Goal: Task Accomplishment & Management: Manage account settings

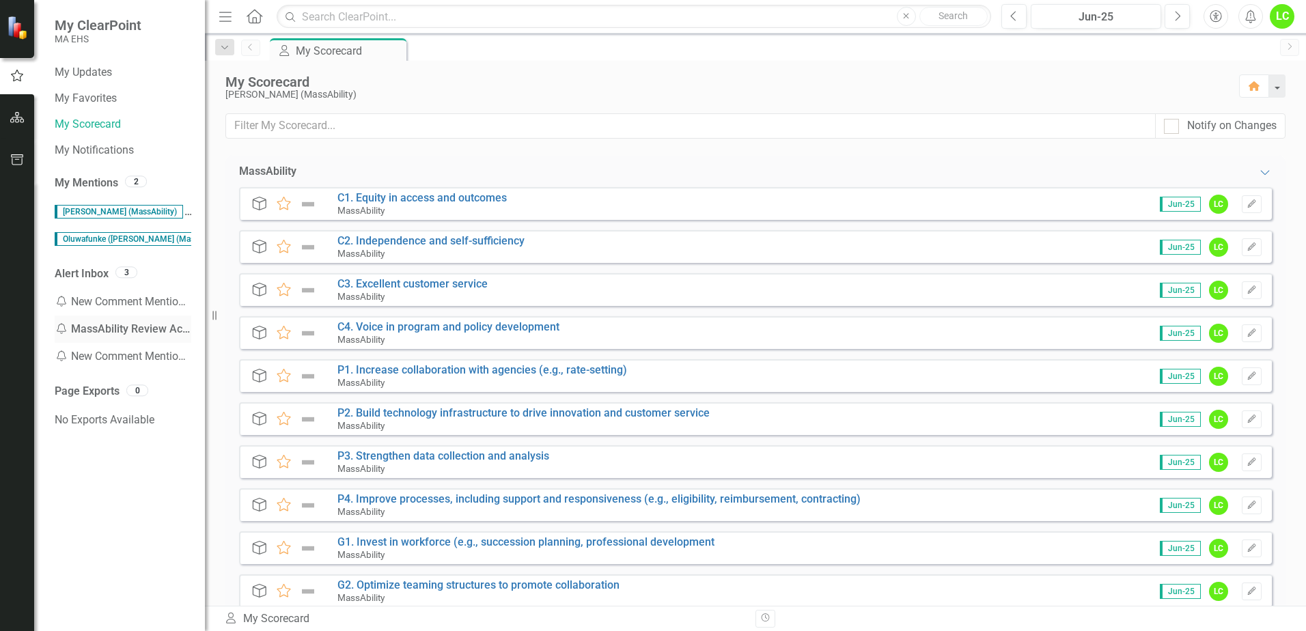
click at [128, 331] on div "Notification MassAbility Review Action Items" at bounding box center [123, 329] width 137 height 27
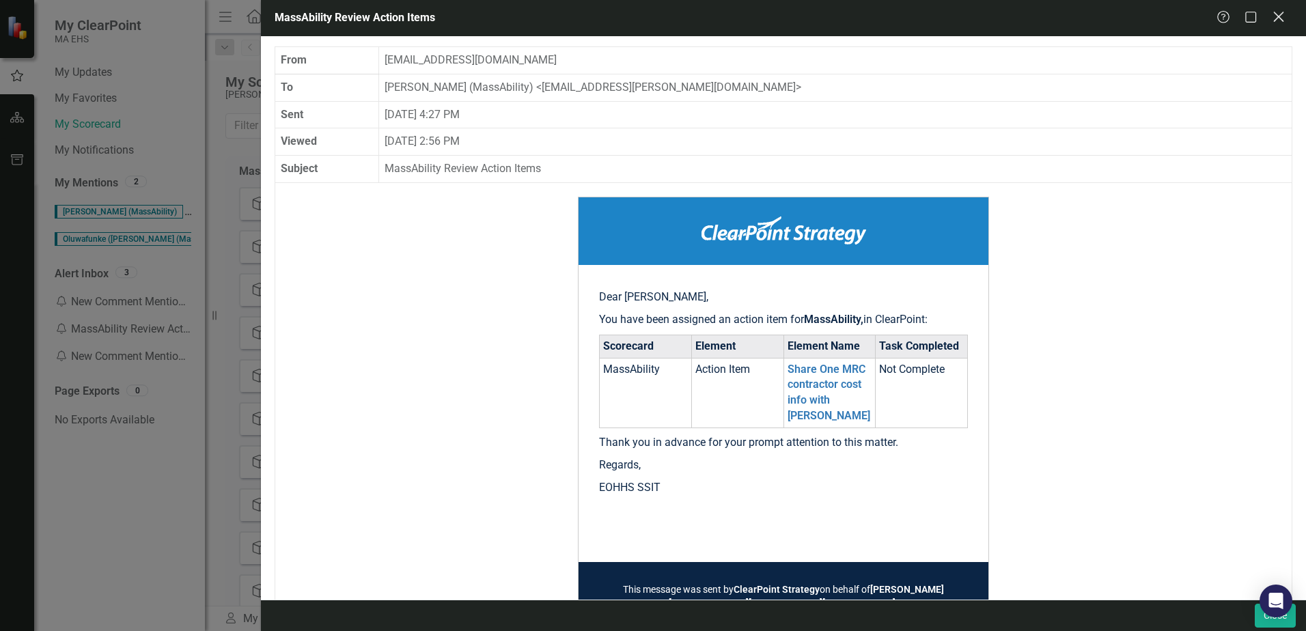
click at [1281, 20] on icon at bounding box center [1278, 17] width 10 height 10
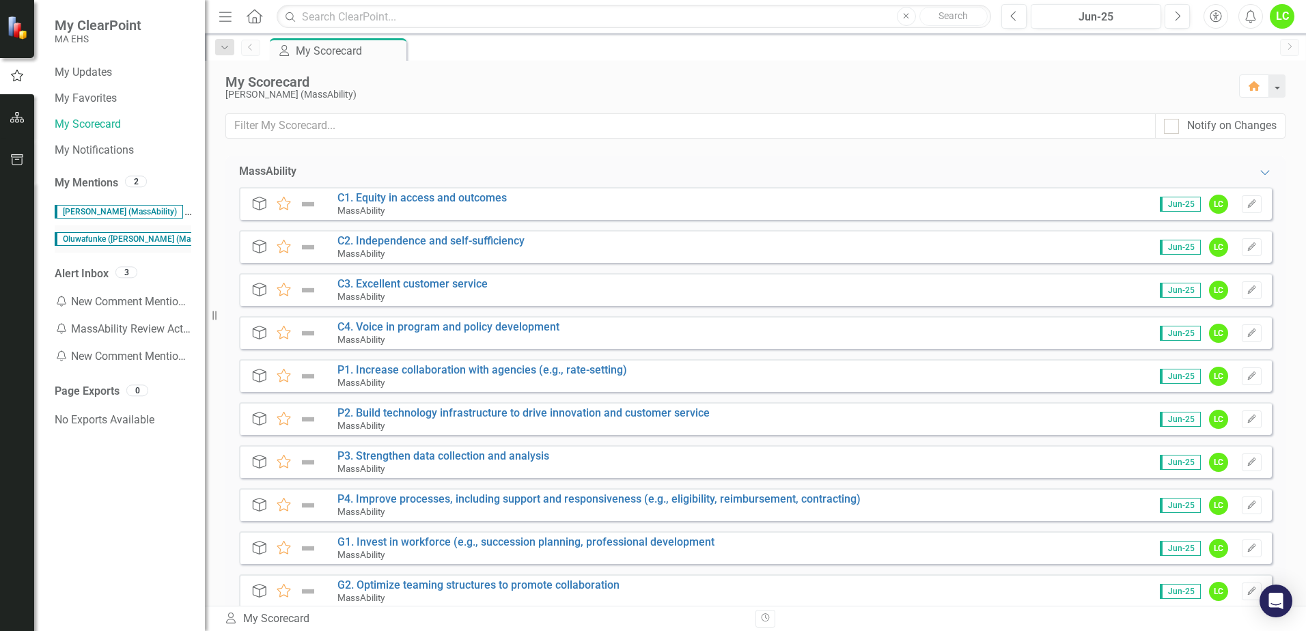
click at [130, 242] on span "Oluwafunke ([PERSON_NAME] (MassAbility)" at bounding box center [143, 239] width 176 height 14
click at [88, 124] on link "My Scorecard" at bounding box center [123, 125] width 137 height 16
click at [10, 118] on icon "button" at bounding box center [17, 117] width 14 height 11
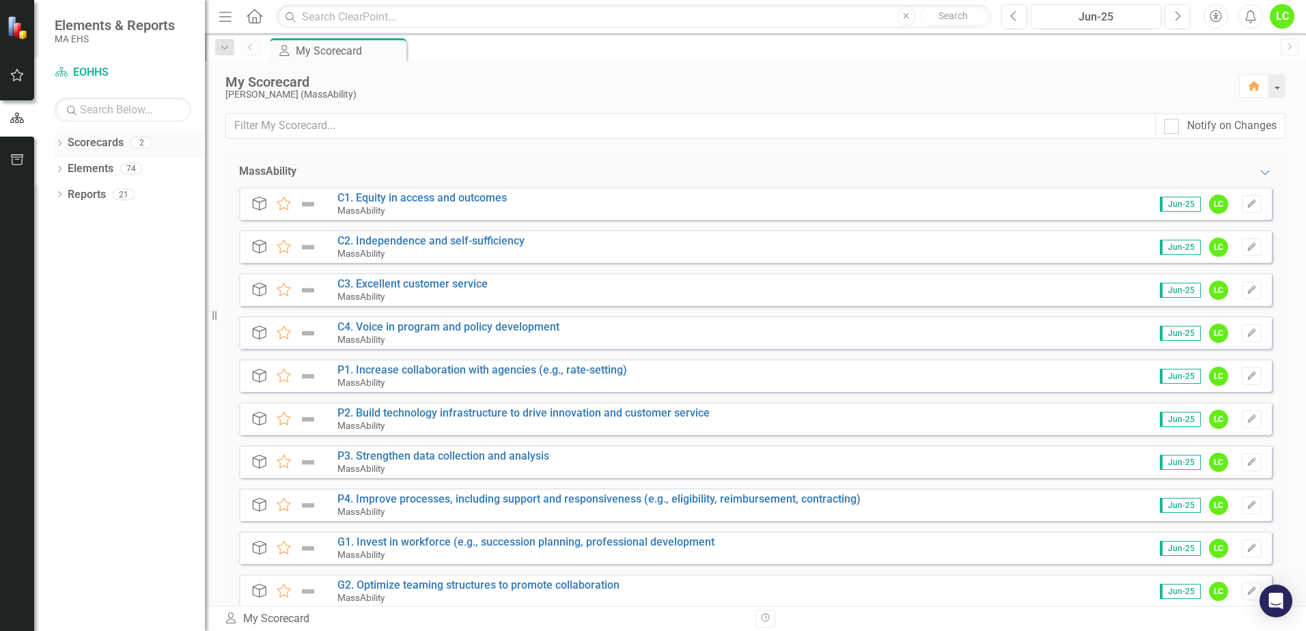
click at [60, 143] on icon "Dropdown" at bounding box center [60, 145] width 10 height 8
click at [63, 196] on icon "Dropdown" at bounding box center [60, 196] width 10 height 8
click at [67, 164] on icon "Dropdown" at bounding box center [66, 168] width 10 height 8
click at [107, 198] on link "MassAbility" at bounding box center [147, 195] width 116 height 16
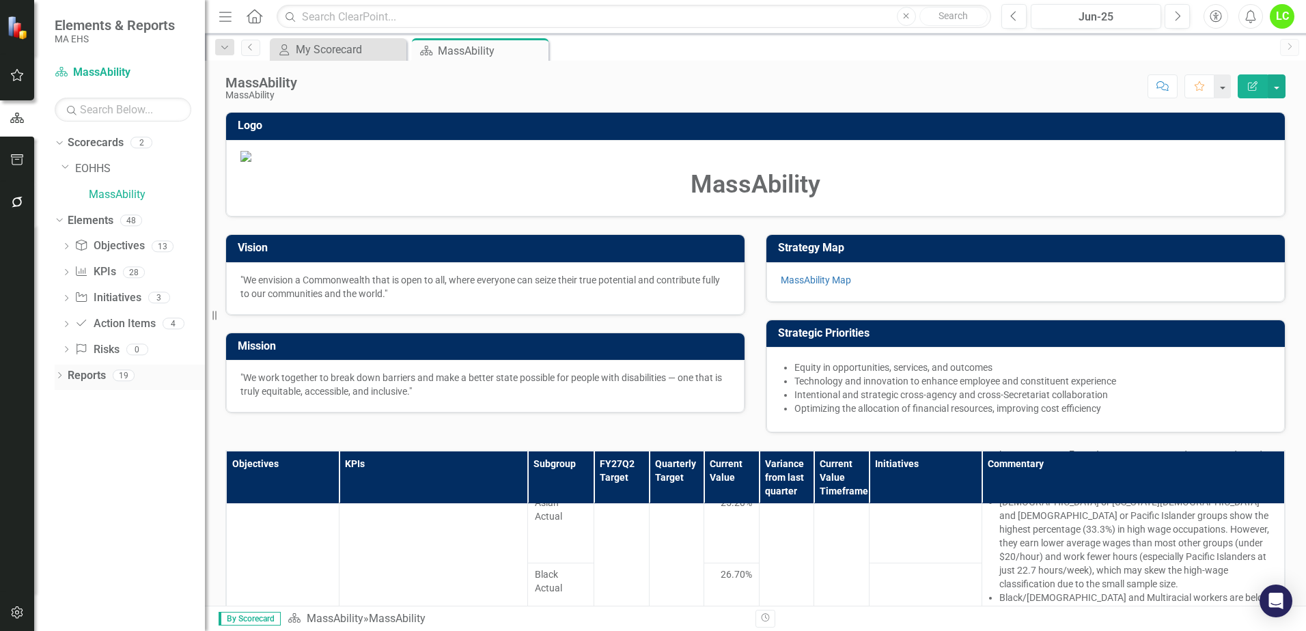
click at [58, 376] on icon "Dropdown" at bounding box center [60, 377] width 10 height 8
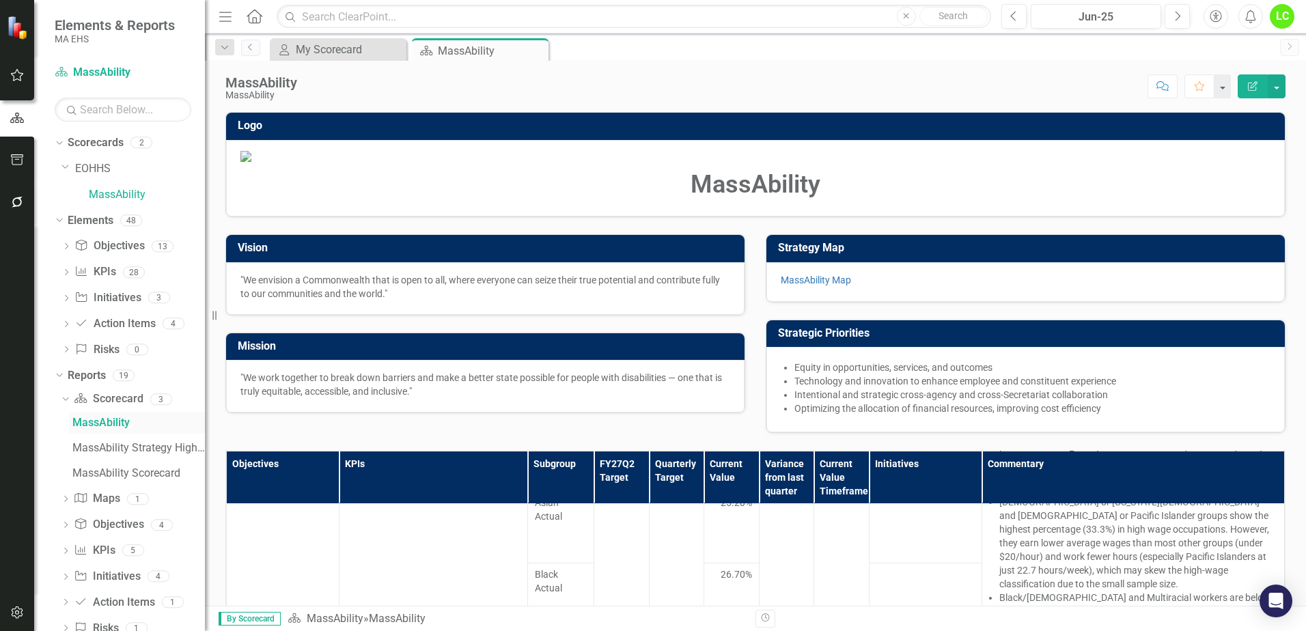
scroll to position [32, 0]
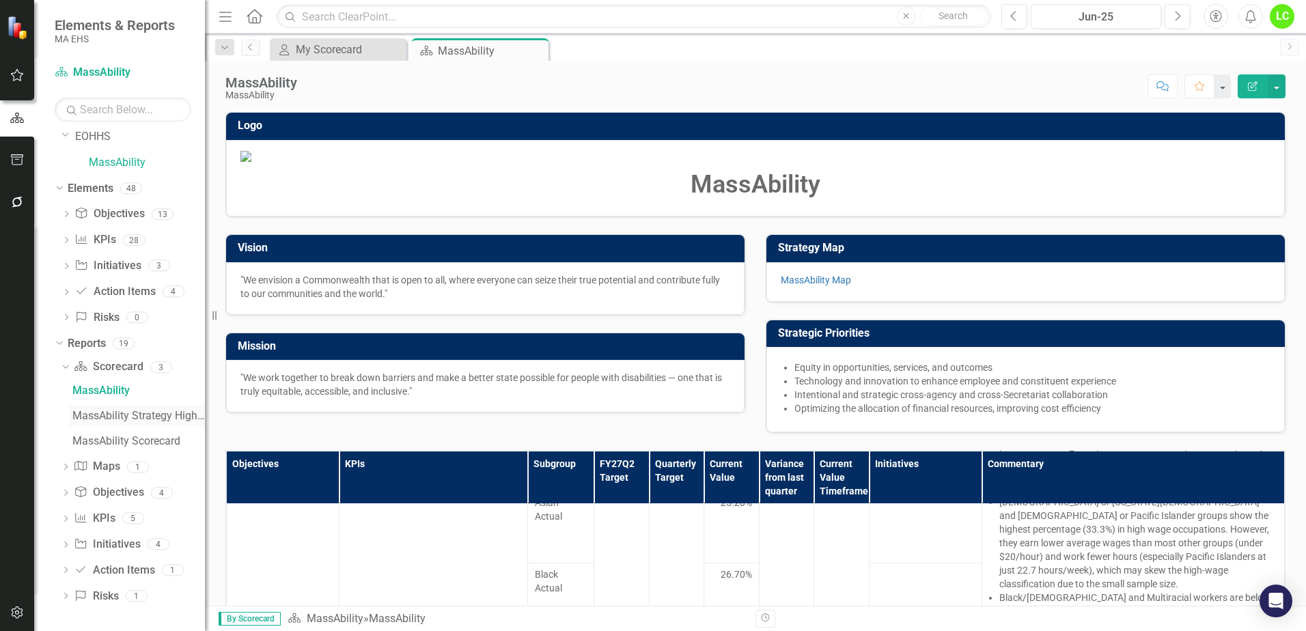
click at [135, 413] on div "MassAbility Strategy Highlights" at bounding box center [138, 416] width 133 height 12
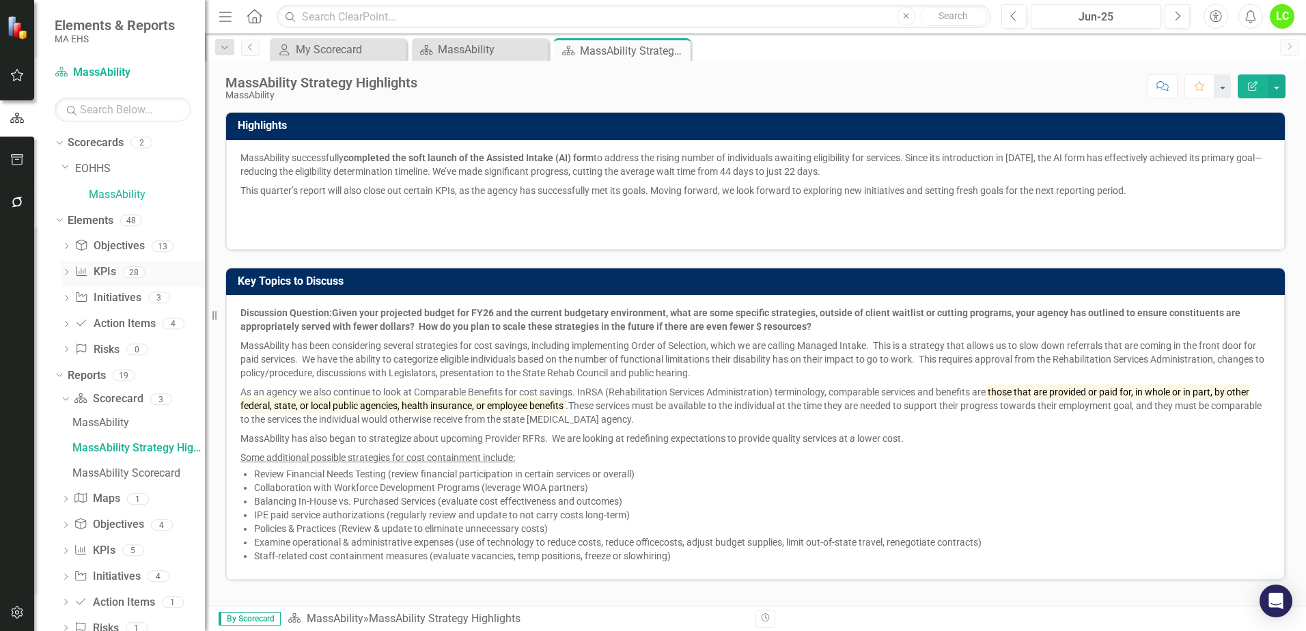
click at [103, 275] on link "KPI KPIs" at bounding box center [94, 272] width 41 height 16
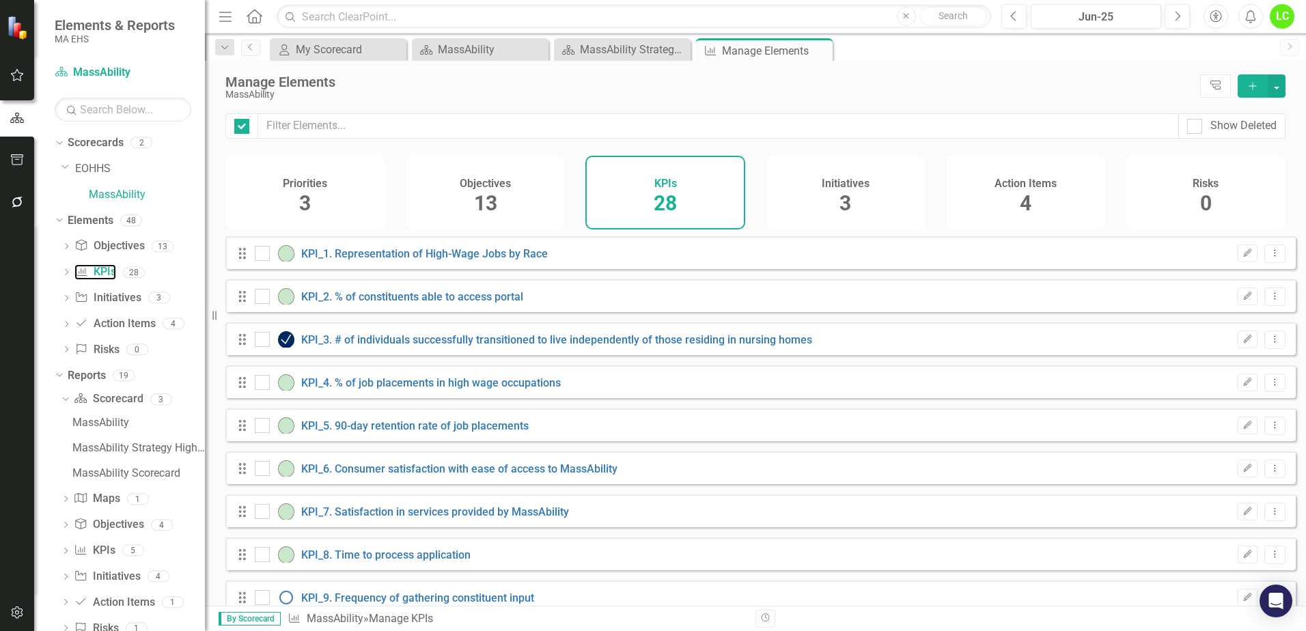
checkbox input "false"
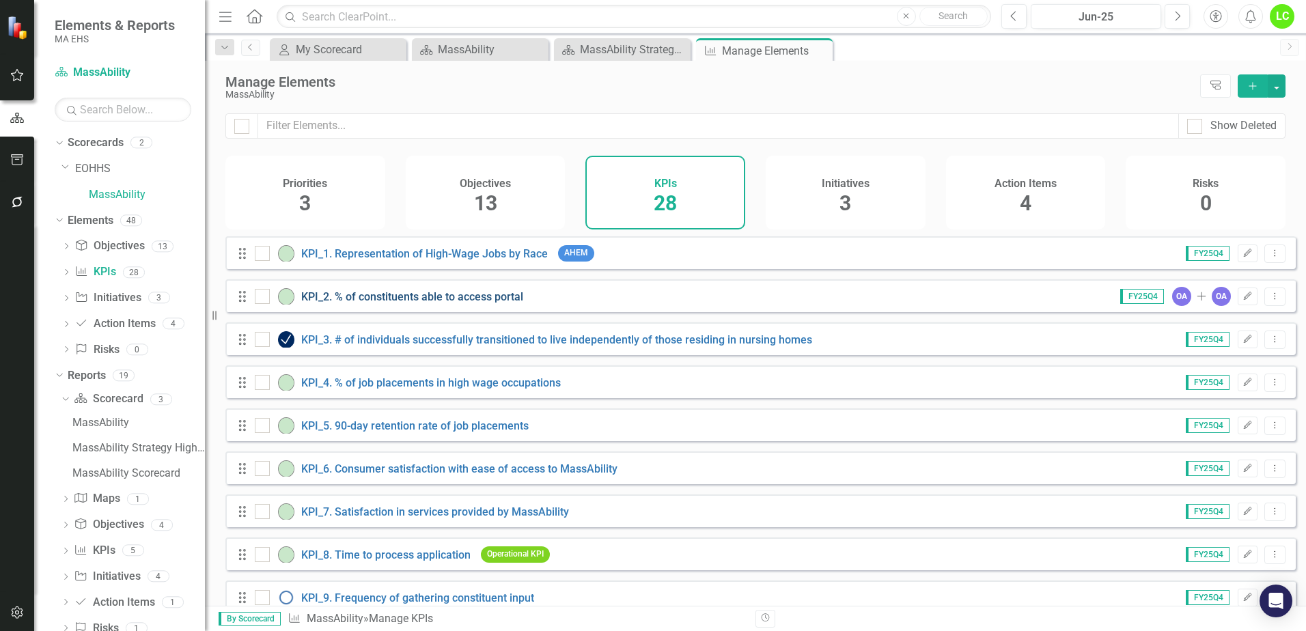
click at [427, 303] on link "KPI_2. % of constituents able to access portal" at bounding box center [412, 296] width 222 height 13
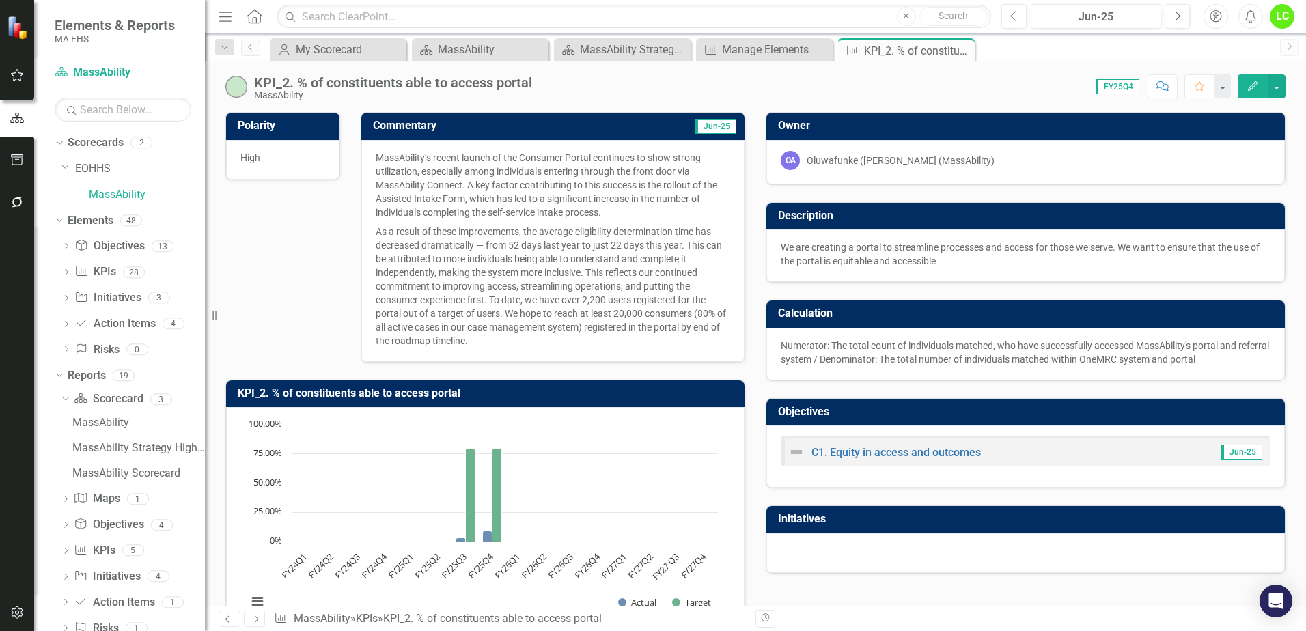
click at [516, 337] on p "As a result of these improvements, the average eligibility determination time h…" at bounding box center [553, 285] width 354 height 126
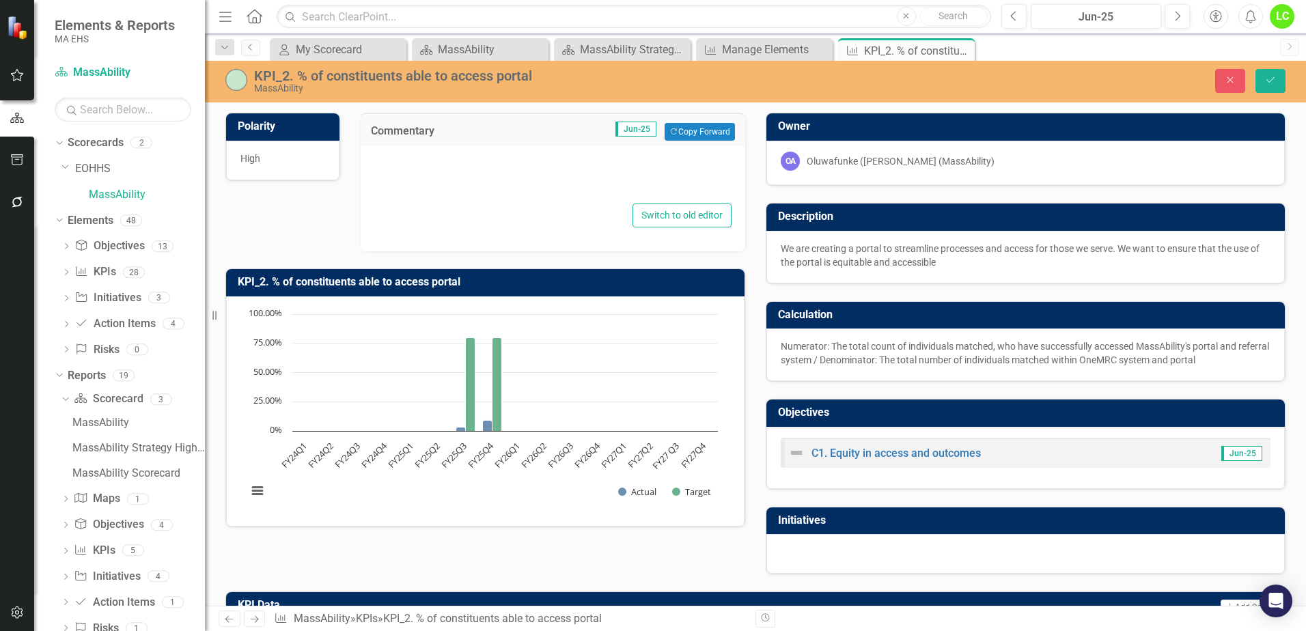
type textarea "<p data-start="126" data-end="515">MassAbility&rsquo;s recent launch of the Con…"
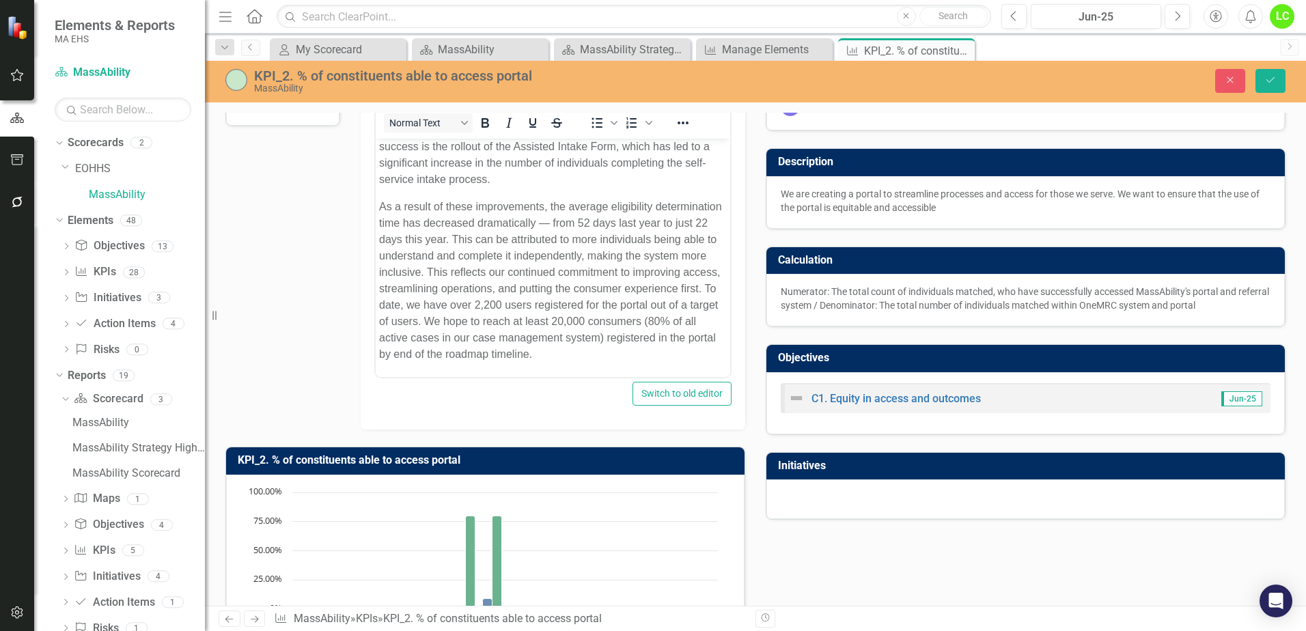
scroll to position [137, 0]
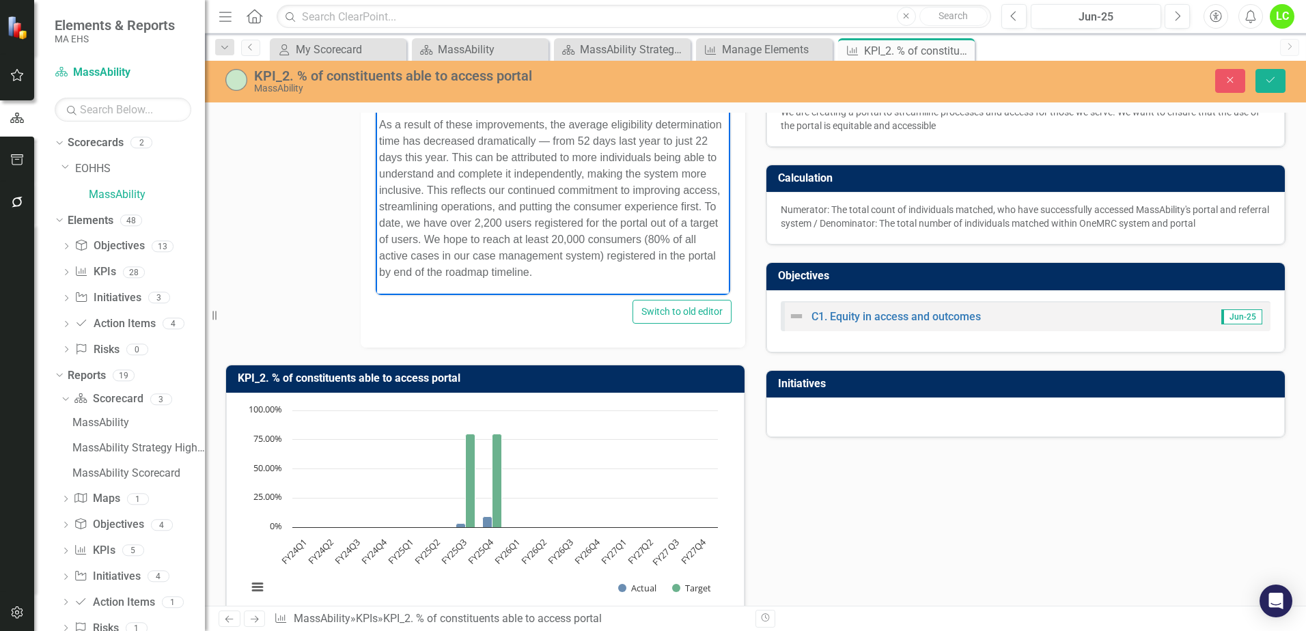
click at [440, 275] on p "As a result of these improvements, the average eligibility determination time h…" at bounding box center [552, 199] width 348 height 164
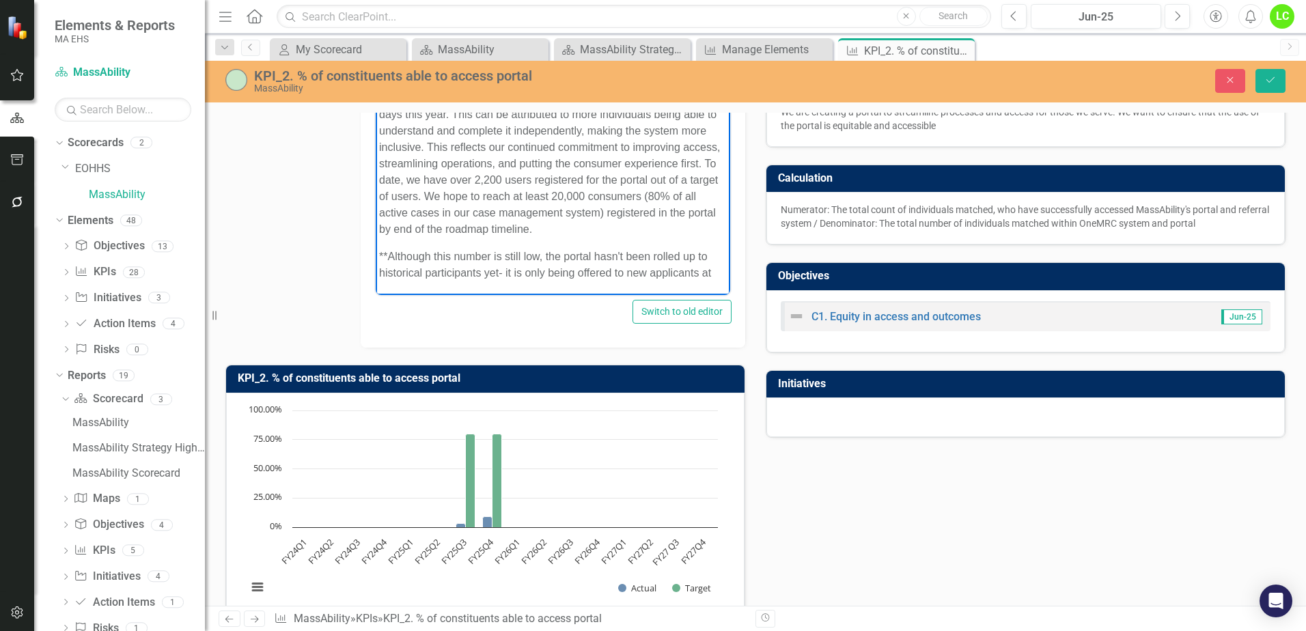
scroll to position [112, 0]
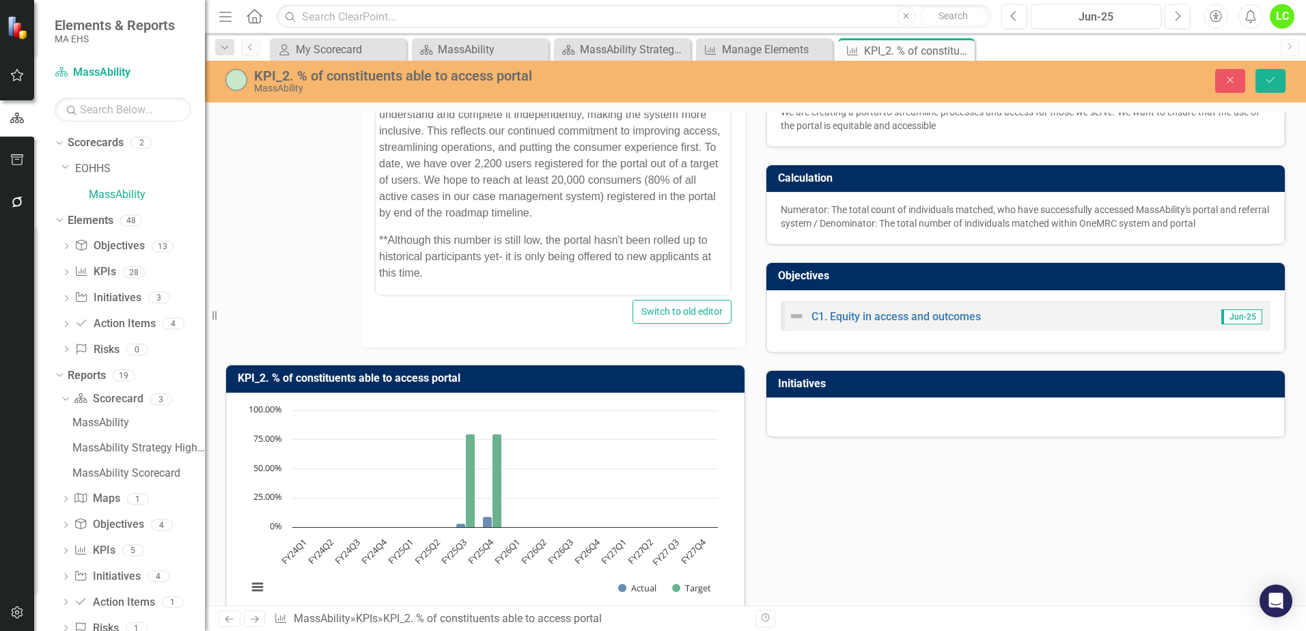
click at [608, 321] on div "Switch to old editor" at bounding box center [552, 312] width 357 height 24
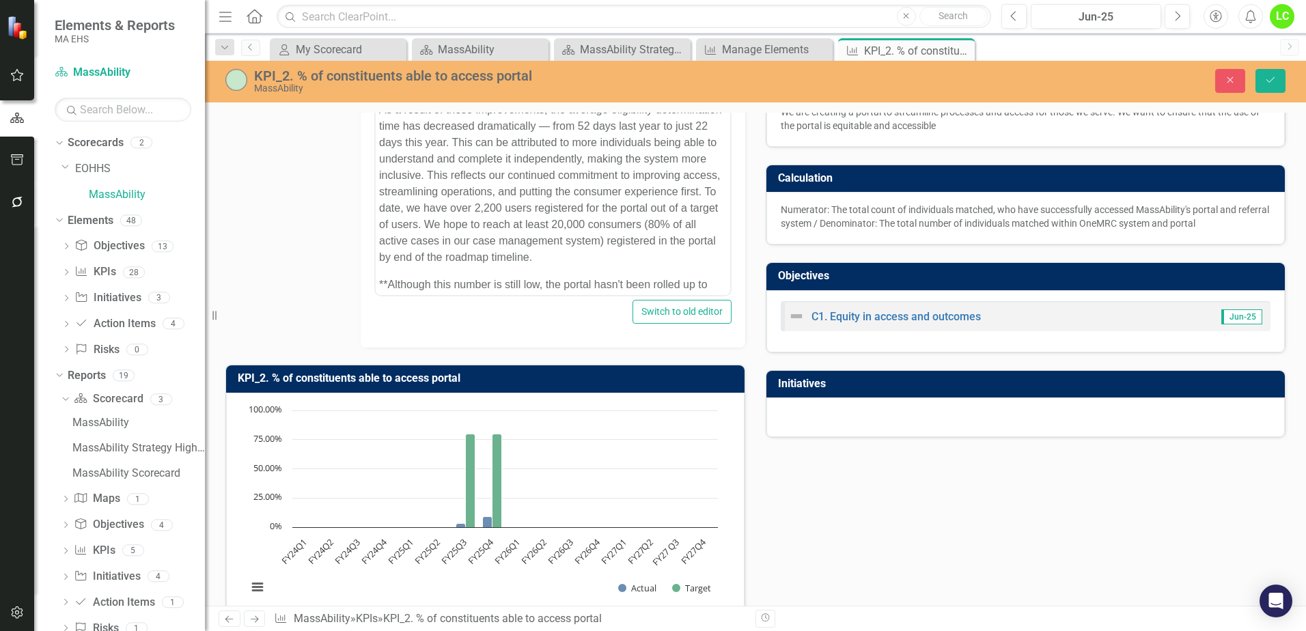
scroll to position [44, 0]
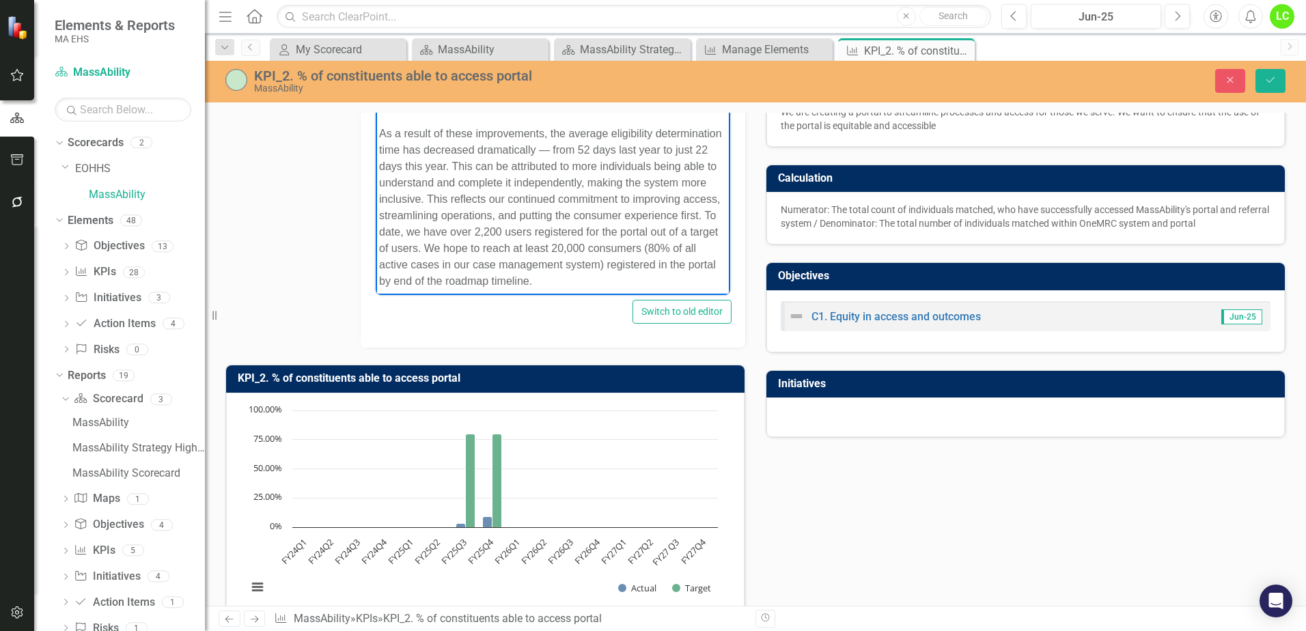
click at [535, 224] on p "As a result of these improvements, the average eligibility determination time h…" at bounding box center [552, 208] width 348 height 164
click at [279, 261] on div "Polarity High Commentary Jun-25 Copy Forward Copy Forward Normal Text To open t…" at bounding box center [485, 291] width 540 height 665
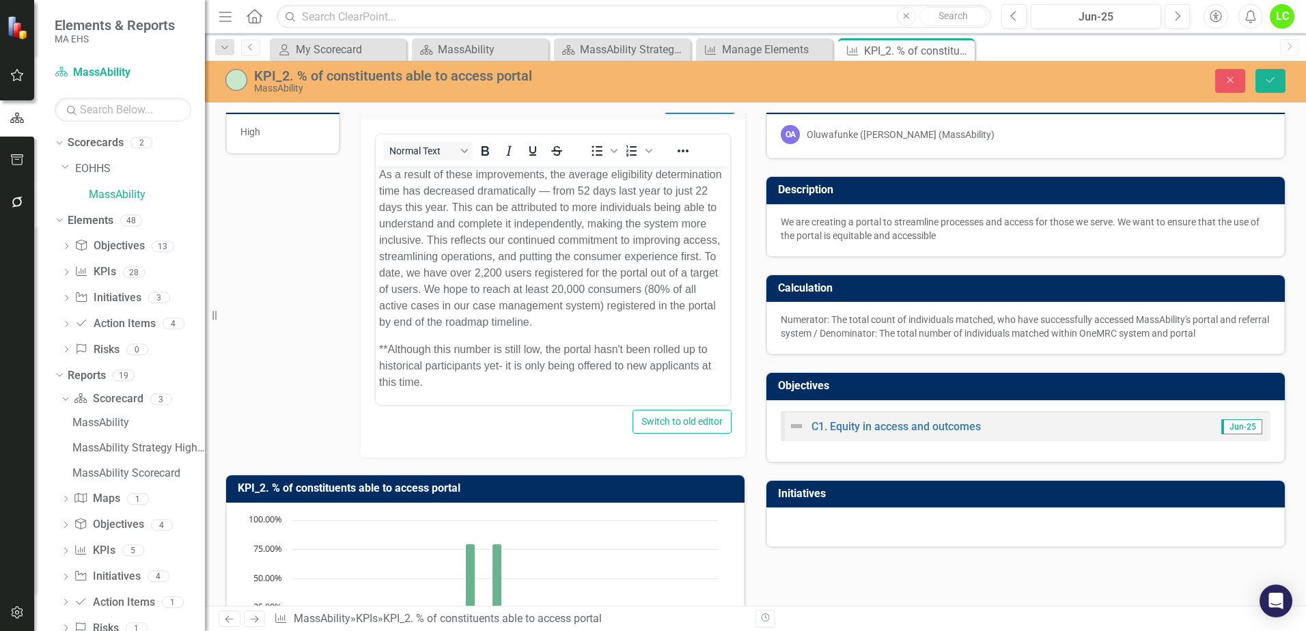
scroll to position [0, 0]
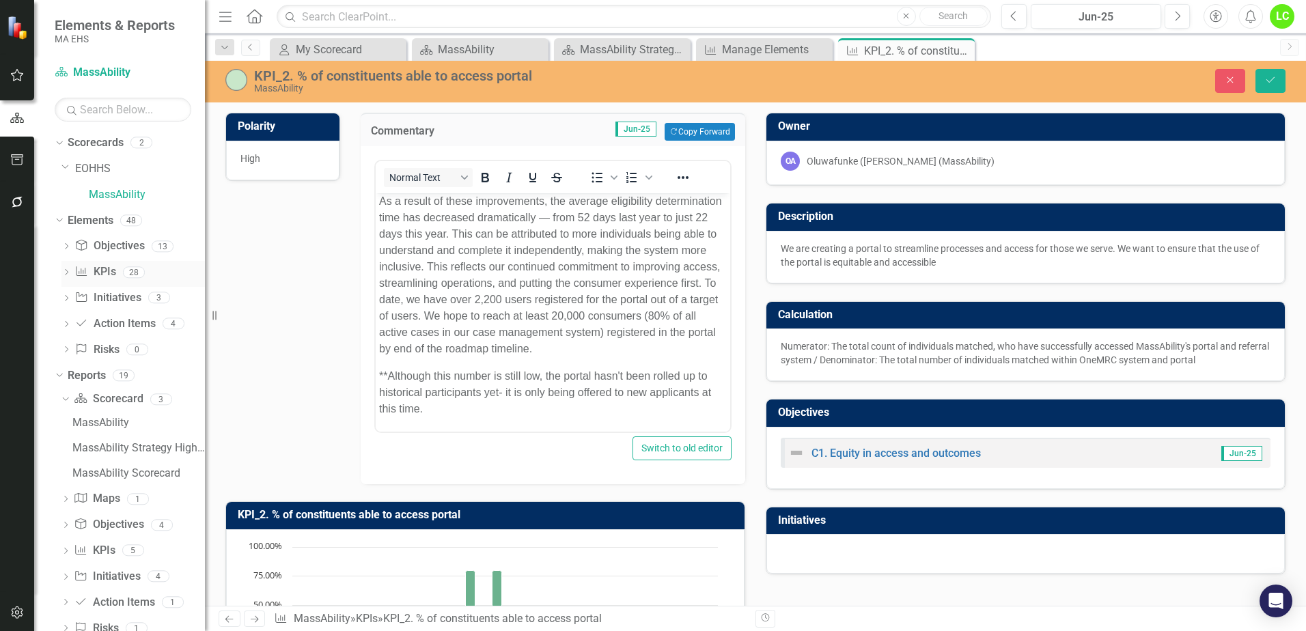
click at [108, 268] on link "KPI KPIs" at bounding box center [94, 272] width 41 height 16
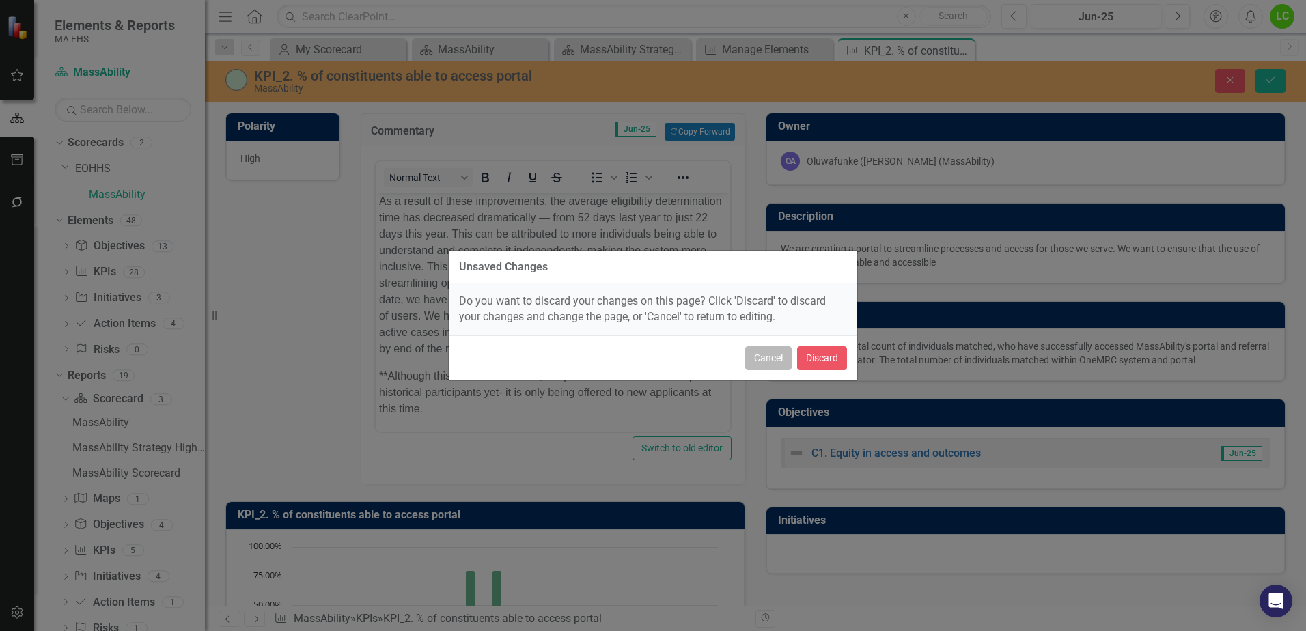
click at [756, 354] on button "Cancel" at bounding box center [768, 358] width 46 height 24
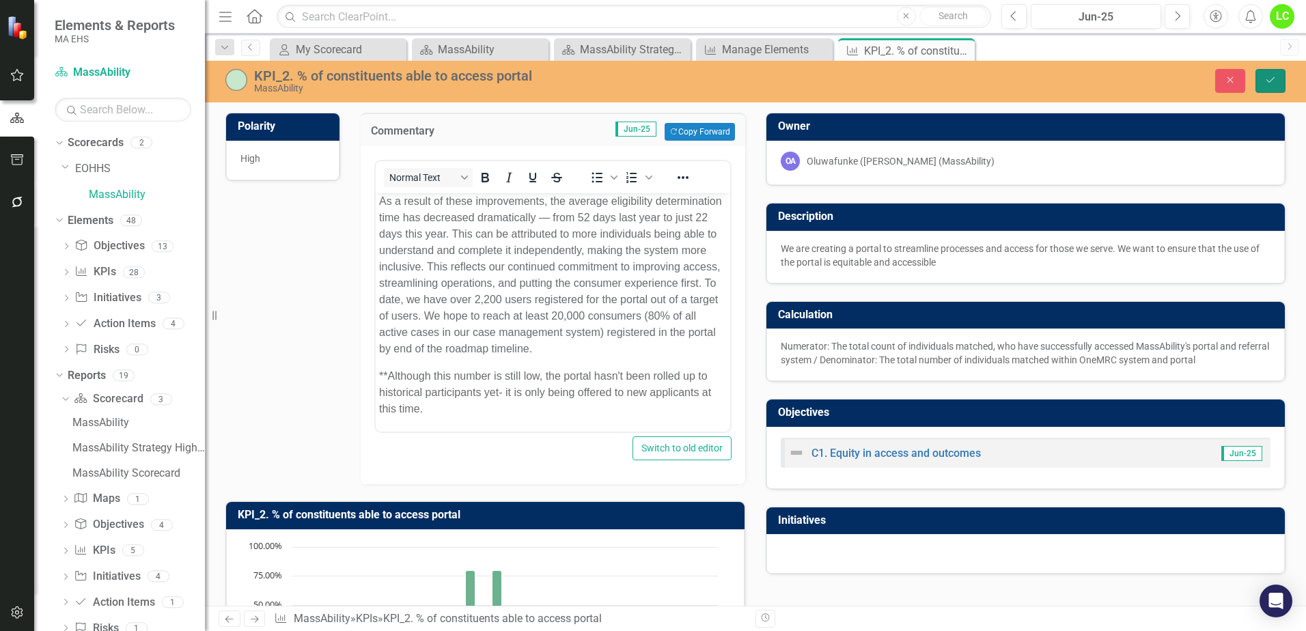
click at [1272, 78] on icon "Save" at bounding box center [1270, 80] width 12 height 10
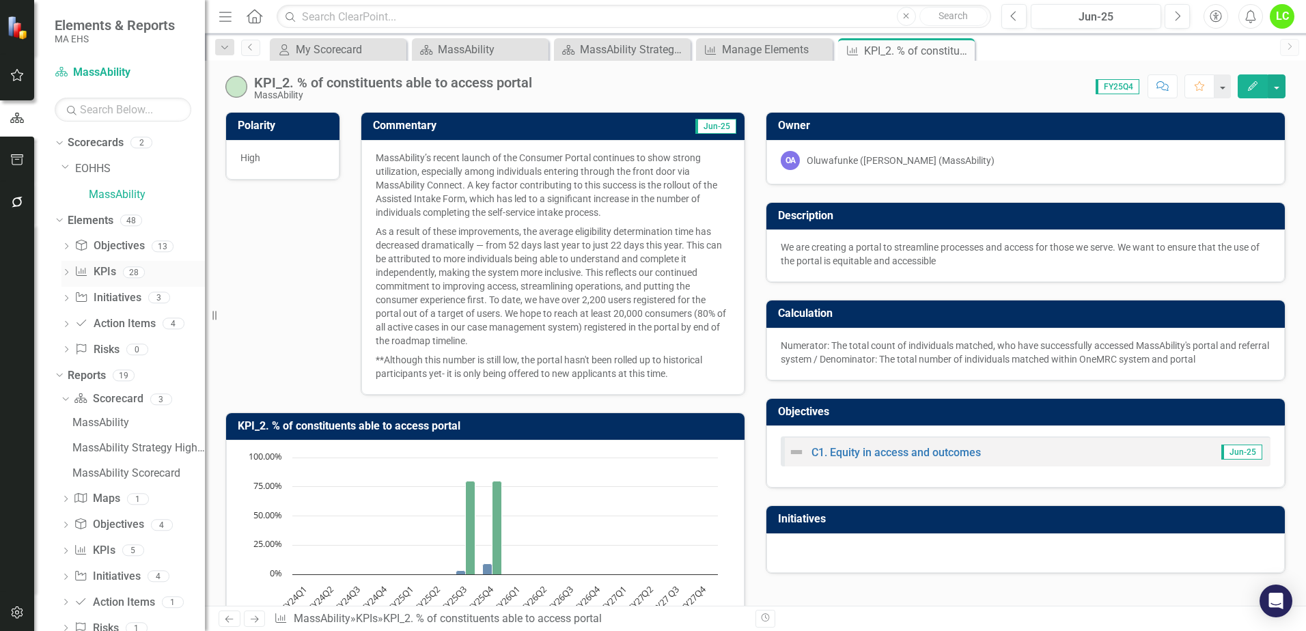
click at [100, 274] on link "KPI KPIs" at bounding box center [94, 272] width 41 height 16
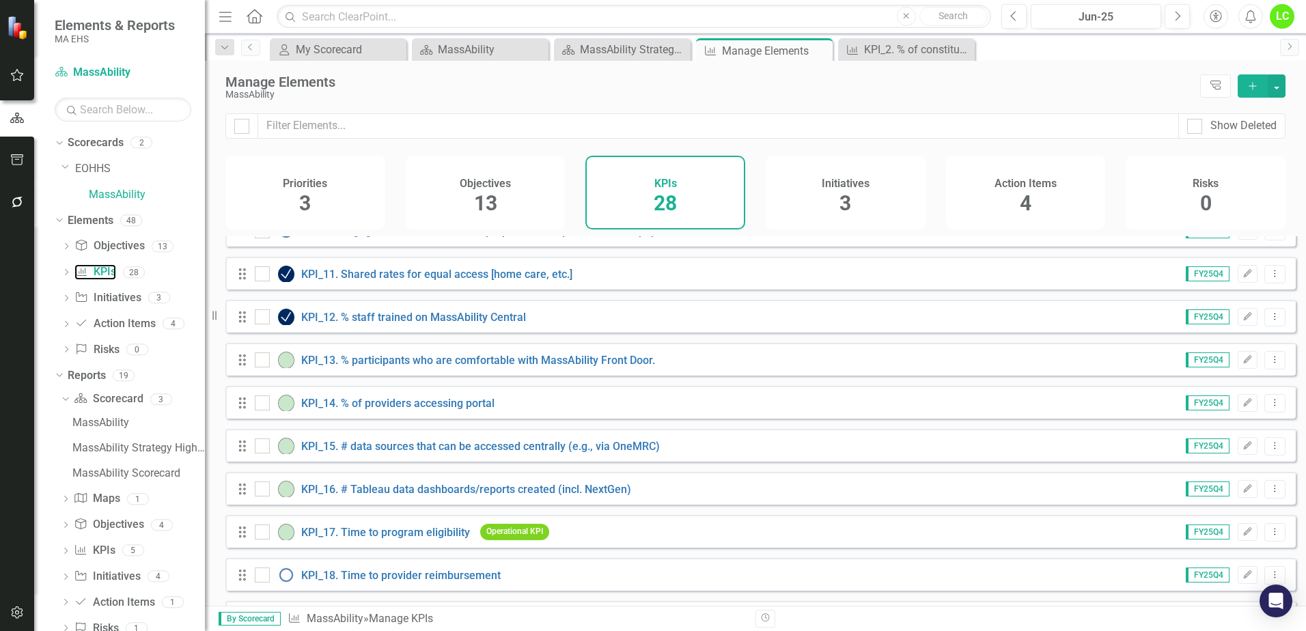
scroll to position [478, 0]
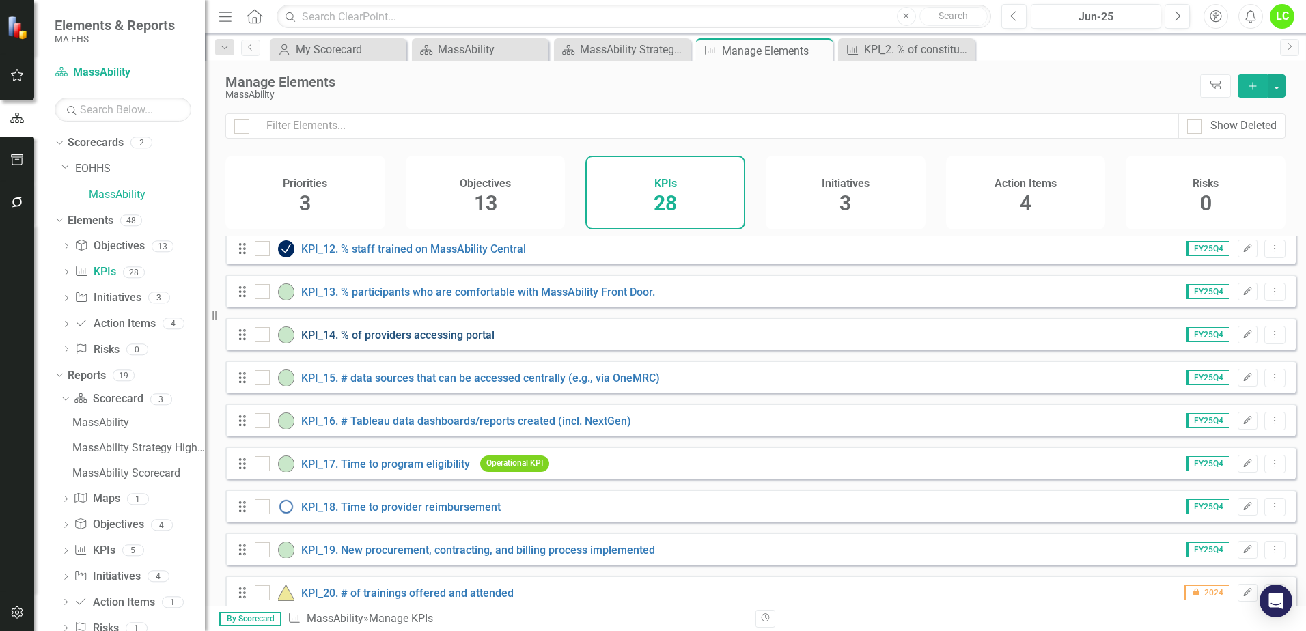
click at [422, 341] on link "KPI_14. % of providers accessing portal" at bounding box center [397, 335] width 193 height 13
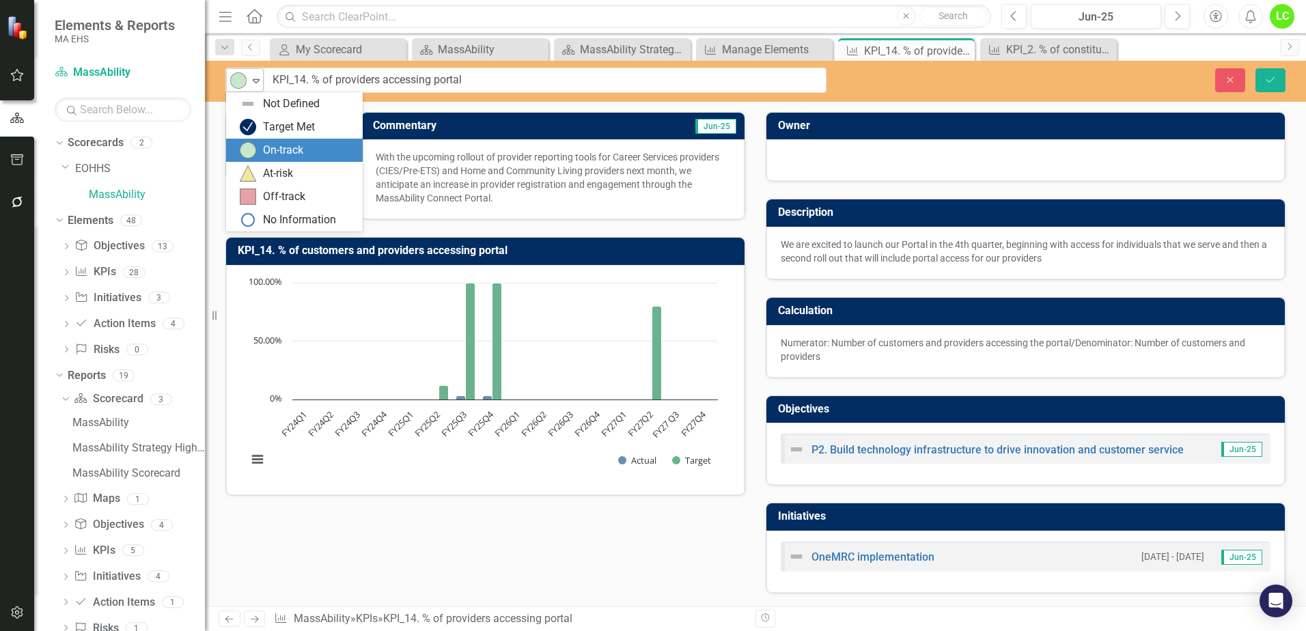
click at [260, 79] on icon "Expand" at bounding box center [256, 80] width 14 height 11
click at [268, 176] on div "At-risk" at bounding box center [278, 174] width 30 height 16
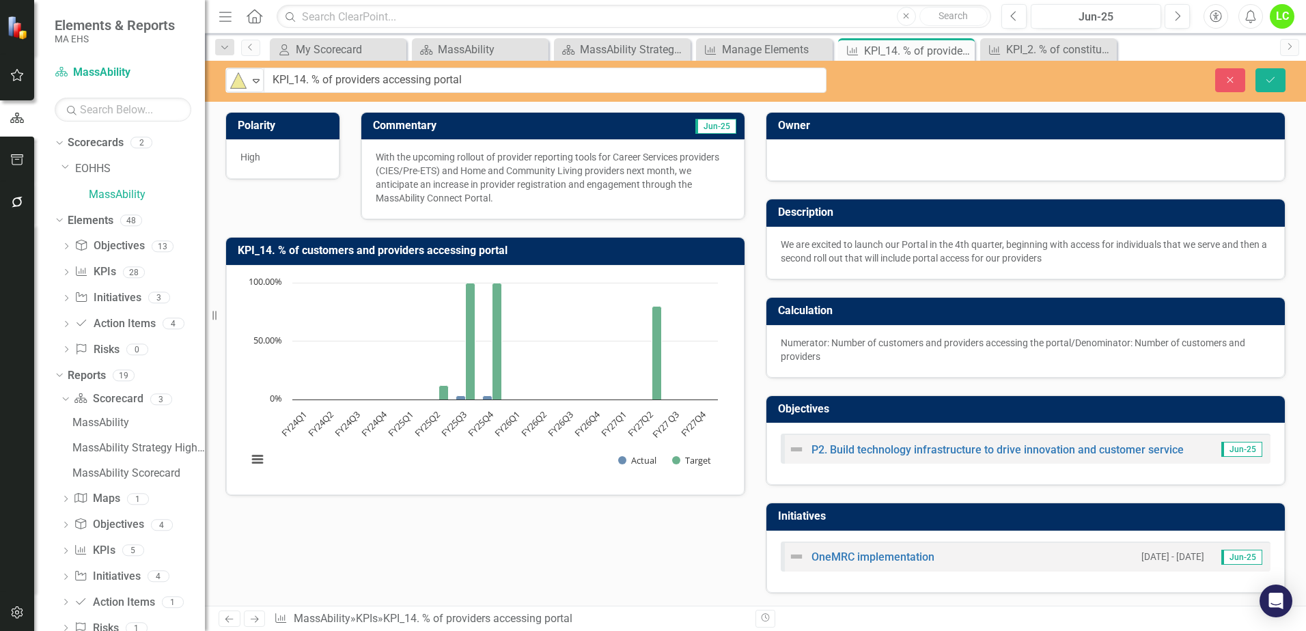
click at [508, 199] on p "With the upcoming rollout of provider reporting tools for Career Services provi…" at bounding box center [553, 177] width 354 height 55
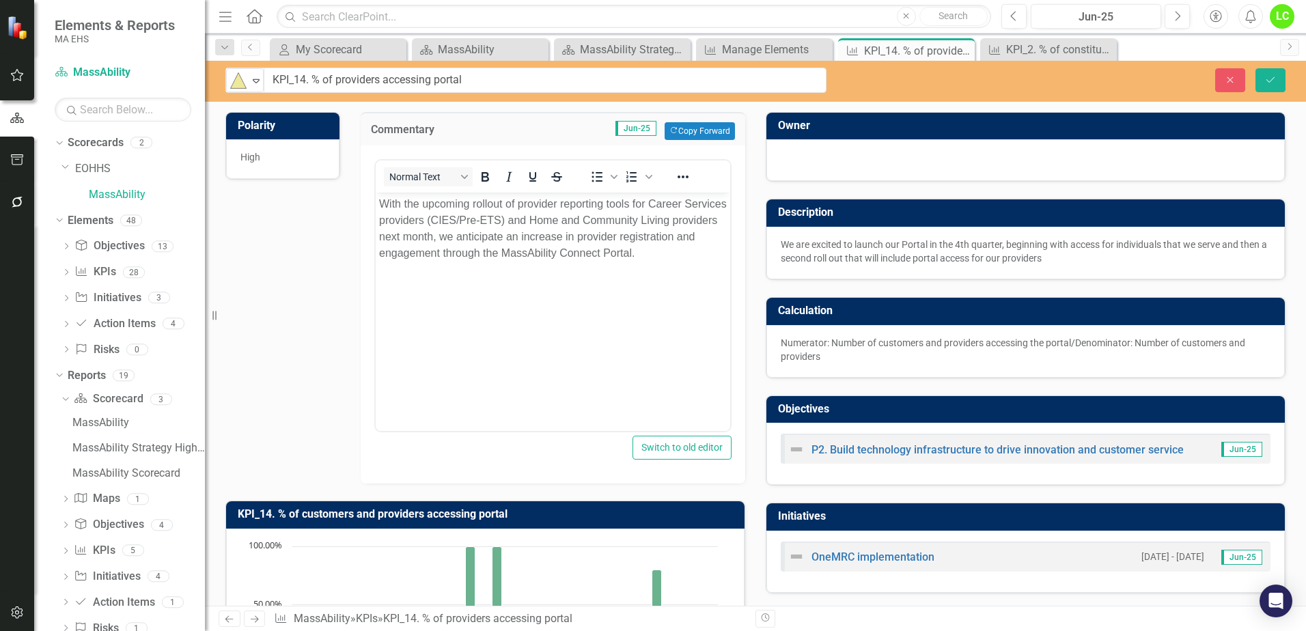
click at [668, 256] on p "With the upcoming rollout of provider reporting tools for Career Services provi…" at bounding box center [552, 228] width 348 height 66
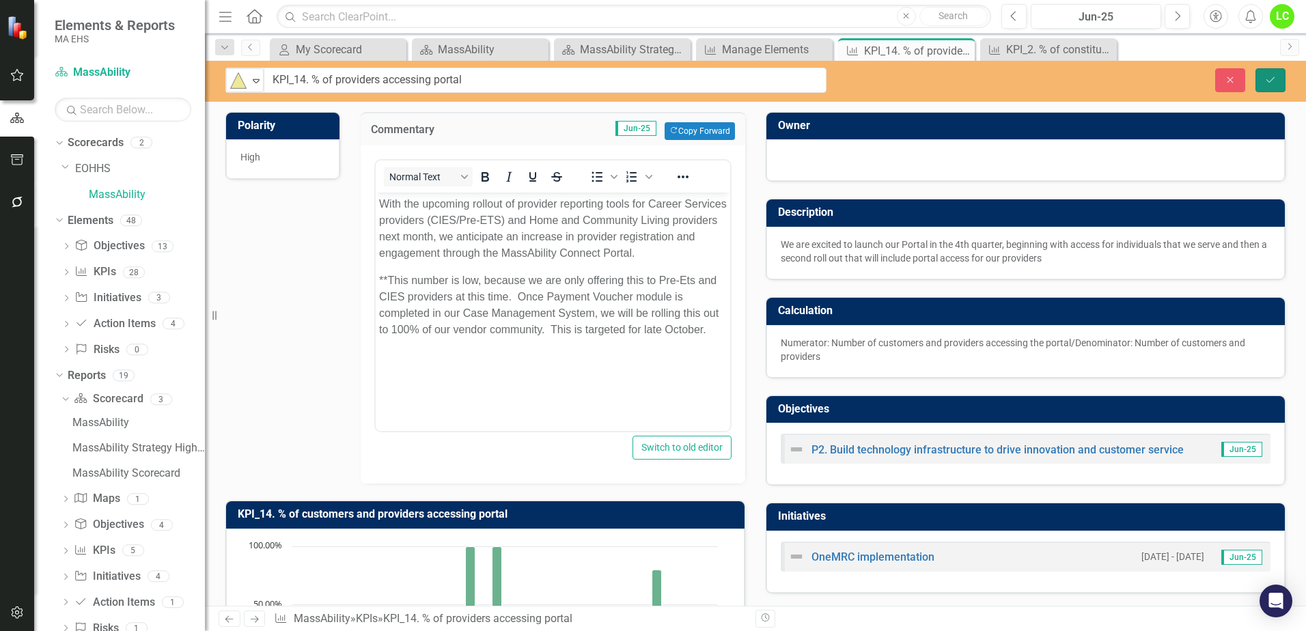
click at [1264, 75] on icon "Save" at bounding box center [1270, 80] width 12 height 10
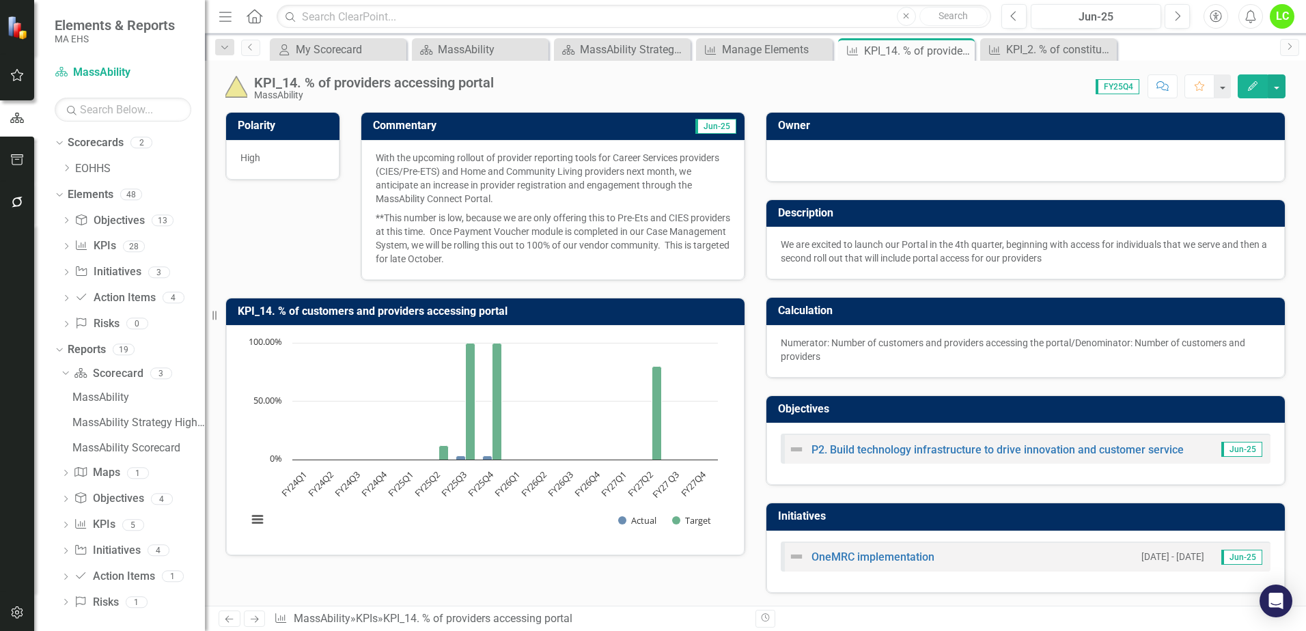
click at [229, 89] on img at bounding box center [236, 87] width 22 height 22
click at [233, 89] on img at bounding box center [236, 87] width 22 height 22
click at [236, 89] on img at bounding box center [236, 87] width 22 height 22
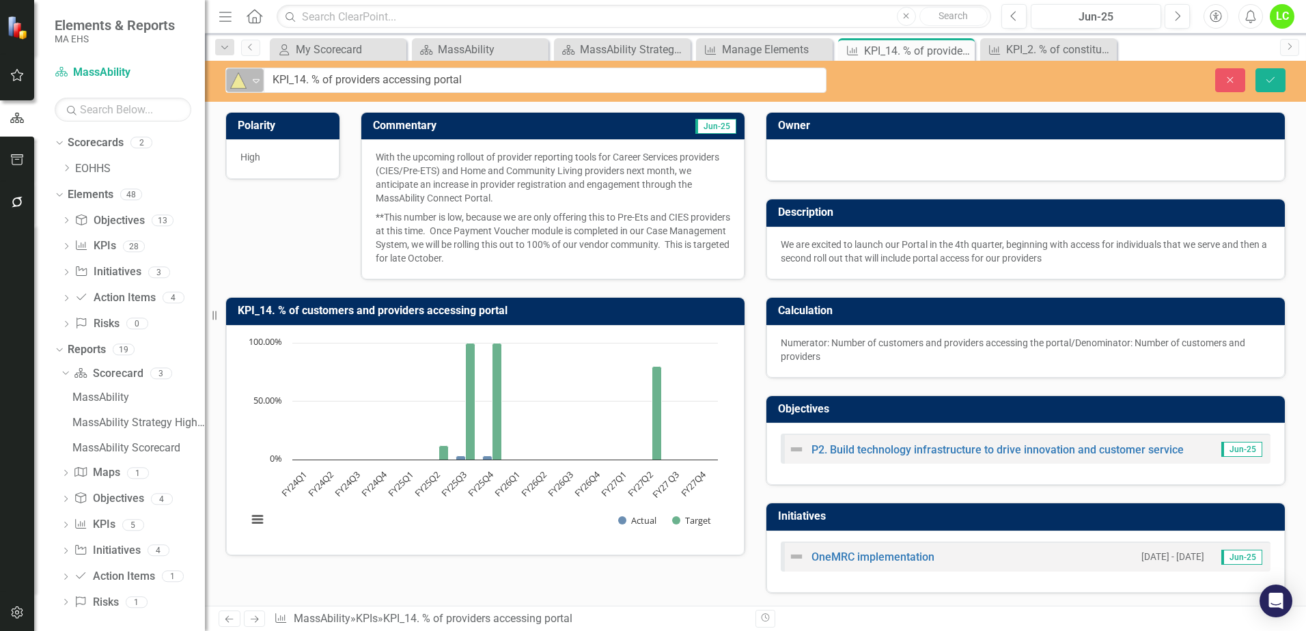
click at [257, 84] on icon "Expand" at bounding box center [256, 80] width 14 height 11
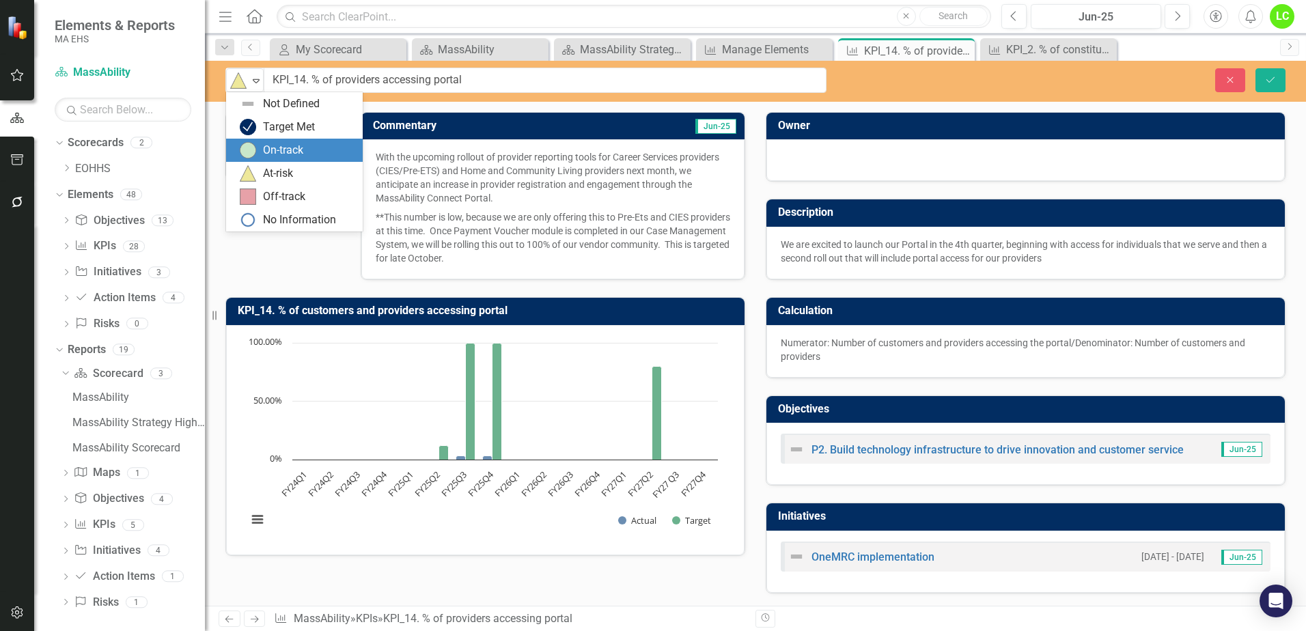
click at [256, 145] on div "On-track" at bounding box center [297, 150] width 115 height 16
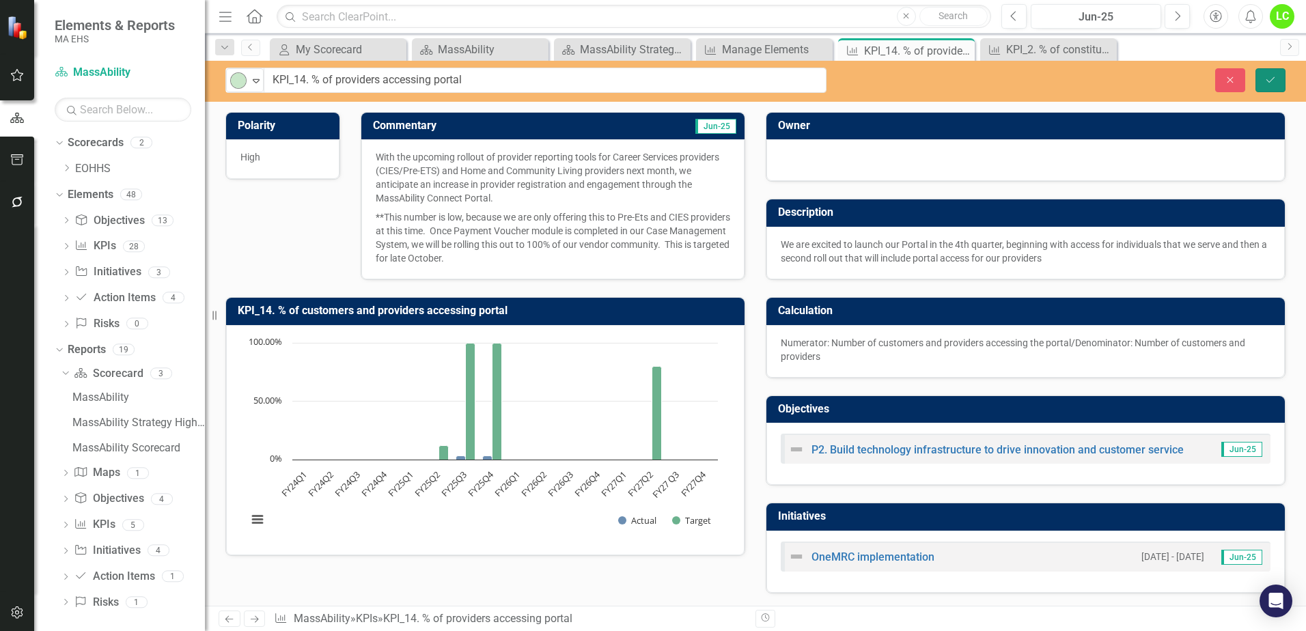
click at [1277, 80] on button "Save" at bounding box center [1270, 80] width 30 height 24
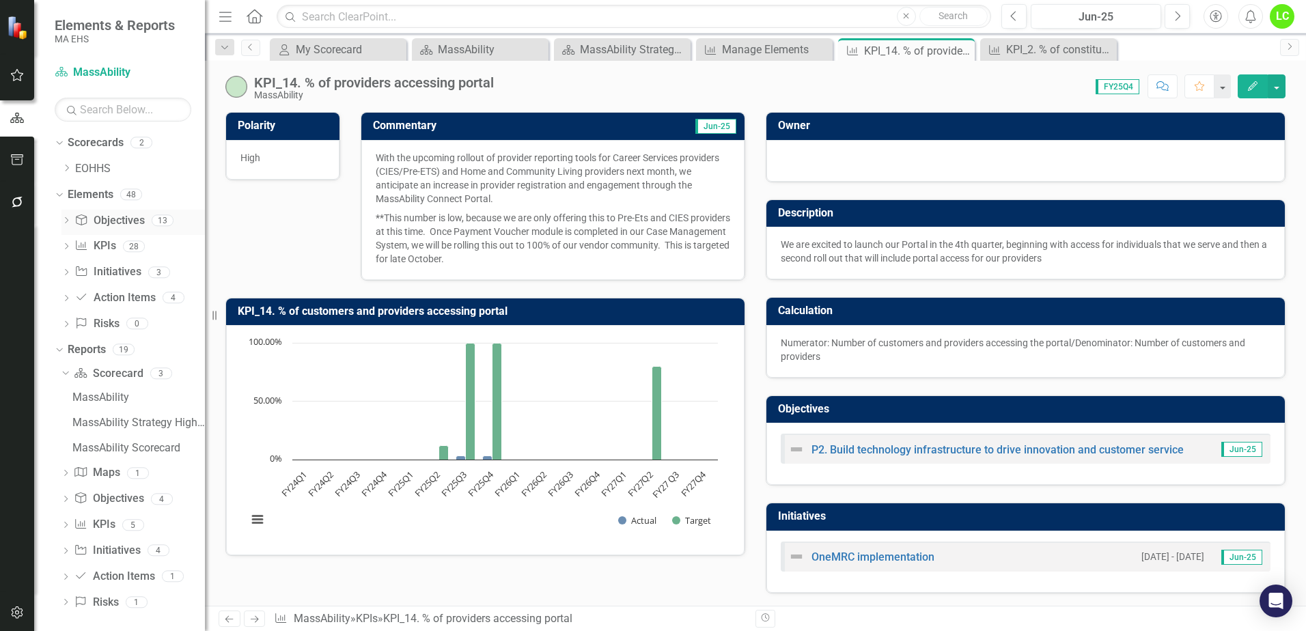
click at [123, 220] on link "Objective Objectives" at bounding box center [109, 221] width 70 height 16
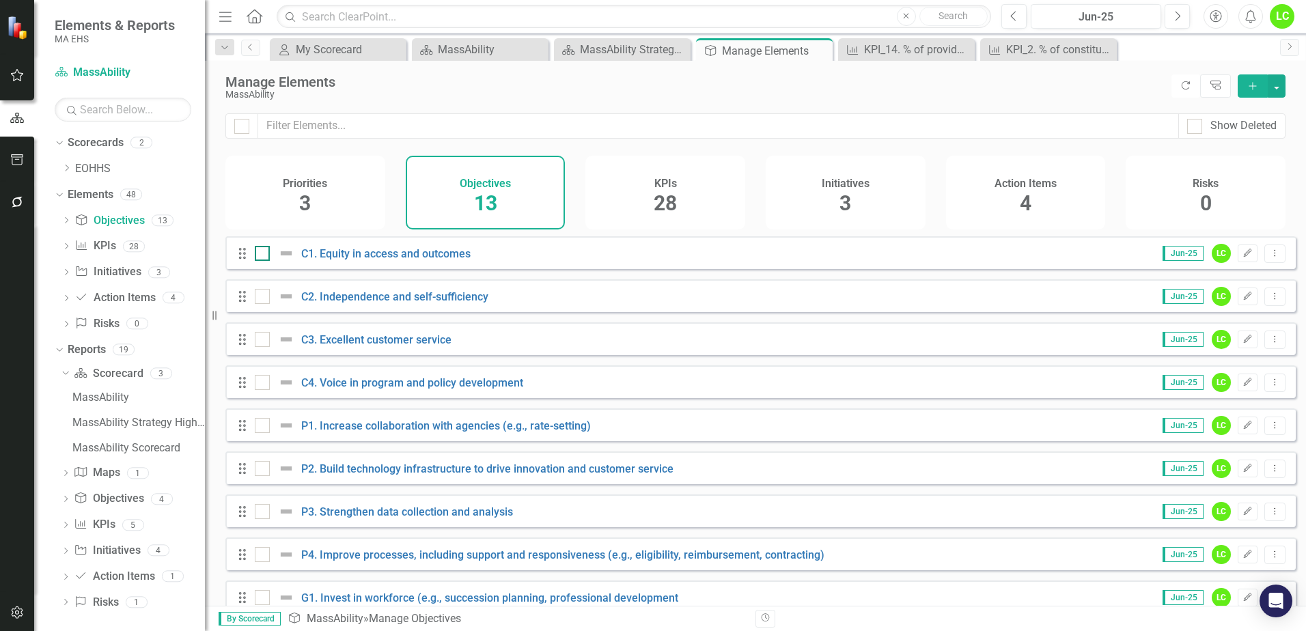
click at [283, 262] on img at bounding box center [286, 253] width 16 height 16
click at [264, 255] on input "checkbox" at bounding box center [259, 250] width 9 height 9
click at [283, 262] on img at bounding box center [286, 253] width 16 height 16
click at [264, 255] on input "checkbox" at bounding box center [259, 250] width 9 height 9
click at [283, 262] on img at bounding box center [286, 253] width 16 height 16
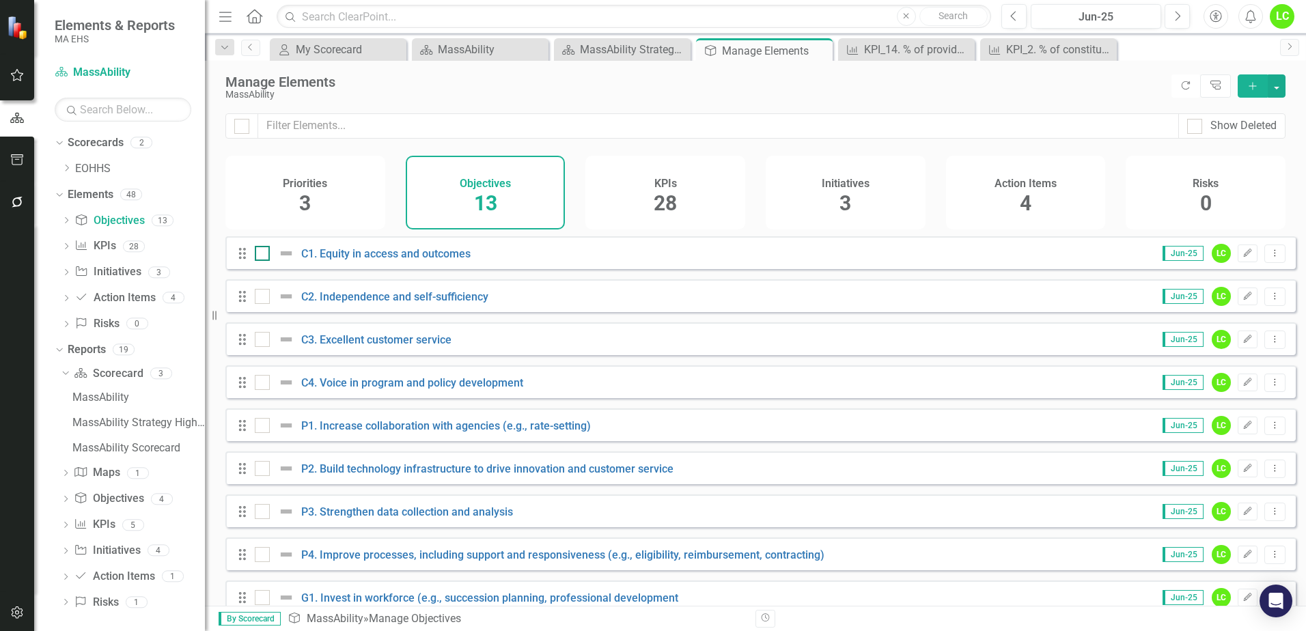
click at [264, 255] on input "checkbox" at bounding box center [259, 250] width 9 height 9
click at [283, 262] on img at bounding box center [286, 253] width 16 height 16
click at [264, 255] on input "checkbox" at bounding box center [259, 250] width 9 height 9
click at [283, 262] on img at bounding box center [286, 253] width 16 height 16
click at [264, 255] on input "checkbox" at bounding box center [259, 250] width 9 height 9
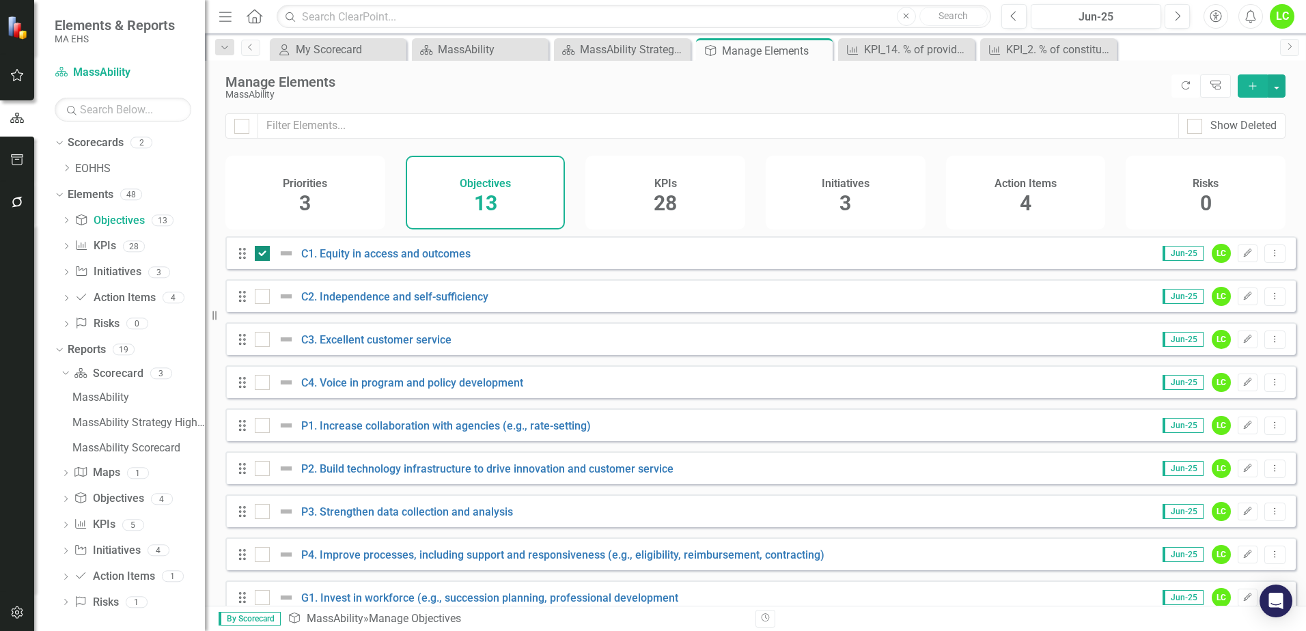
click at [283, 262] on img at bounding box center [286, 253] width 16 height 16
click at [264, 255] on input "checkbox" at bounding box center [259, 250] width 9 height 9
click at [242, 260] on icon "Drag" at bounding box center [243, 254] width 18 height 14
click at [290, 262] on img at bounding box center [286, 253] width 16 height 16
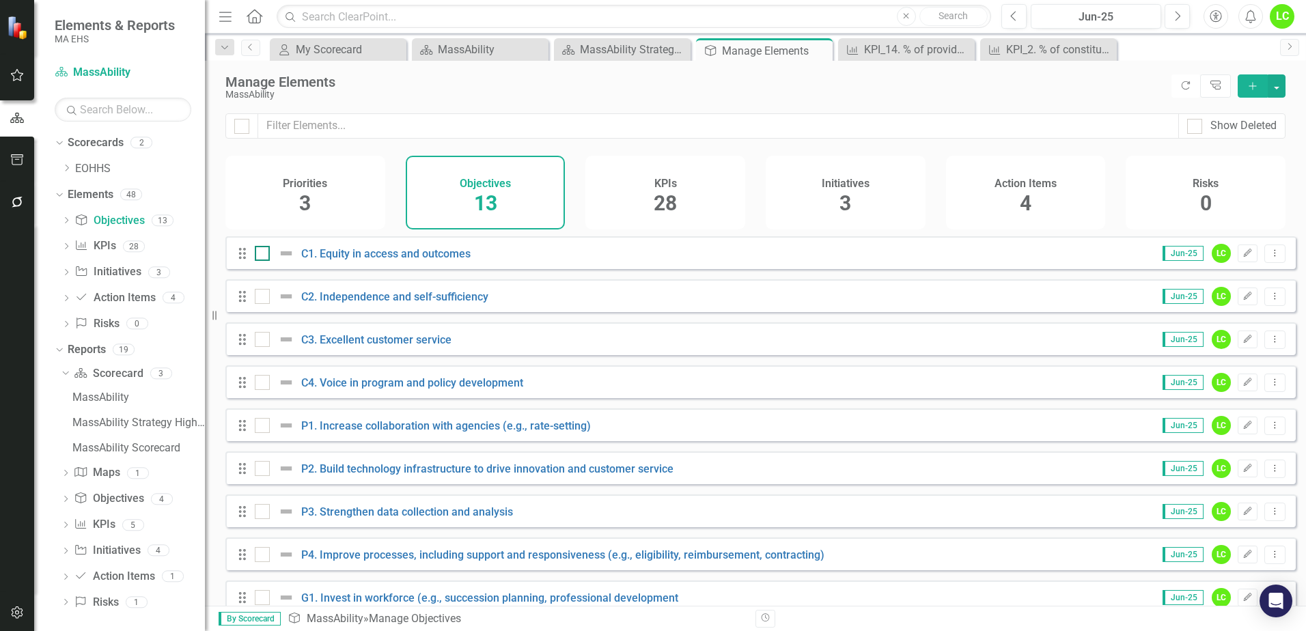
click at [264, 255] on input "checkbox" at bounding box center [259, 250] width 9 height 9
click at [290, 262] on img at bounding box center [286, 253] width 16 height 16
click at [264, 255] on input "checkbox" at bounding box center [259, 250] width 9 height 9
checkbox input "false"
click at [1242, 257] on icon "Edit" at bounding box center [1247, 253] width 10 height 8
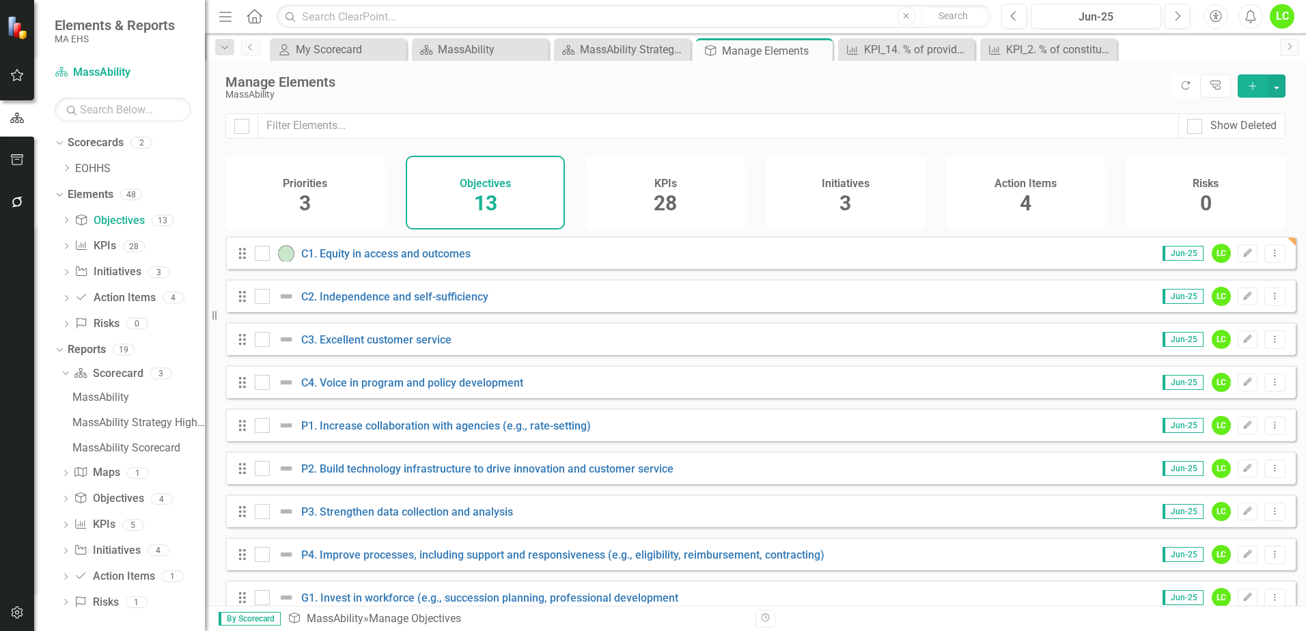
click at [662, 200] on span "28" at bounding box center [665, 203] width 23 height 24
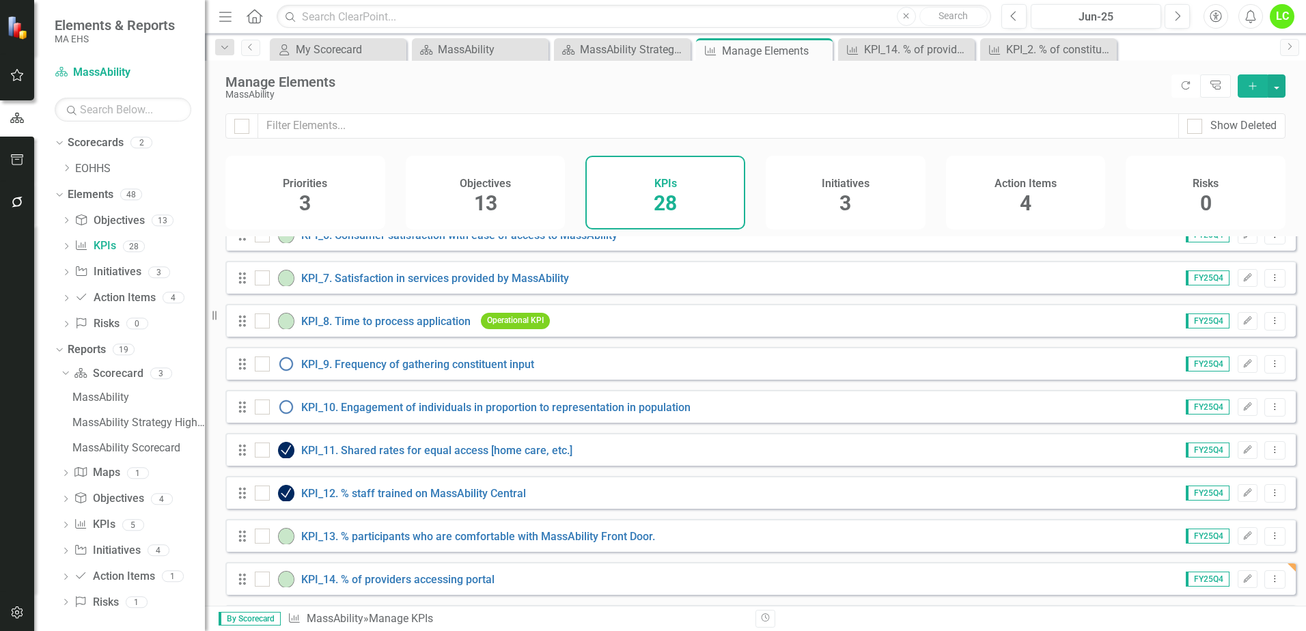
scroll to position [231, 0]
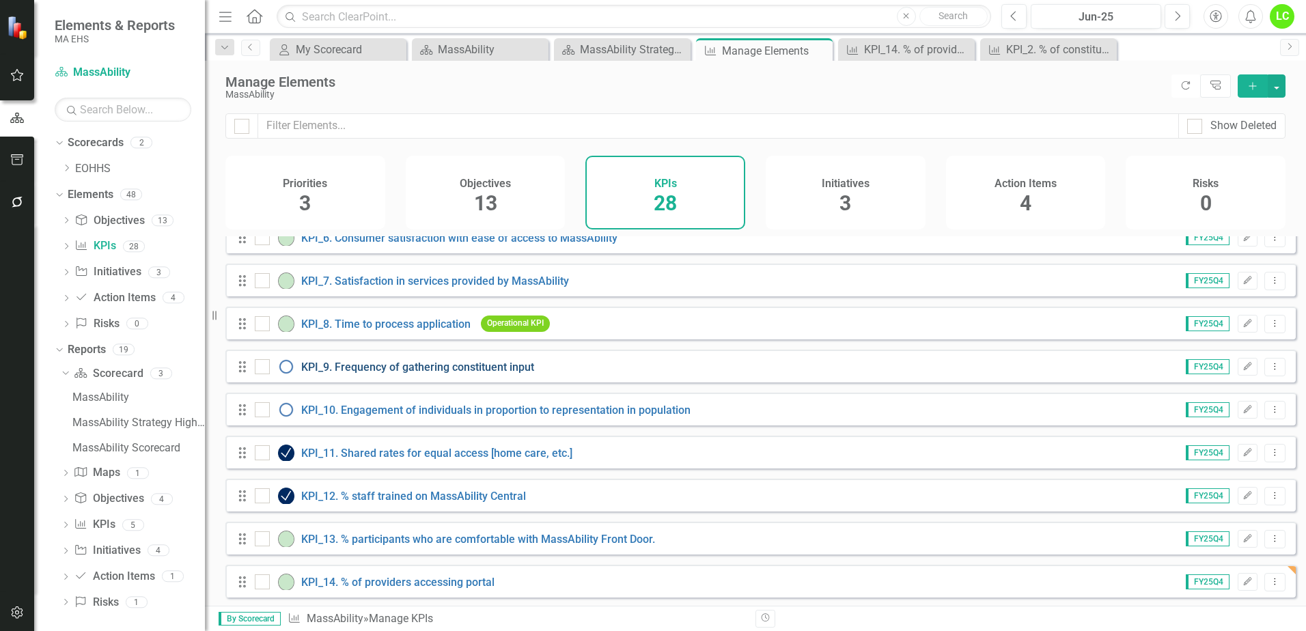
click at [383, 374] on link "KPI_9. Frequency of gathering constituent input" at bounding box center [417, 367] width 233 height 13
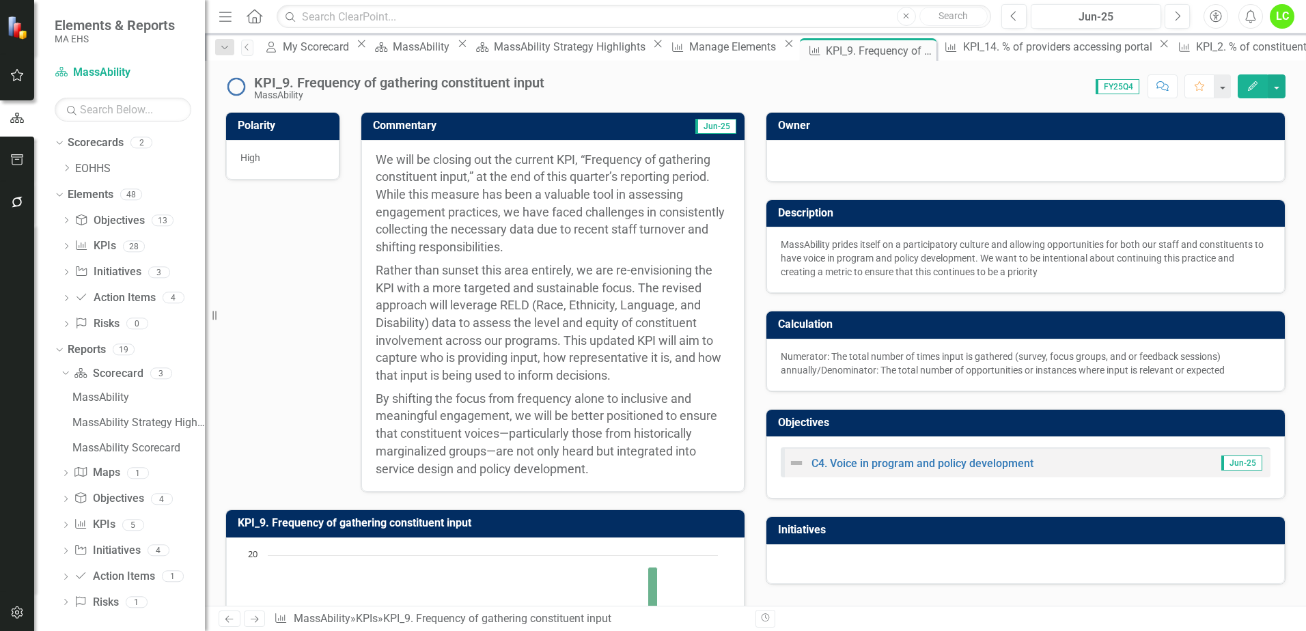
click at [240, 87] on img at bounding box center [236, 87] width 22 height 22
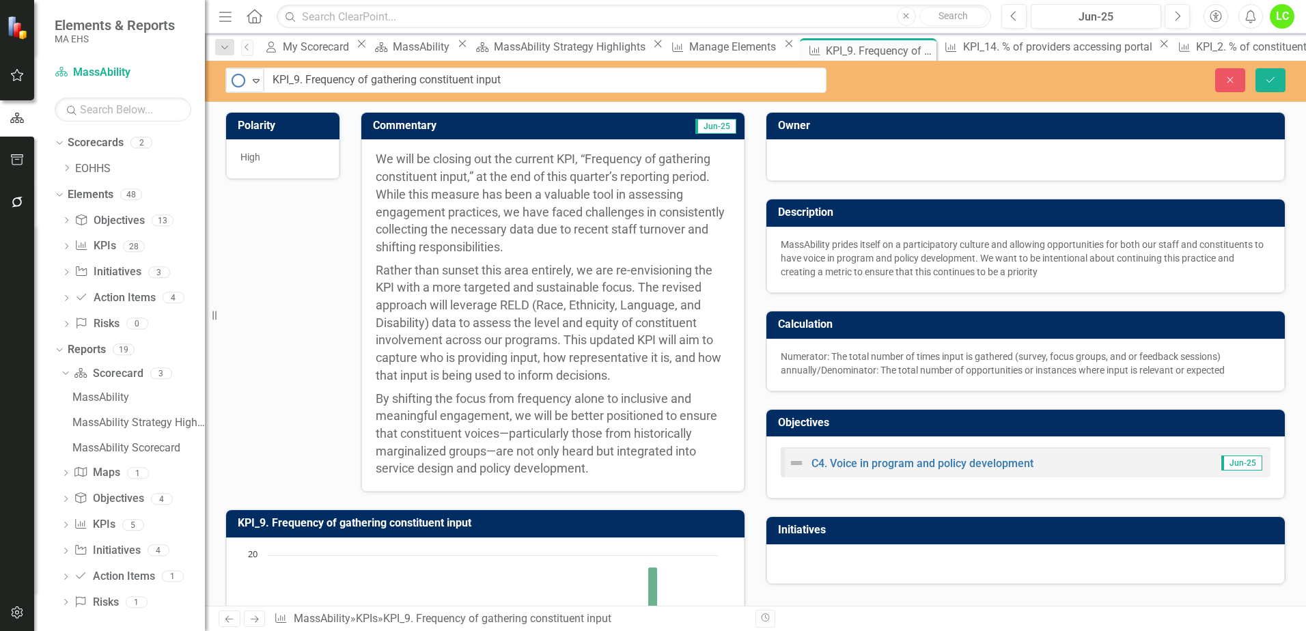
click at [240, 87] on img at bounding box center [238, 80] width 16 height 16
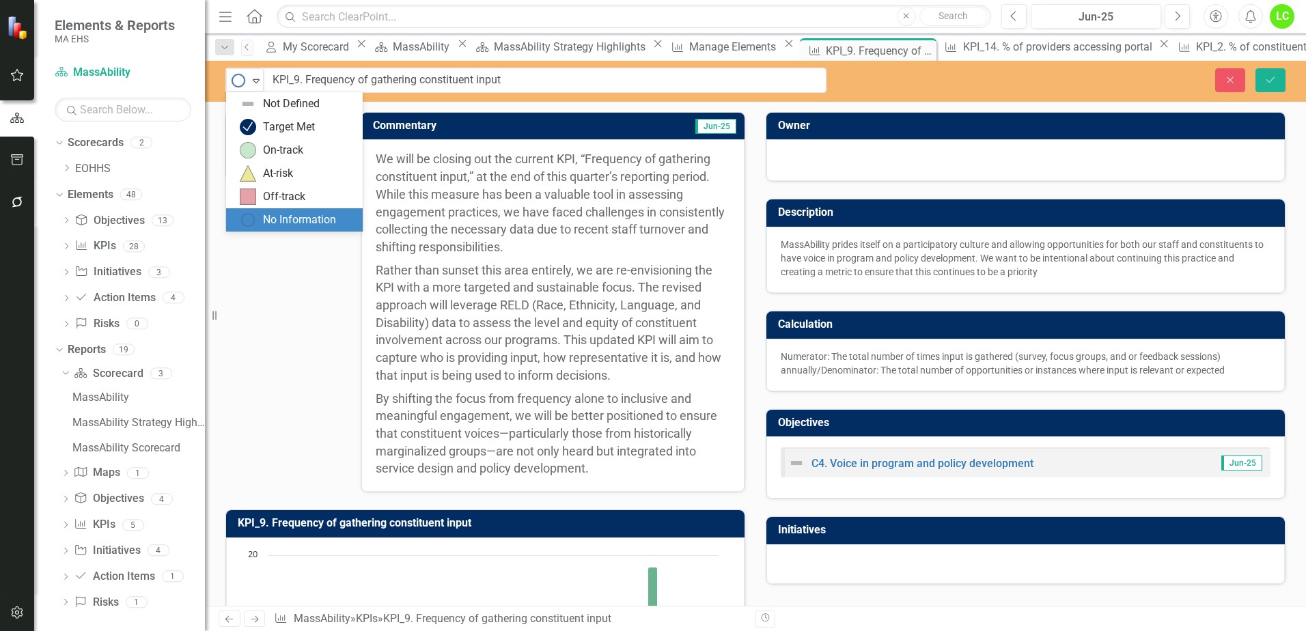
click at [240, 87] on img at bounding box center [238, 80] width 16 height 16
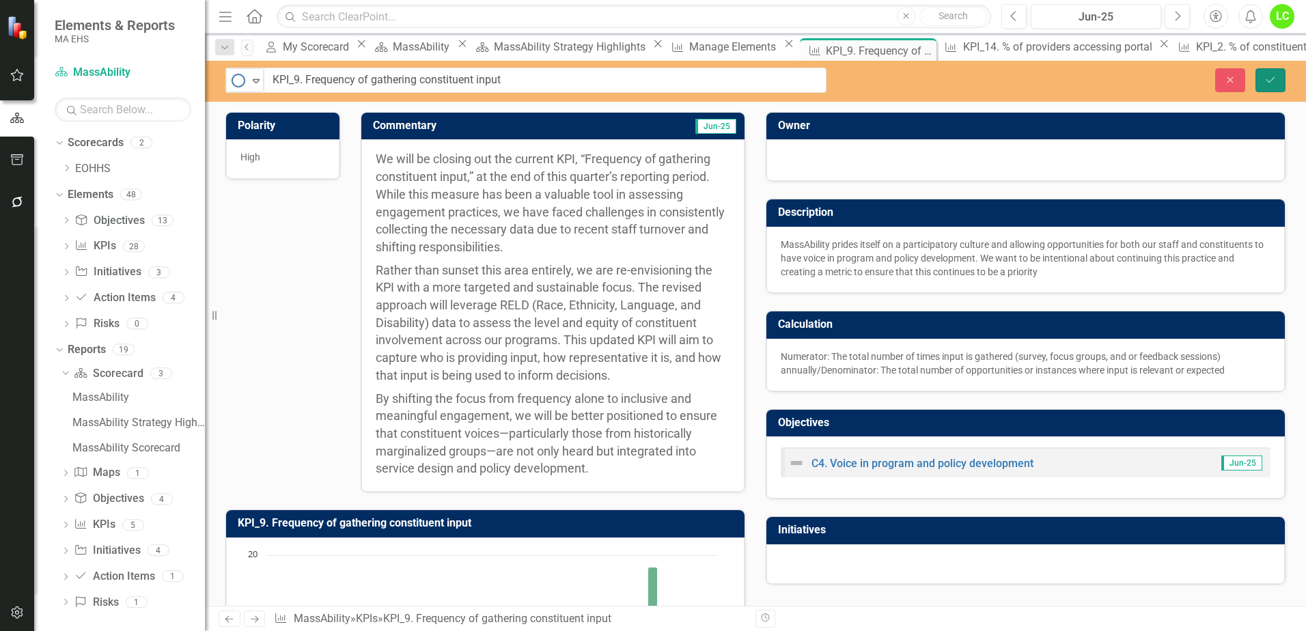
click at [1270, 71] on button "Save" at bounding box center [1270, 80] width 30 height 24
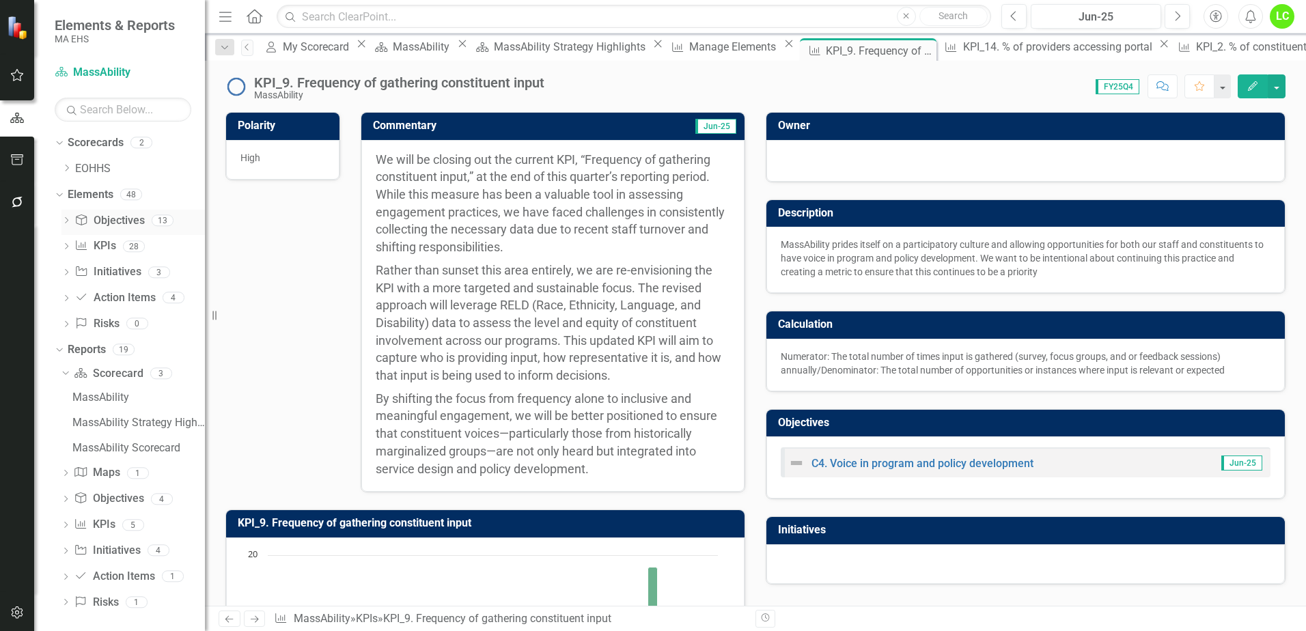
click at [116, 219] on link "Objective Objectives" at bounding box center [109, 221] width 70 height 16
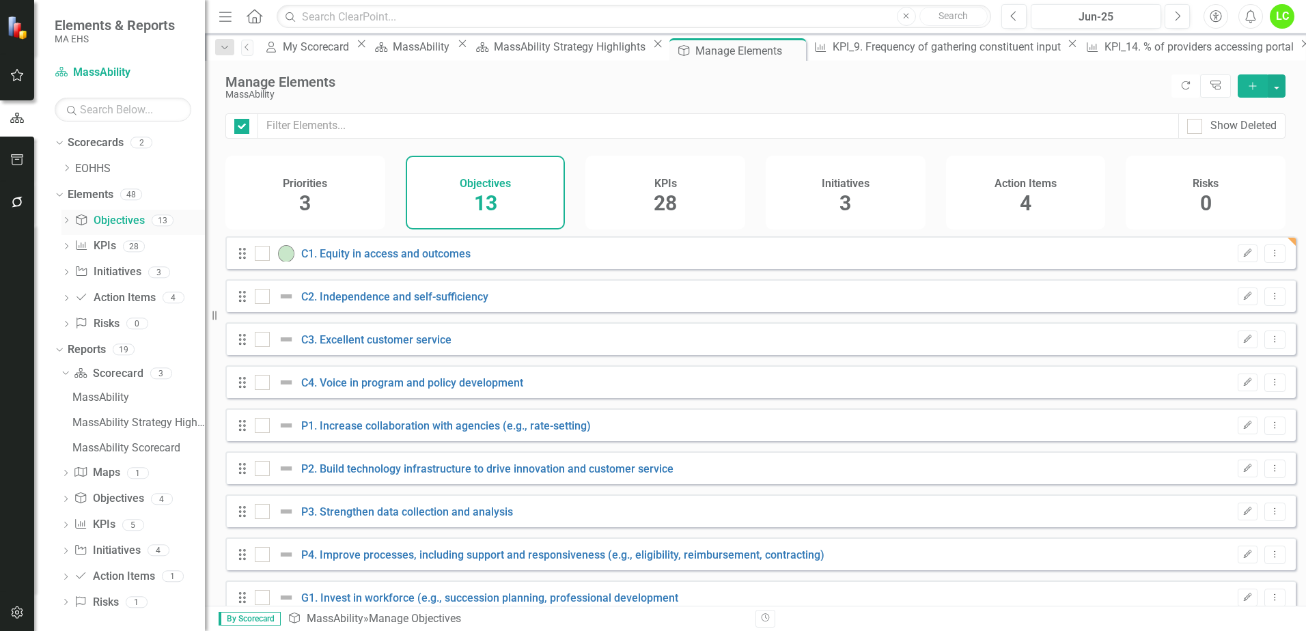
checkbox input "false"
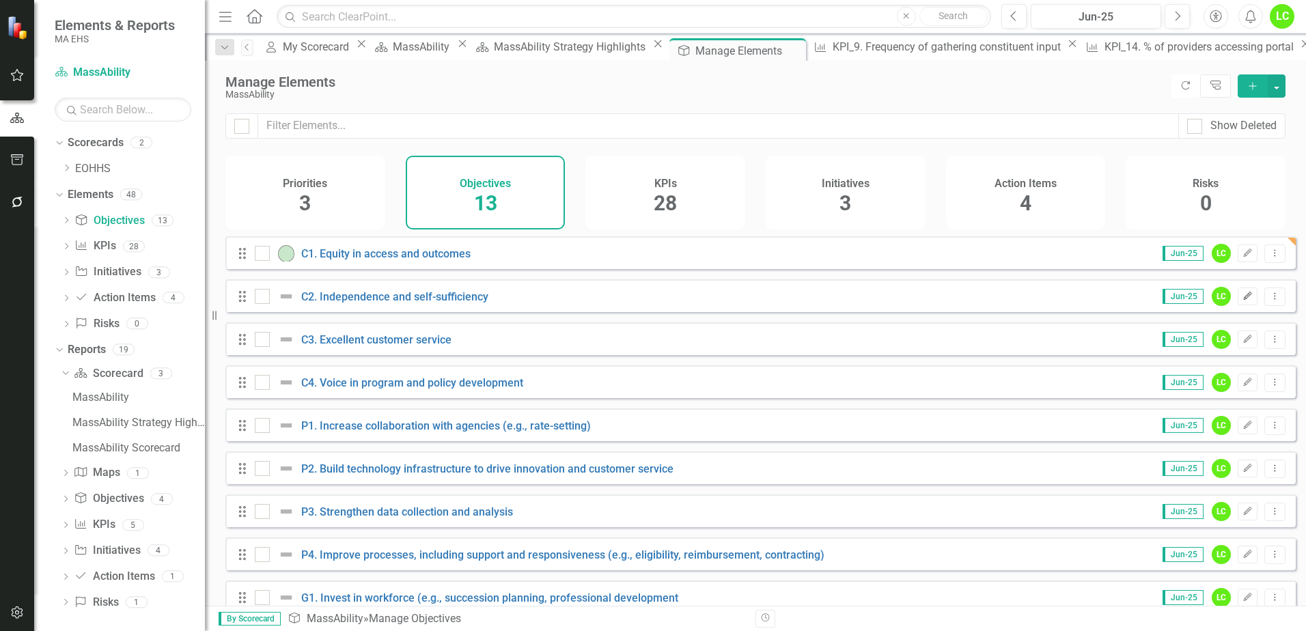
click at [1242, 301] on icon "Edit" at bounding box center [1247, 296] width 10 height 8
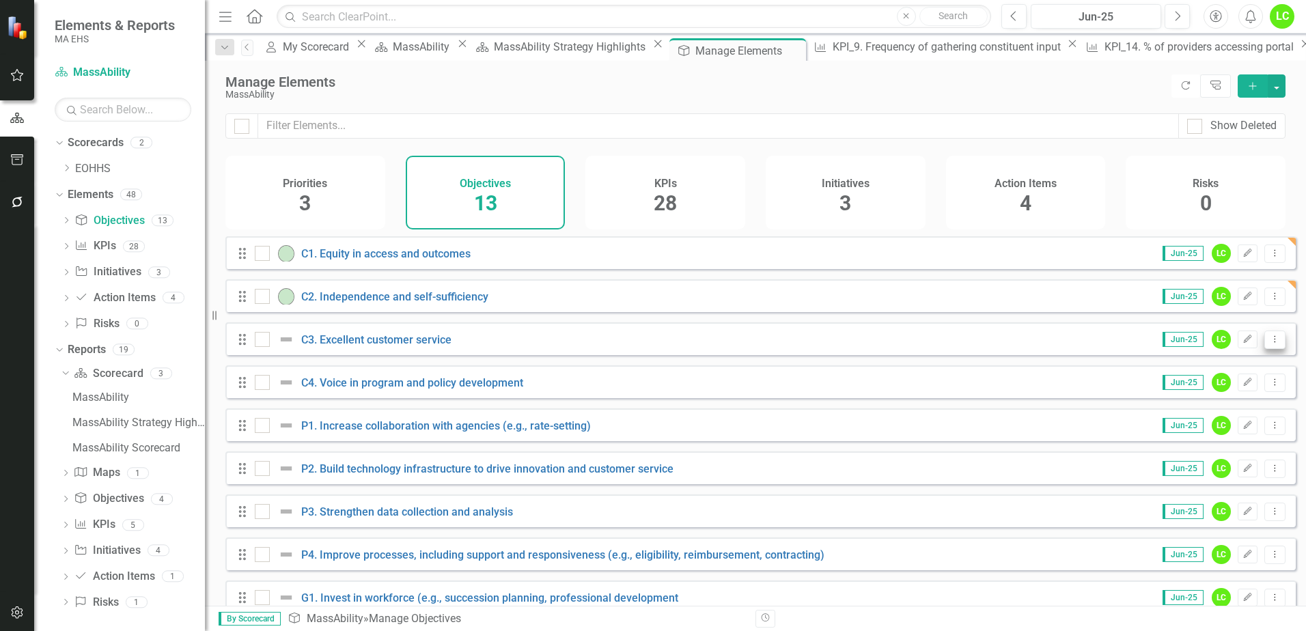
click at [1265, 349] on button "Dropdown Menu" at bounding box center [1274, 340] width 21 height 18
click at [977, 348] on div "Drag C3. Excellent customer service Jun-25 LC Edit Dropdown Menu" at bounding box center [760, 338] width 1070 height 33
click at [1238, 348] on button "Edit" at bounding box center [1248, 340] width 20 height 18
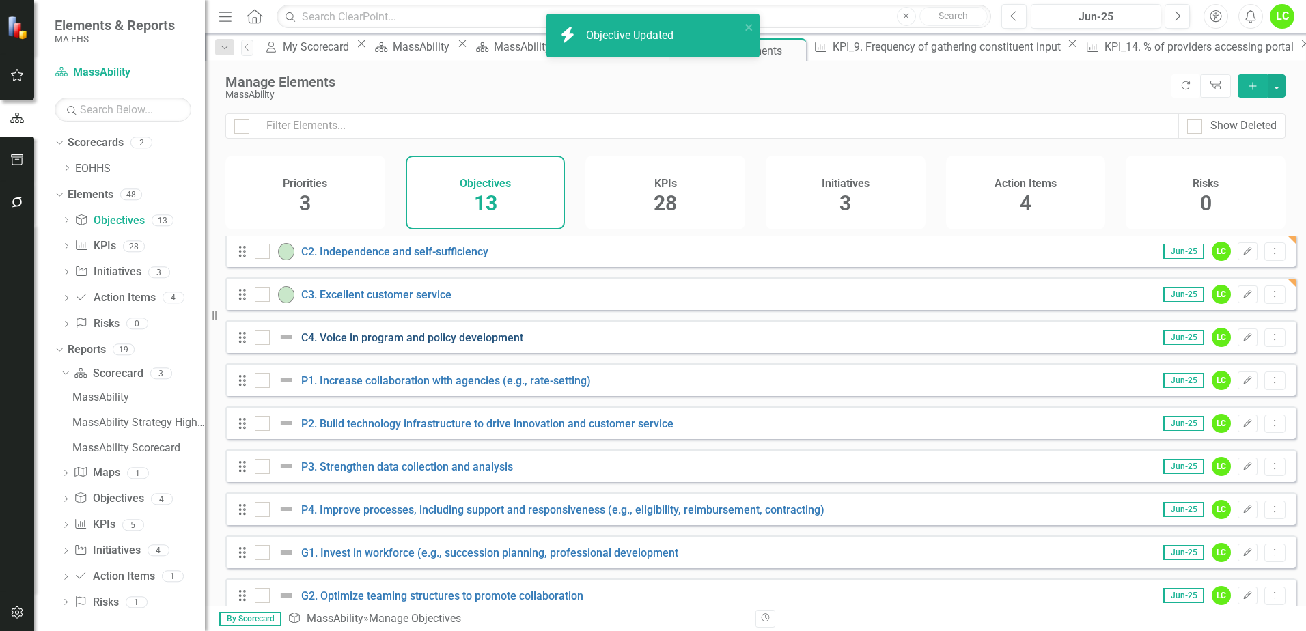
scroll to position [68, 0]
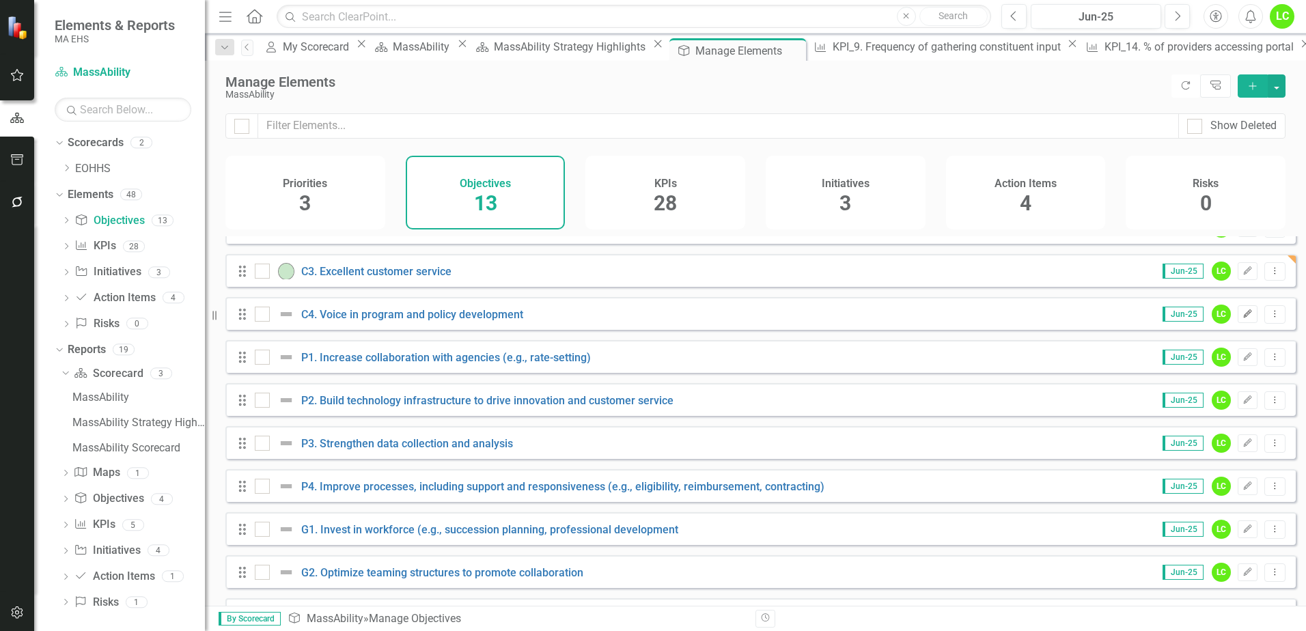
click at [1242, 318] on icon "Edit" at bounding box center [1247, 314] width 10 height 8
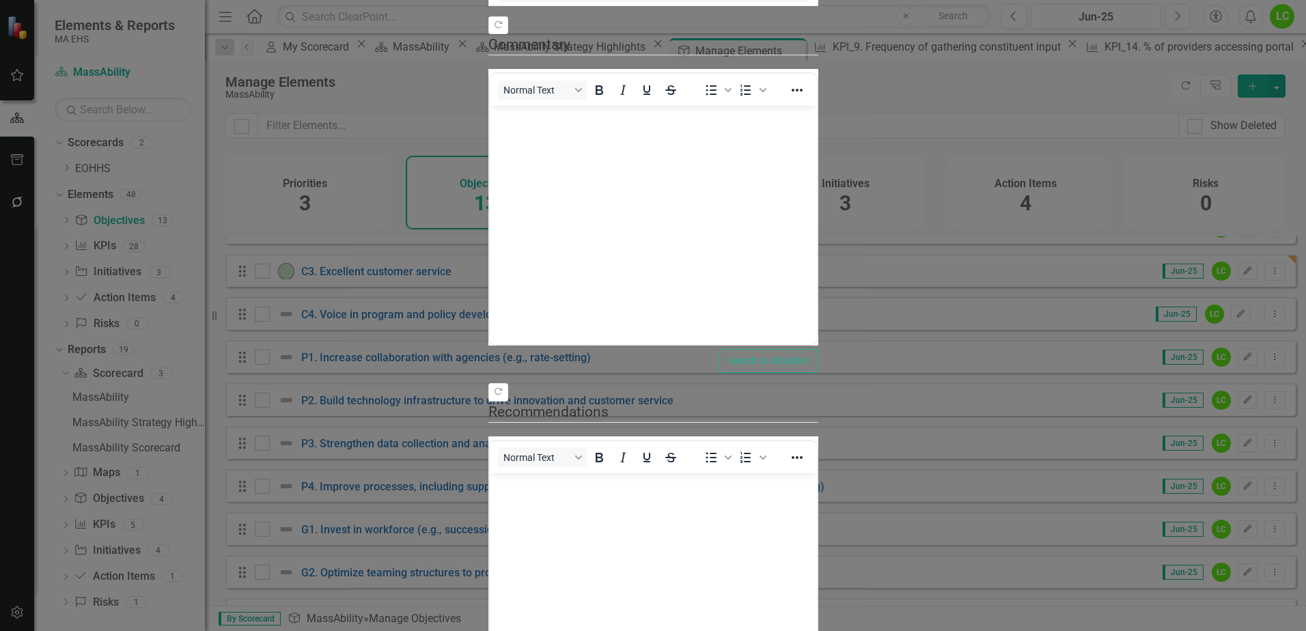
scroll to position [0, 0]
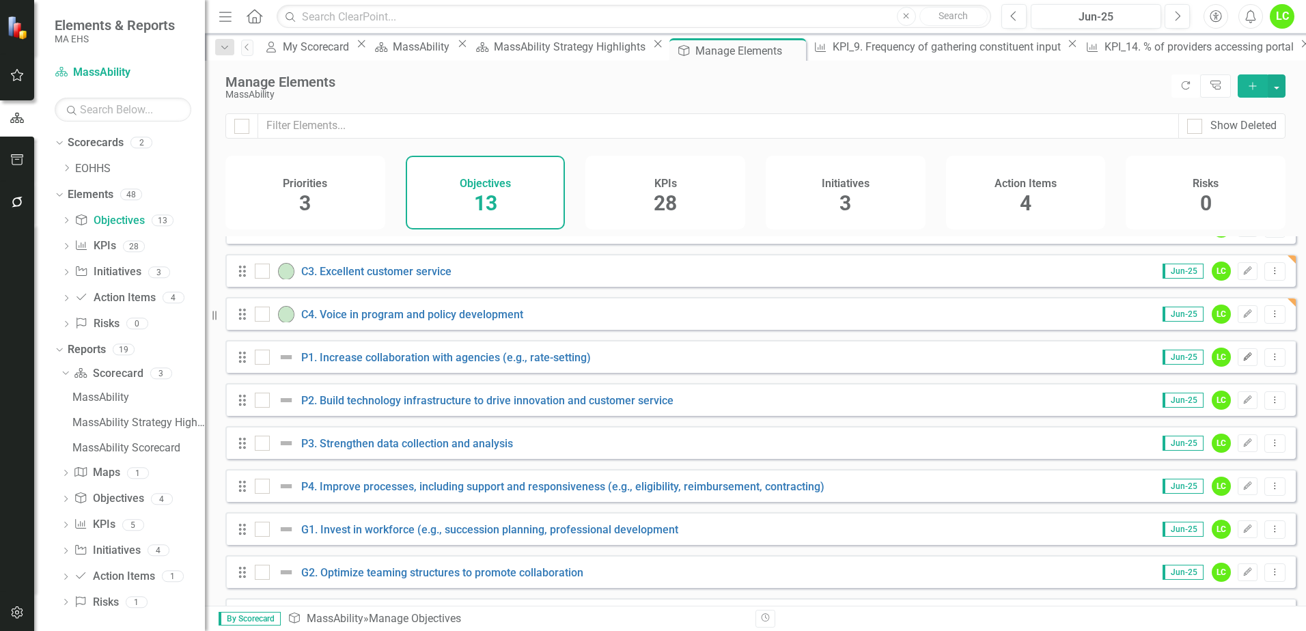
click at [1242, 361] on icon "Edit" at bounding box center [1247, 357] width 10 height 8
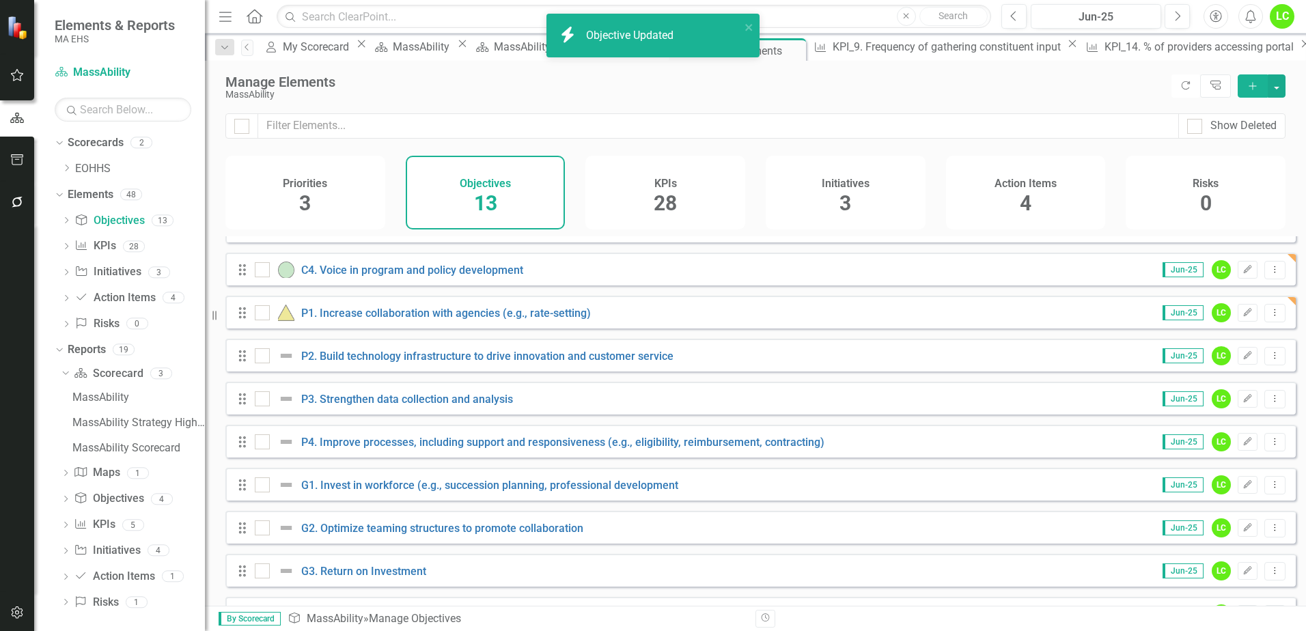
scroll to position [137, 0]
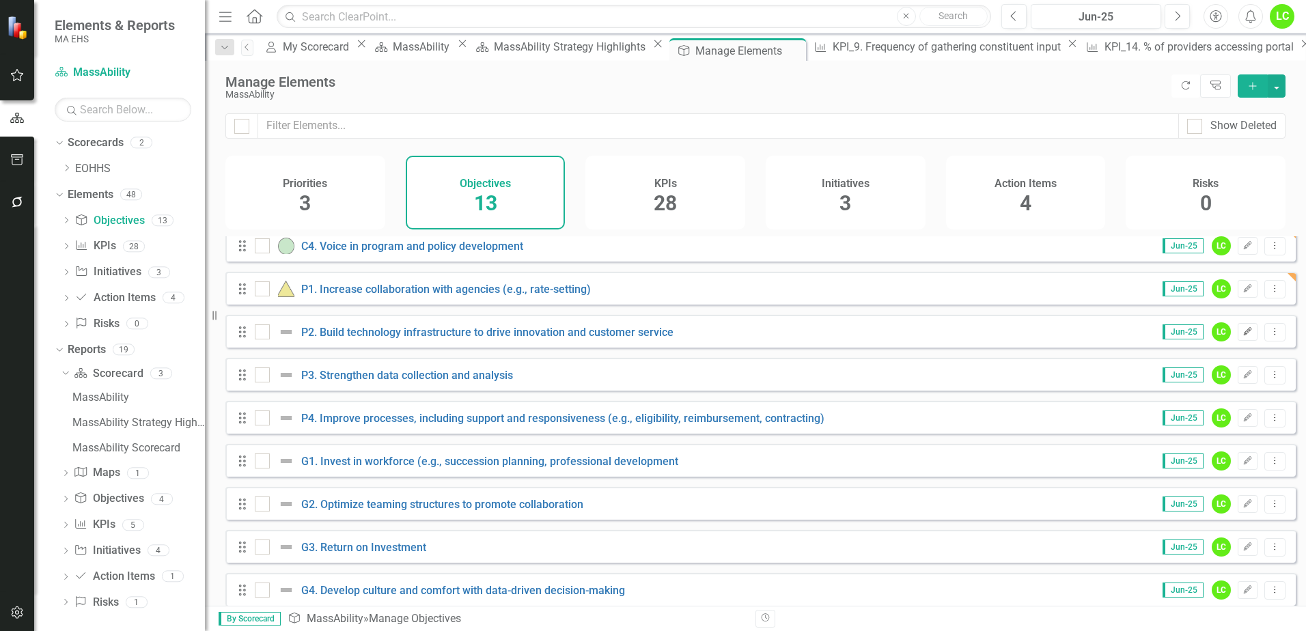
click at [1242, 336] on icon "Edit" at bounding box center [1247, 332] width 10 height 8
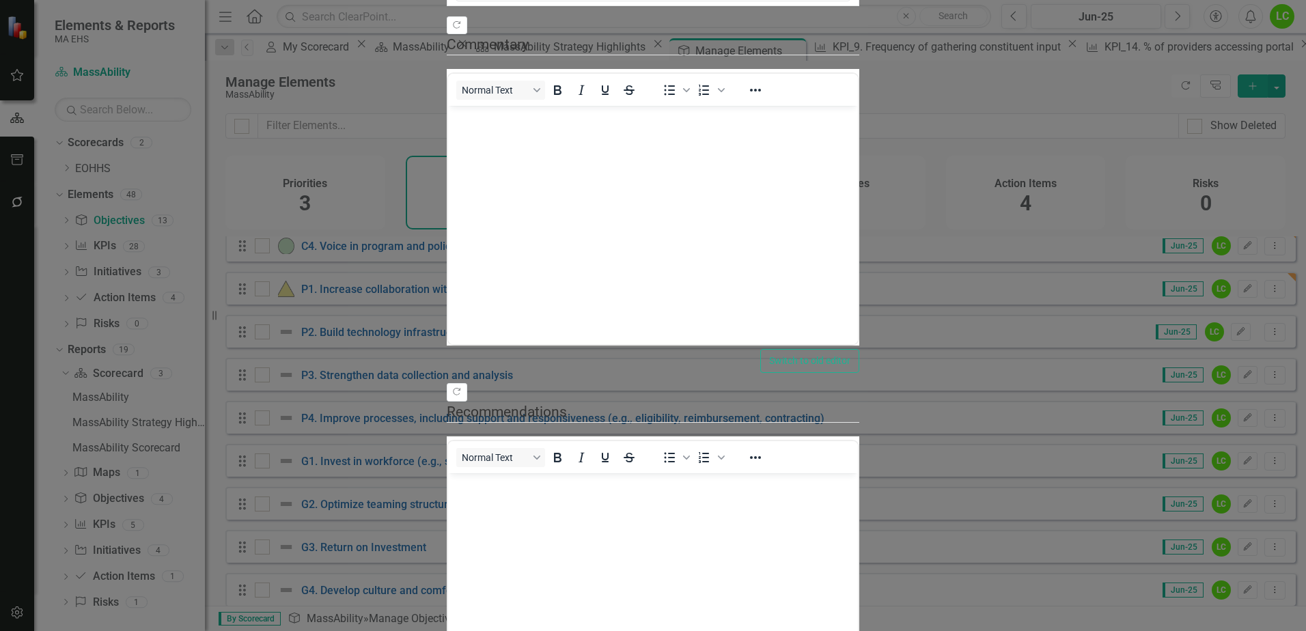
scroll to position [0, 0]
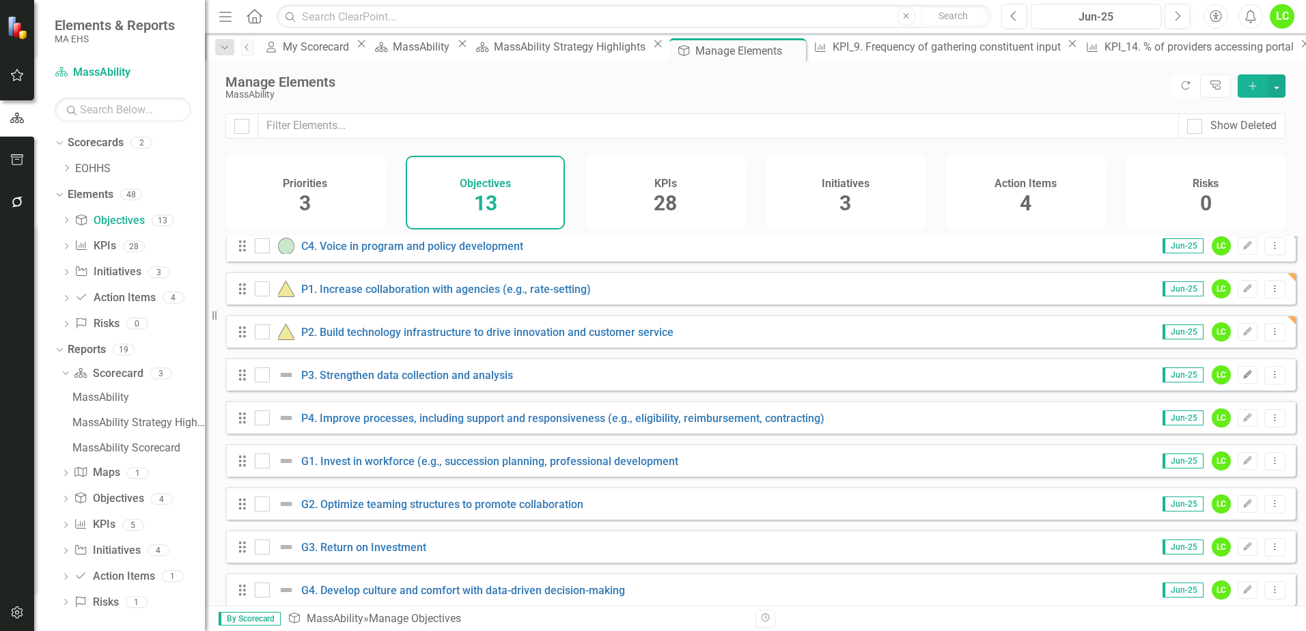
click at [1242, 379] on icon "Edit" at bounding box center [1247, 375] width 10 height 8
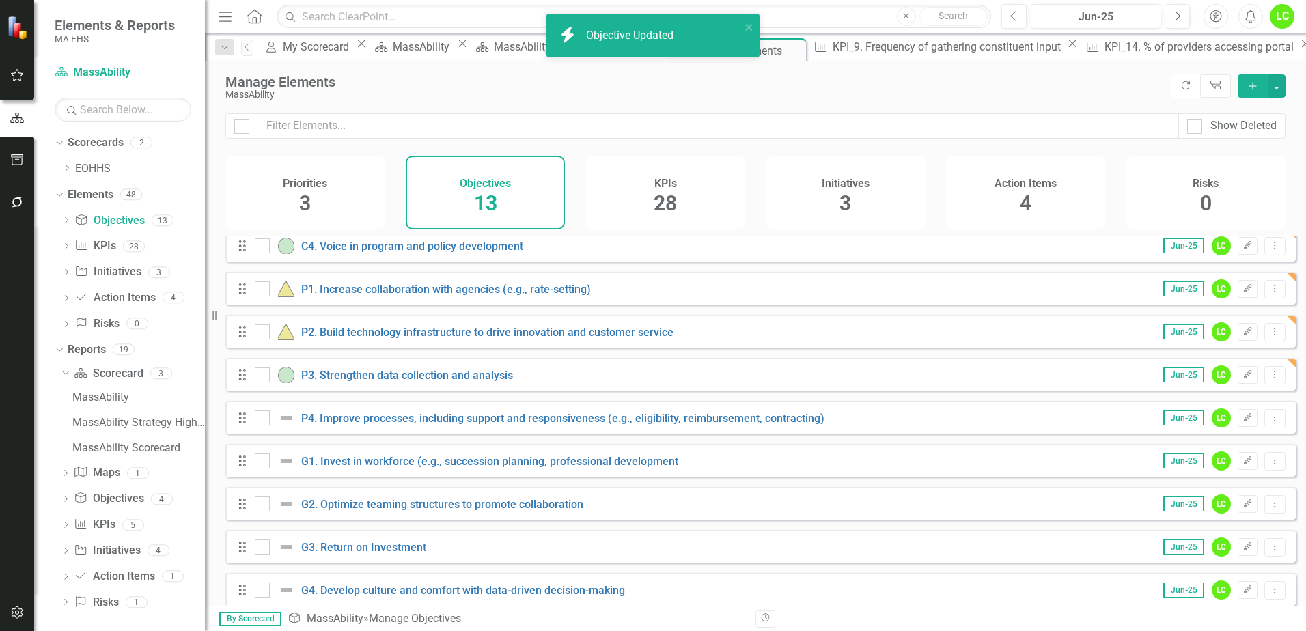
scroll to position [200, 0]
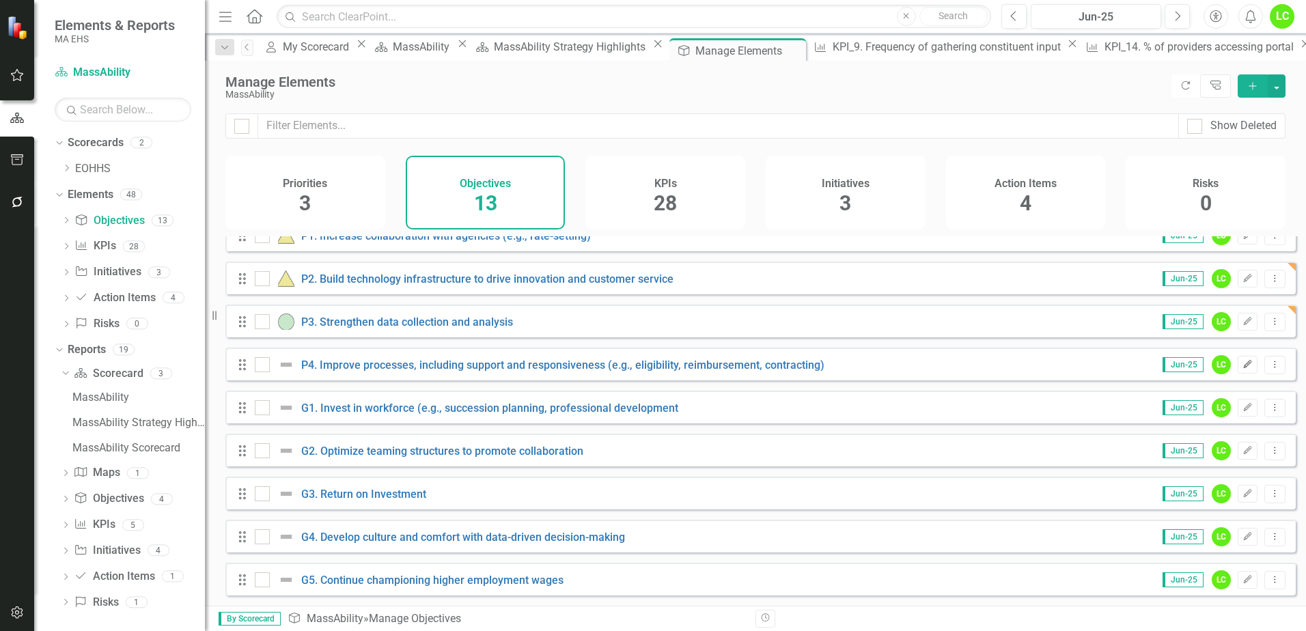
click at [1242, 365] on icon "Edit" at bounding box center [1247, 365] width 10 height 8
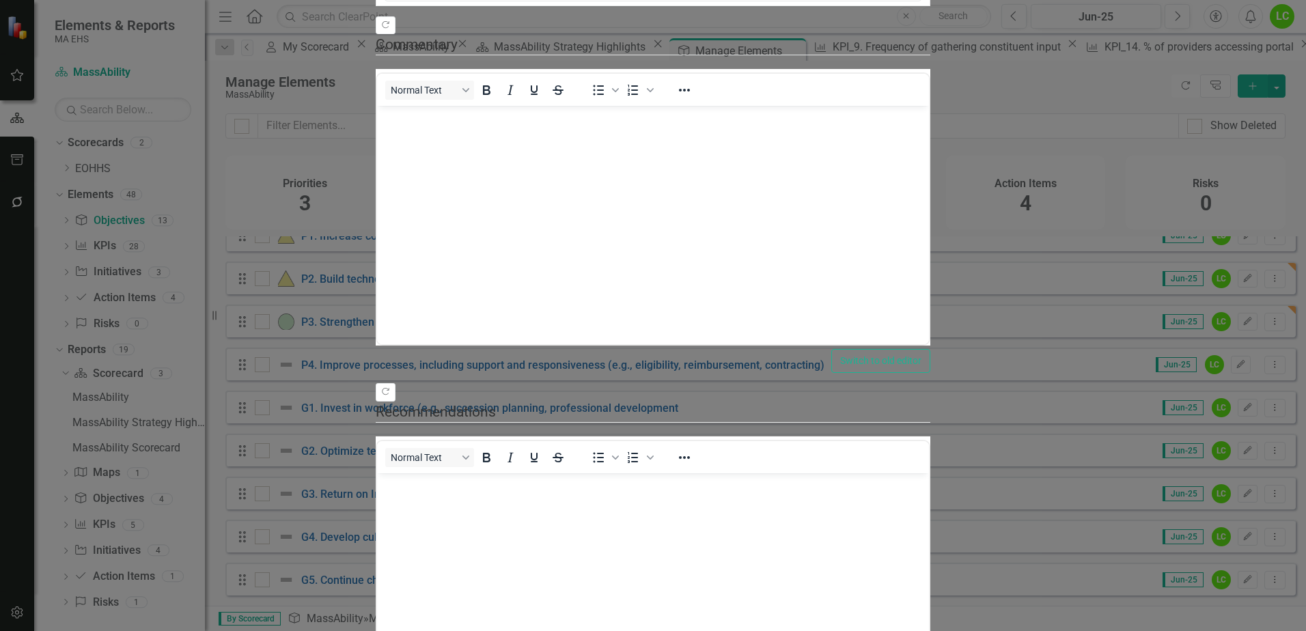
scroll to position [0, 0]
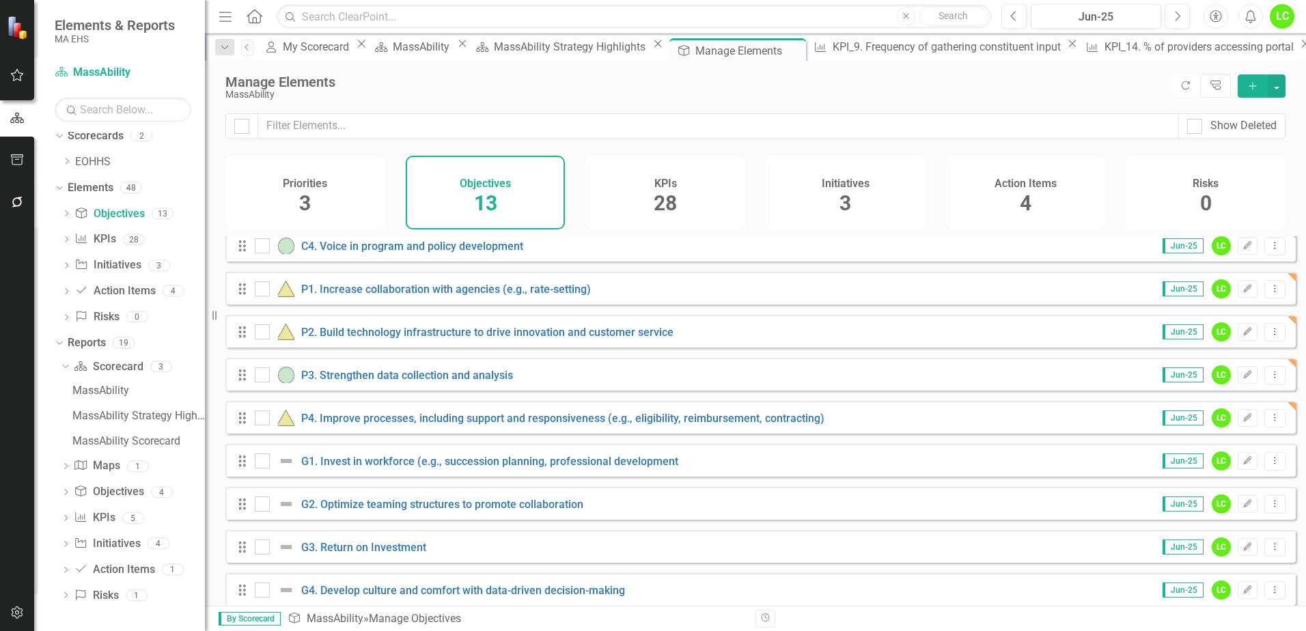
scroll to position [200, 0]
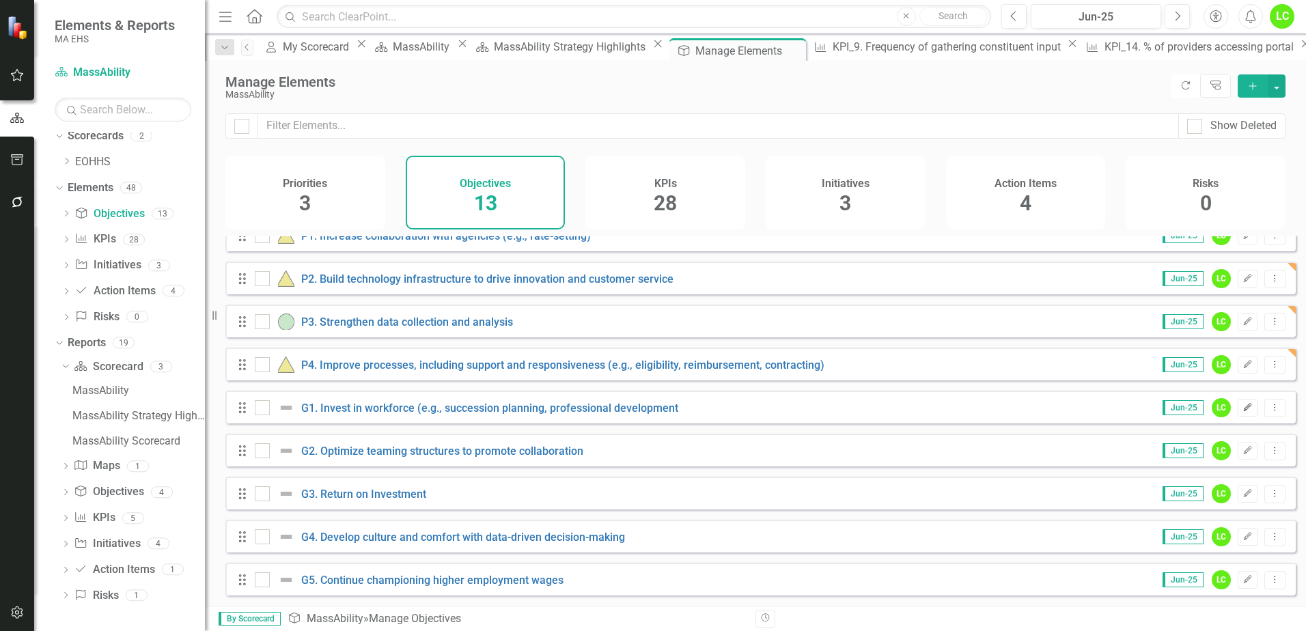
click at [1238, 414] on button "Edit" at bounding box center [1248, 408] width 20 height 18
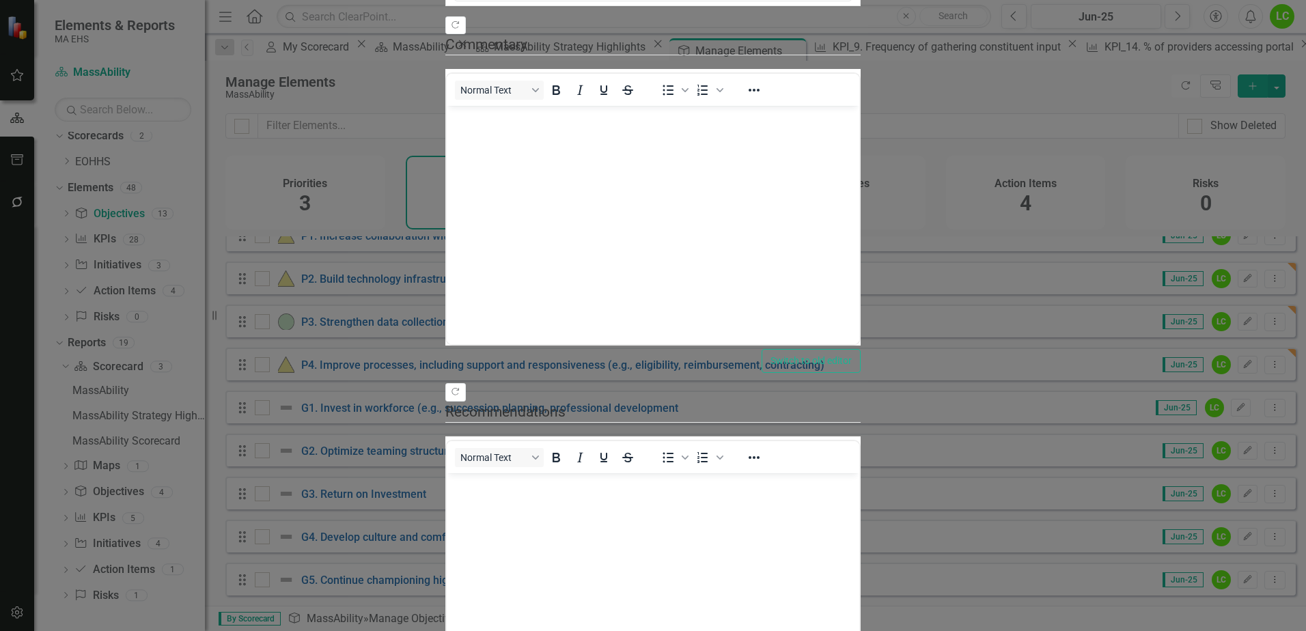
scroll to position [0, 0]
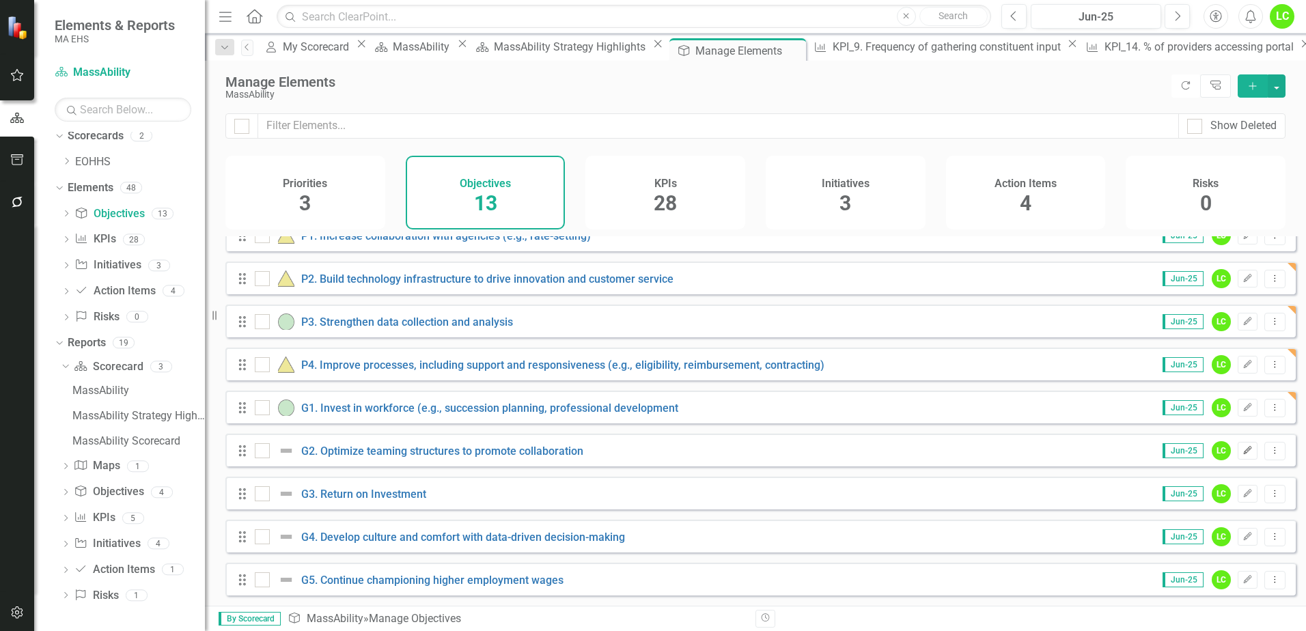
click at [1242, 449] on icon "Edit" at bounding box center [1247, 451] width 10 height 8
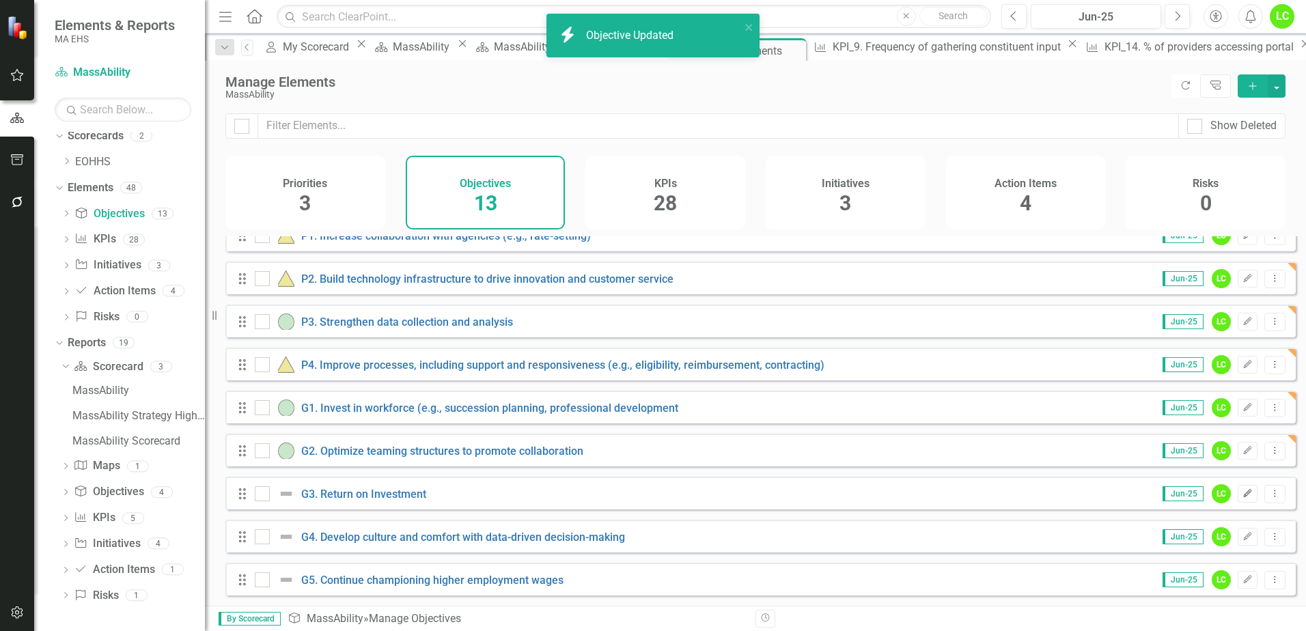
click at [1242, 494] on icon "Edit" at bounding box center [1247, 494] width 10 height 8
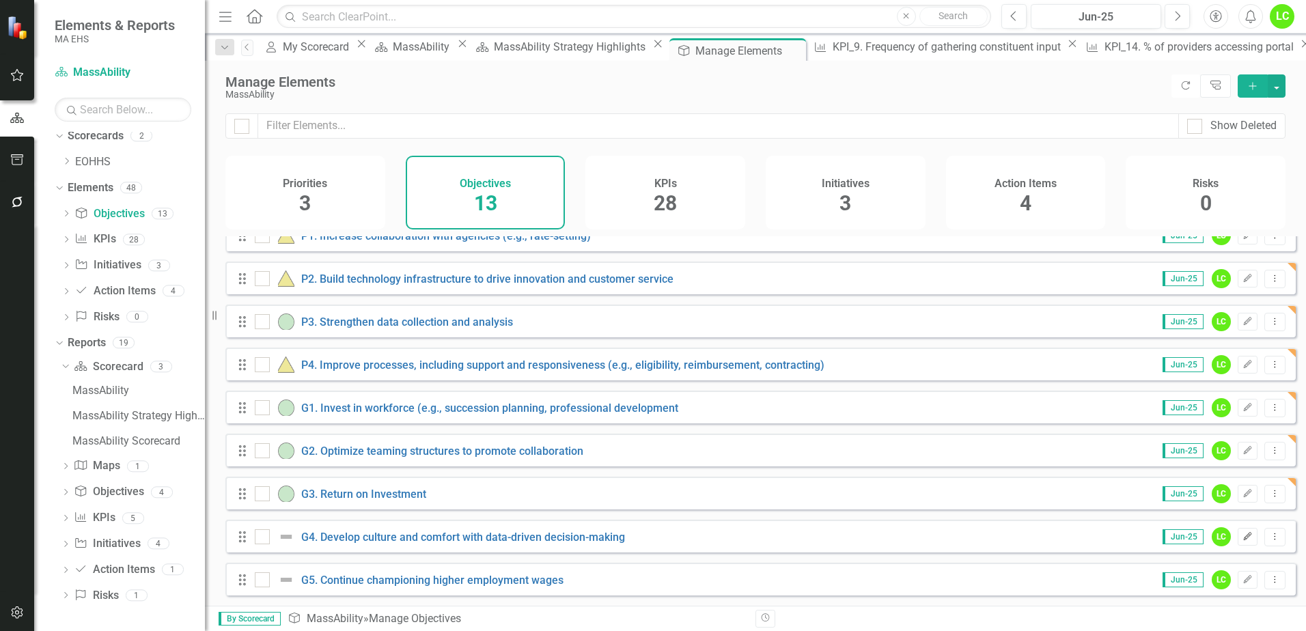
click at [1242, 533] on icon "Edit" at bounding box center [1247, 537] width 10 height 8
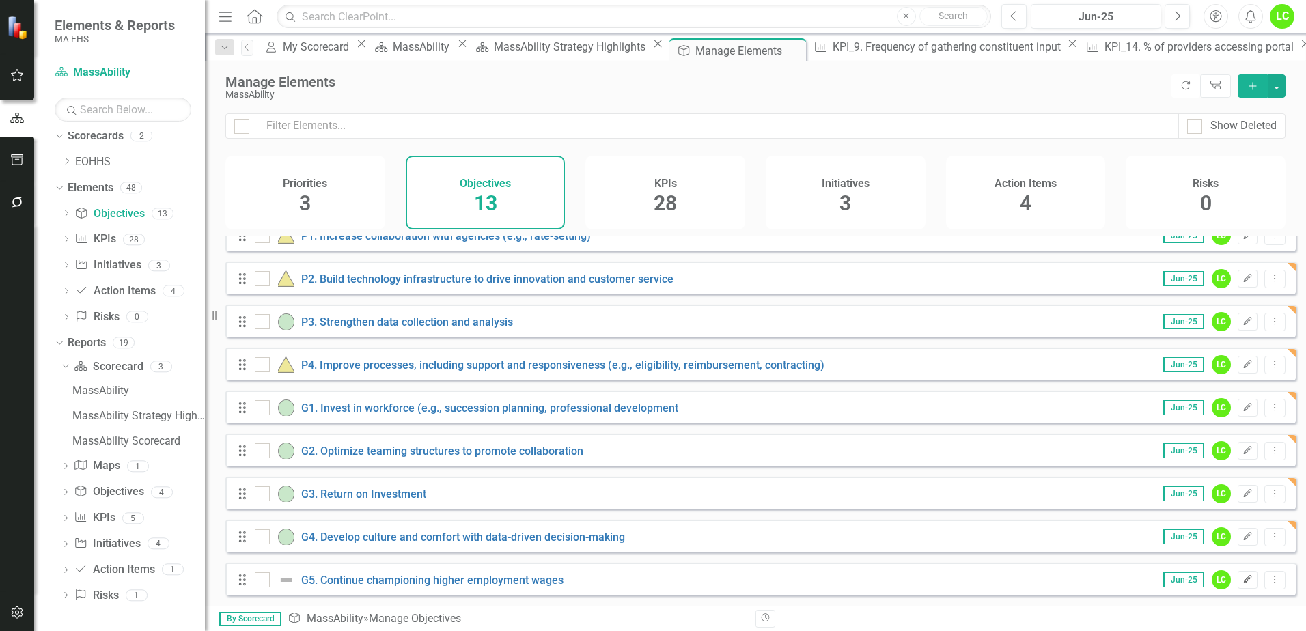
click at [1242, 583] on icon "Edit" at bounding box center [1247, 580] width 10 height 8
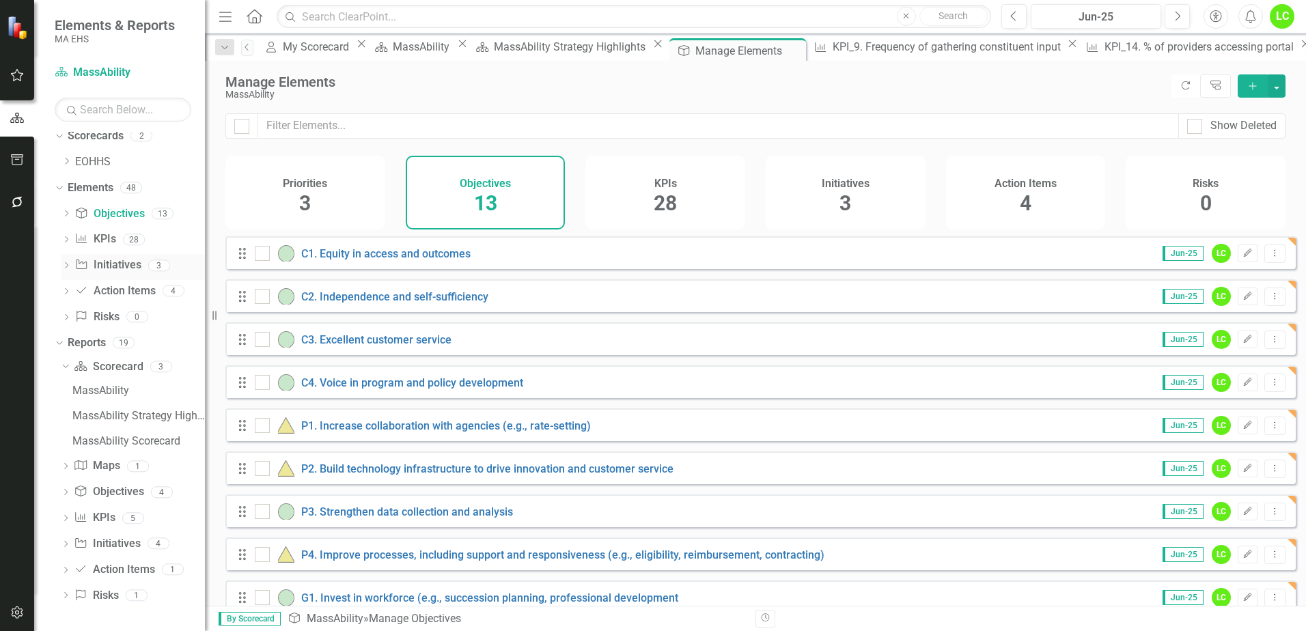
click at [121, 261] on link "Initiative Initiatives" at bounding box center [107, 265] width 66 height 16
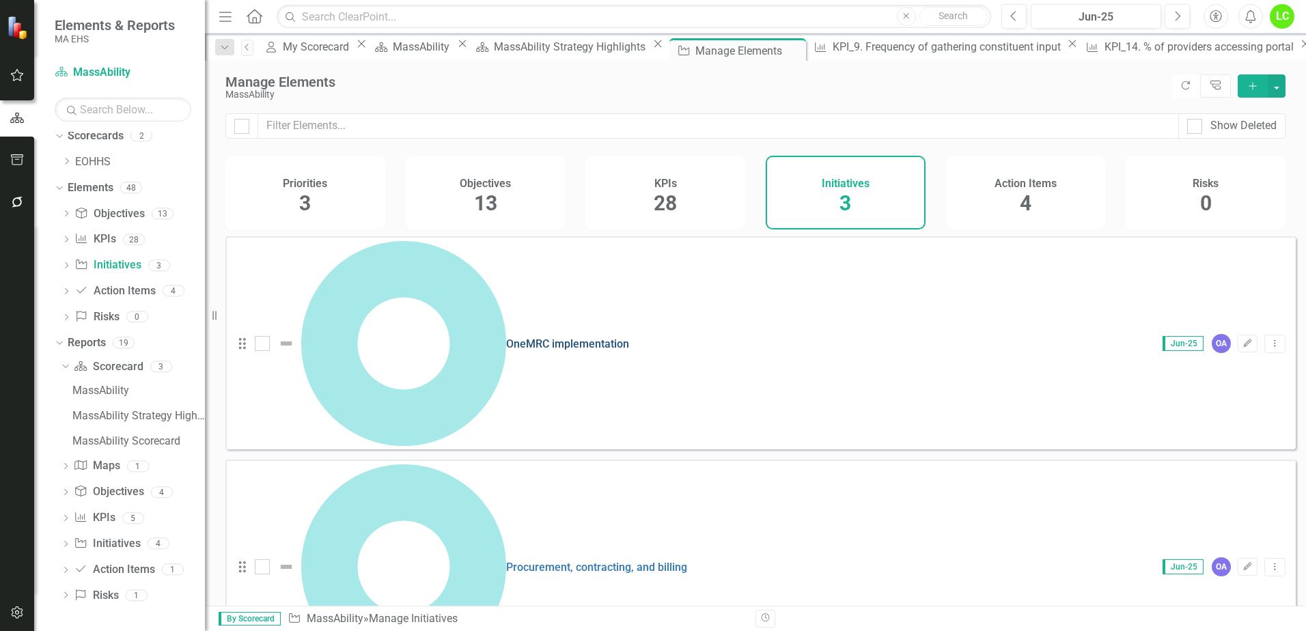
click at [506, 337] on link "OneMRC implementation" at bounding box center [567, 343] width 123 height 13
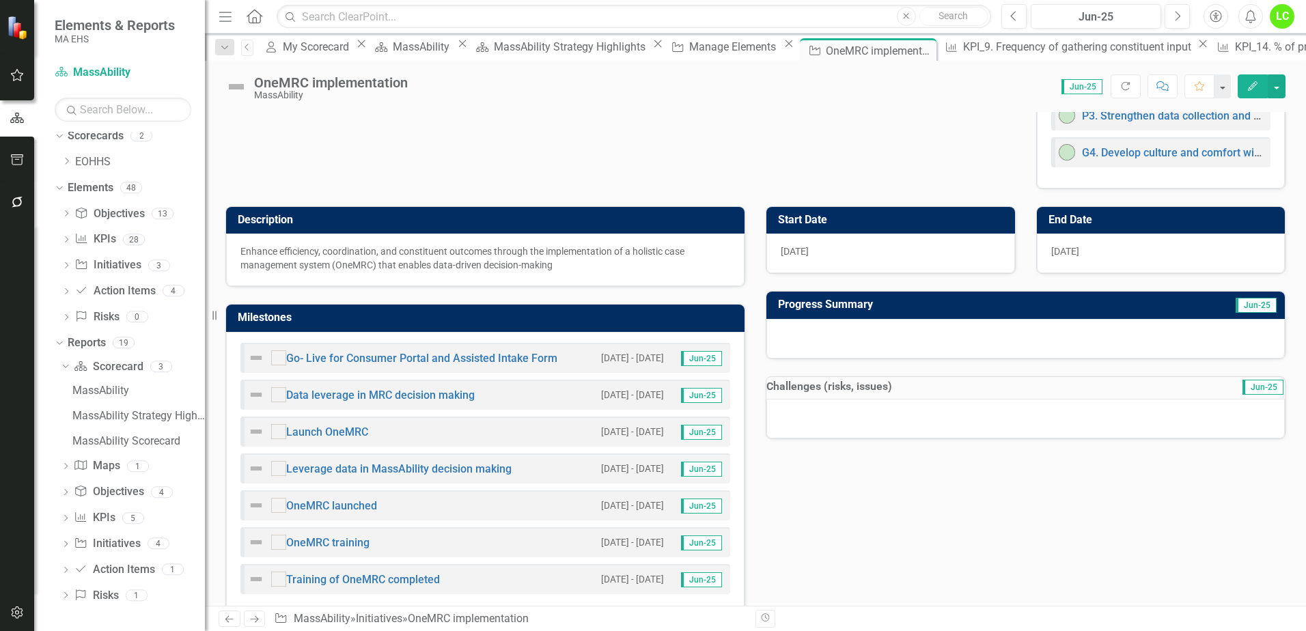
scroll to position [111, 0]
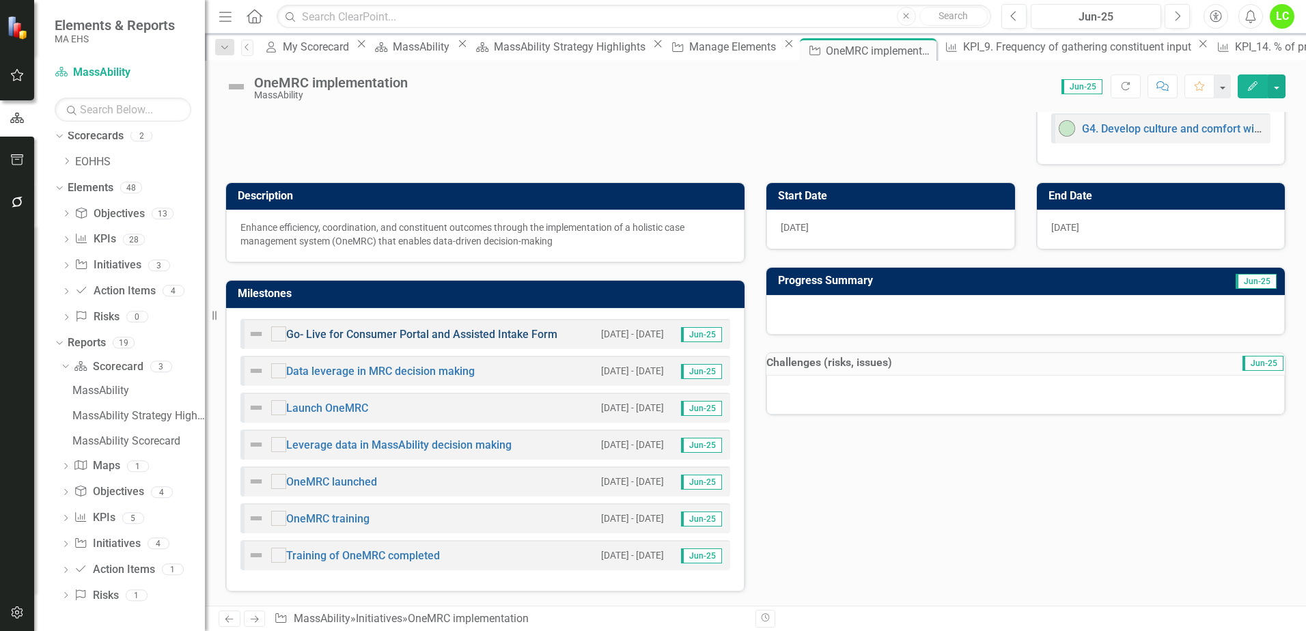
click at [340, 338] on link "Go- Live for Consumer Portal and Assisted Intake Form" at bounding box center [421, 334] width 271 height 13
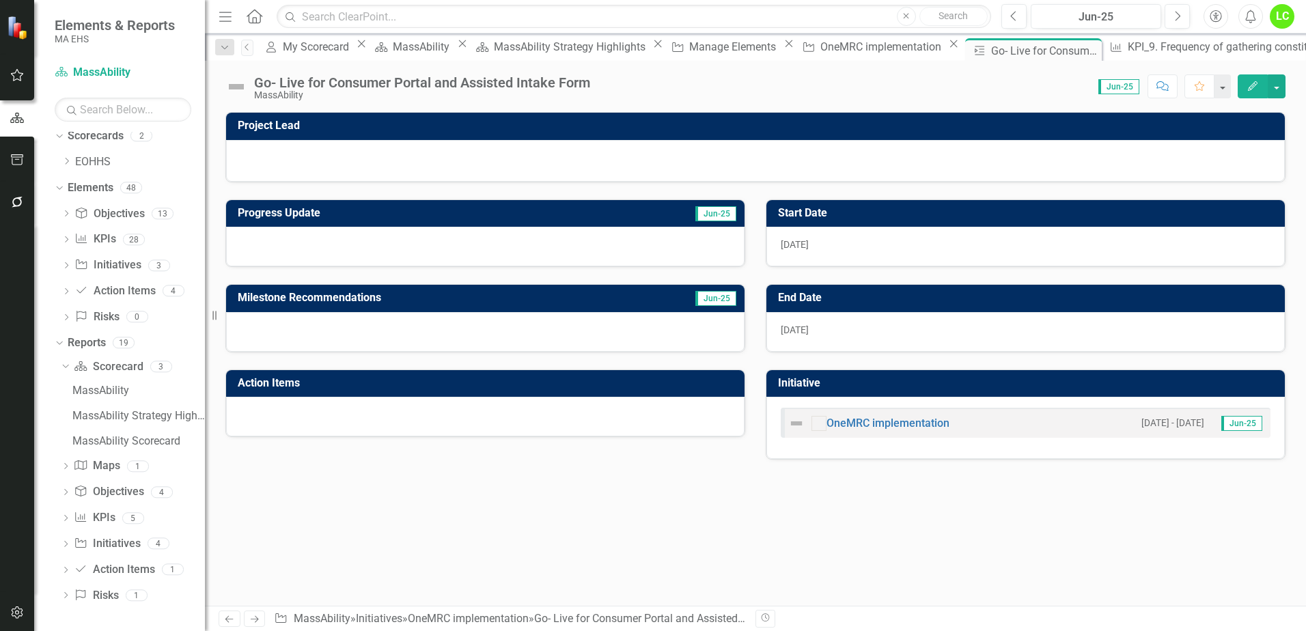
click at [801, 425] on img at bounding box center [796, 423] width 16 height 16
click at [251, 46] on icon "Previous" at bounding box center [247, 47] width 11 height 8
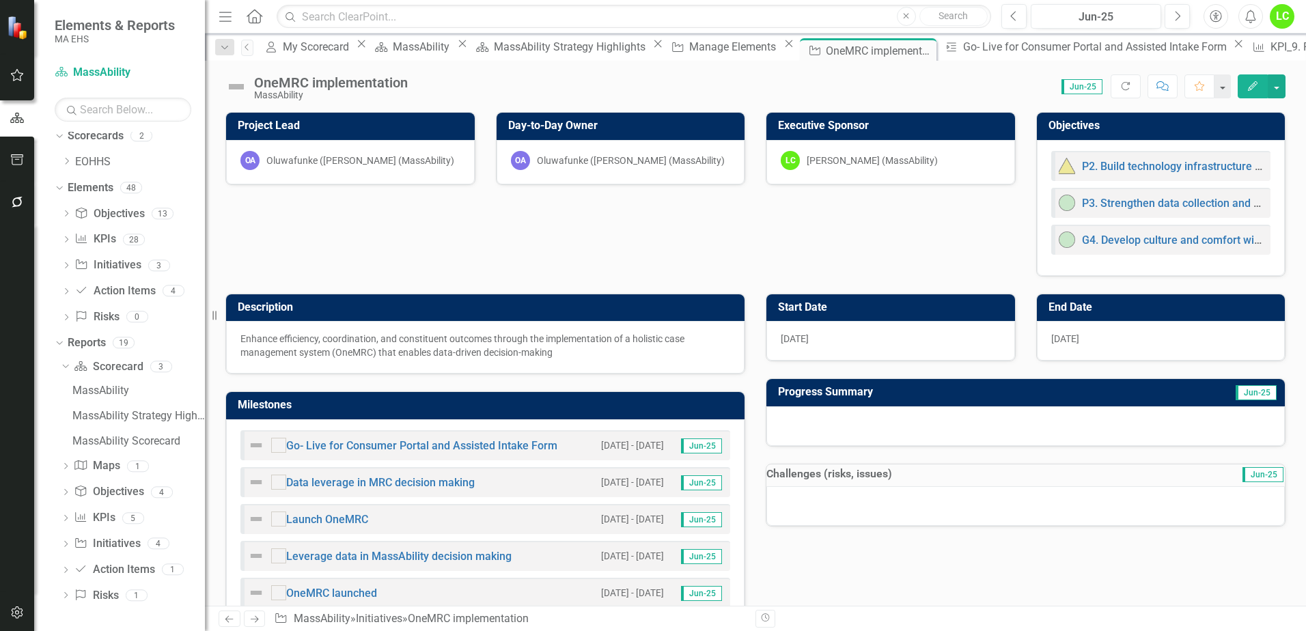
click at [239, 85] on img at bounding box center [236, 87] width 22 height 22
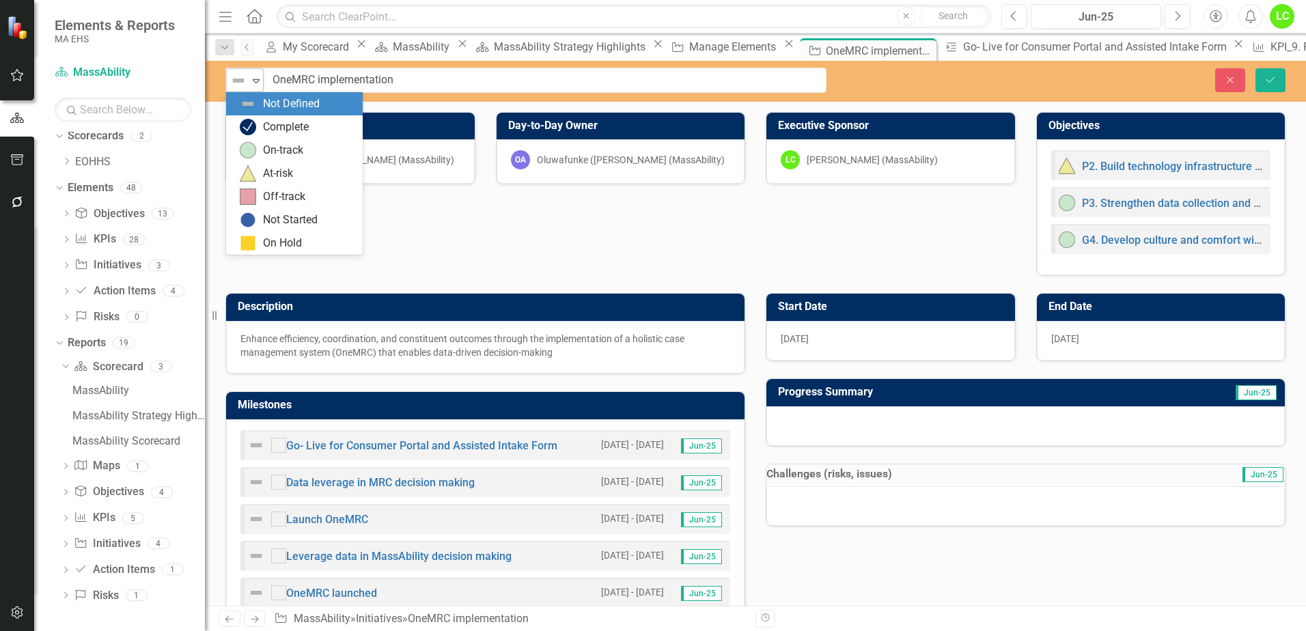
click at [255, 77] on icon "Expand" at bounding box center [256, 80] width 14 height 11
click at [262, 171] on div "At-risk" at bounding box center [297, 173] width 115 height 16
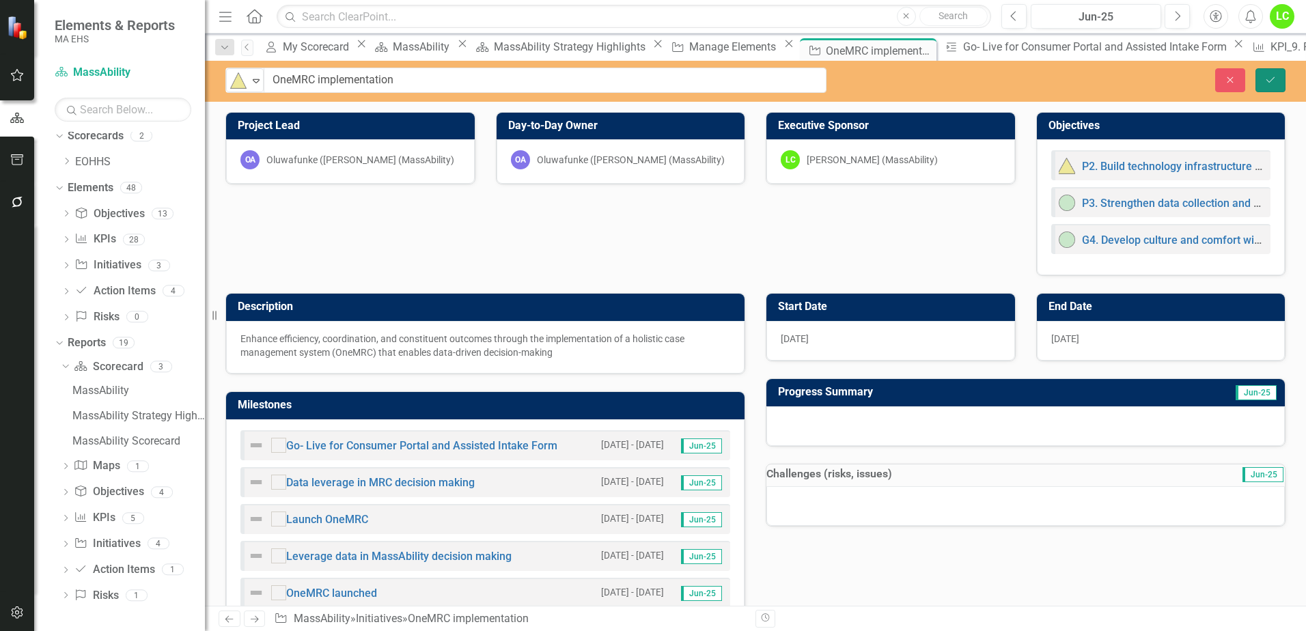
click at [1270, 85] on button "Save" at bounding box center [1270, 80] width 30 height 24
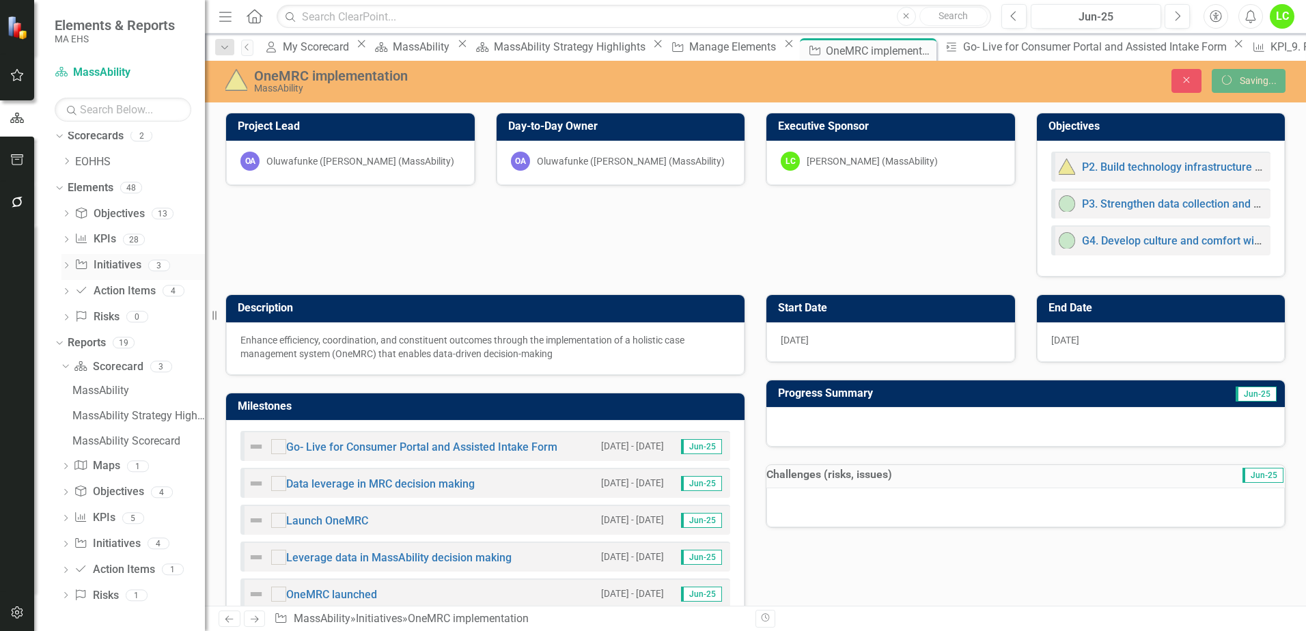
click at [128, 262] on link "Initiative Initiatives" at bounding box center [107, 265] width 66 height 16
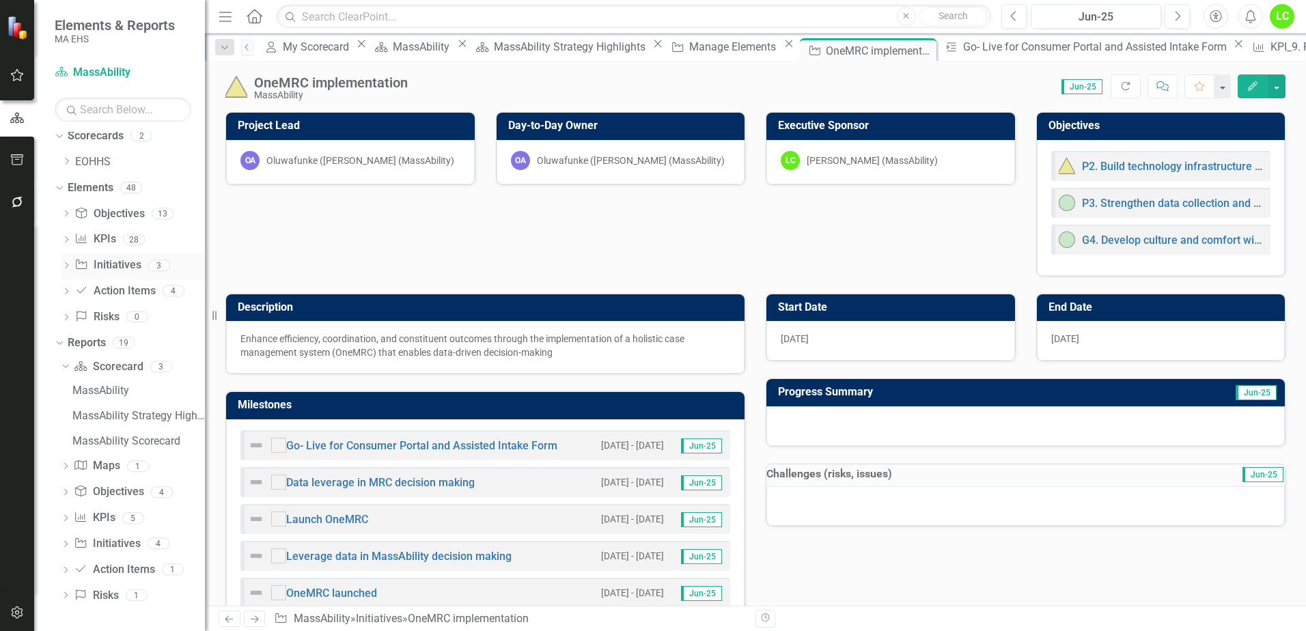
click at [115, 257] on link "Initiative Initiatives" at bounding box center [107, 265] width 66 height 16
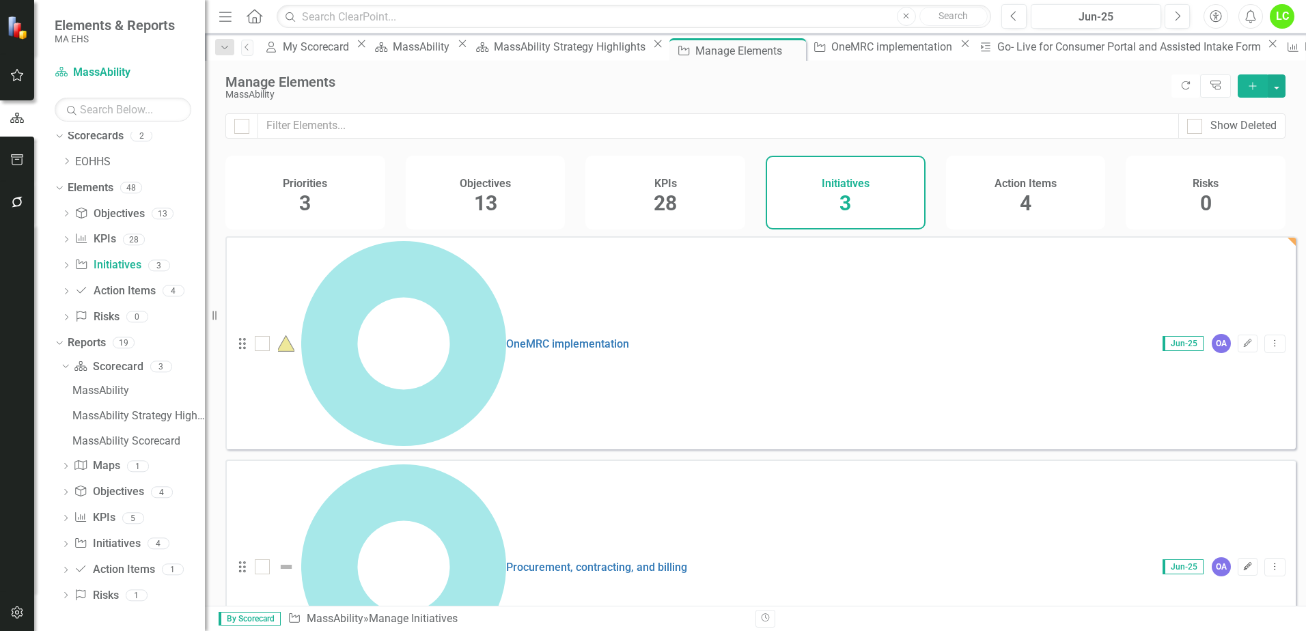
click at [1242, 563] on icon "Edit" at bounding box center [1247, 567] width 10 height 8
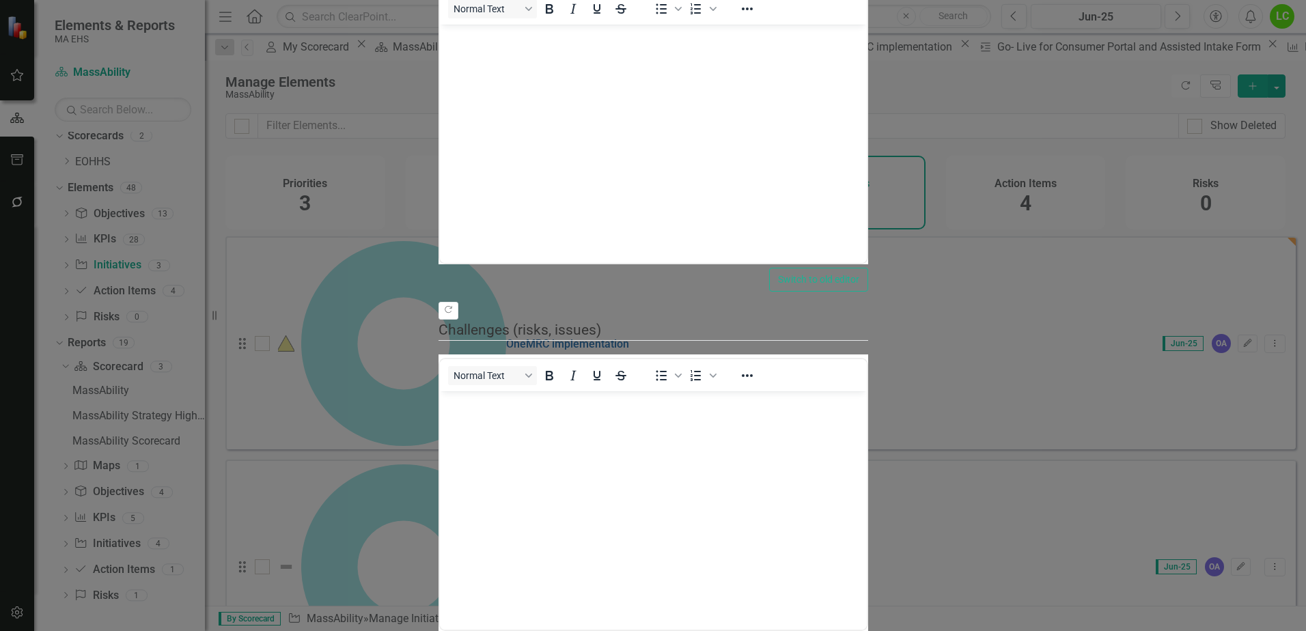
drag, startPoint x: 1062, startPoint y: 183, endPoint x: 1012, endPoint y: 188, distance: 50.8
click at [868, 188] on div "Copy Forward Status On-track Expand Copy Forward Percent Complete 76 Copy Forwa…" at bounding box center [653, 337] width 430 height 1109
type input "75"
drag, startPoint x: 1062, startPoint y: 171, endPoint x: 1054, endPoint y: 173, distance: 8.4
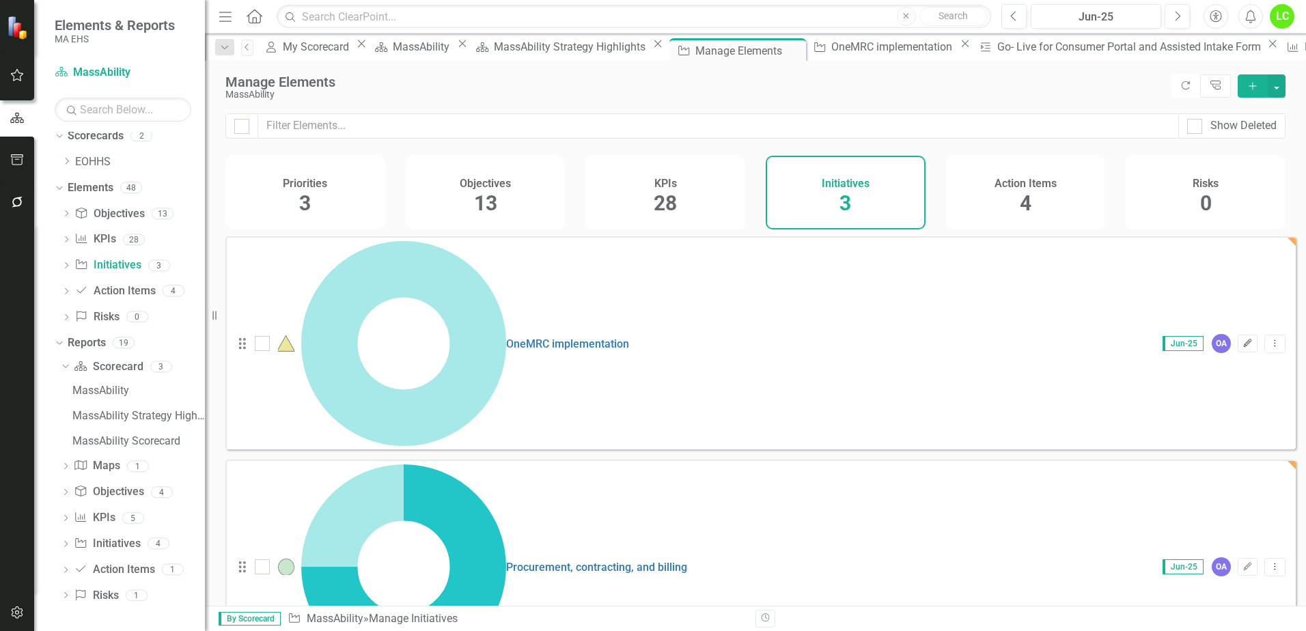
click at [1242, 339] on icon "Edit" at bounding box center [1247, 343] width 10 height 8
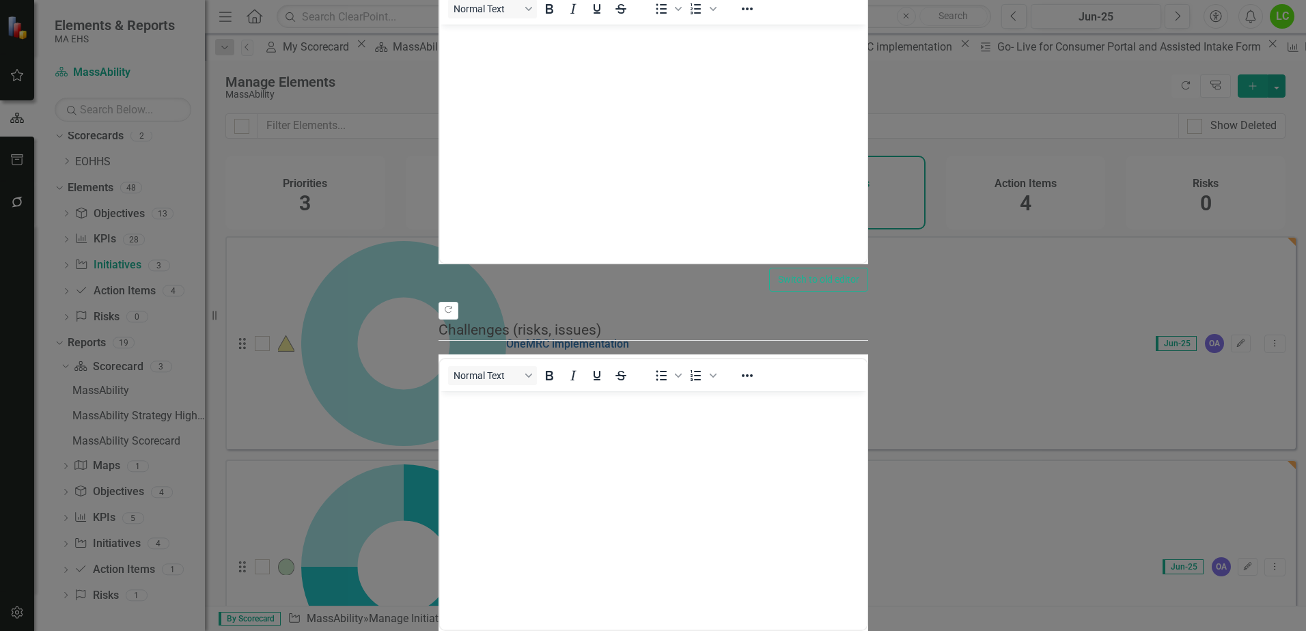
type input "90"
drag, startPoint x: 385, startPoint y: 171, endPoint x: 1186, endPoint y: 201, distance: 802.4
click at [868, 201] on div "Copy Forward Status At-risk Expand Copy Forward Percent Complete 90 Copy Forwar…" at bounding box center [653, 337] width 430 height 1109
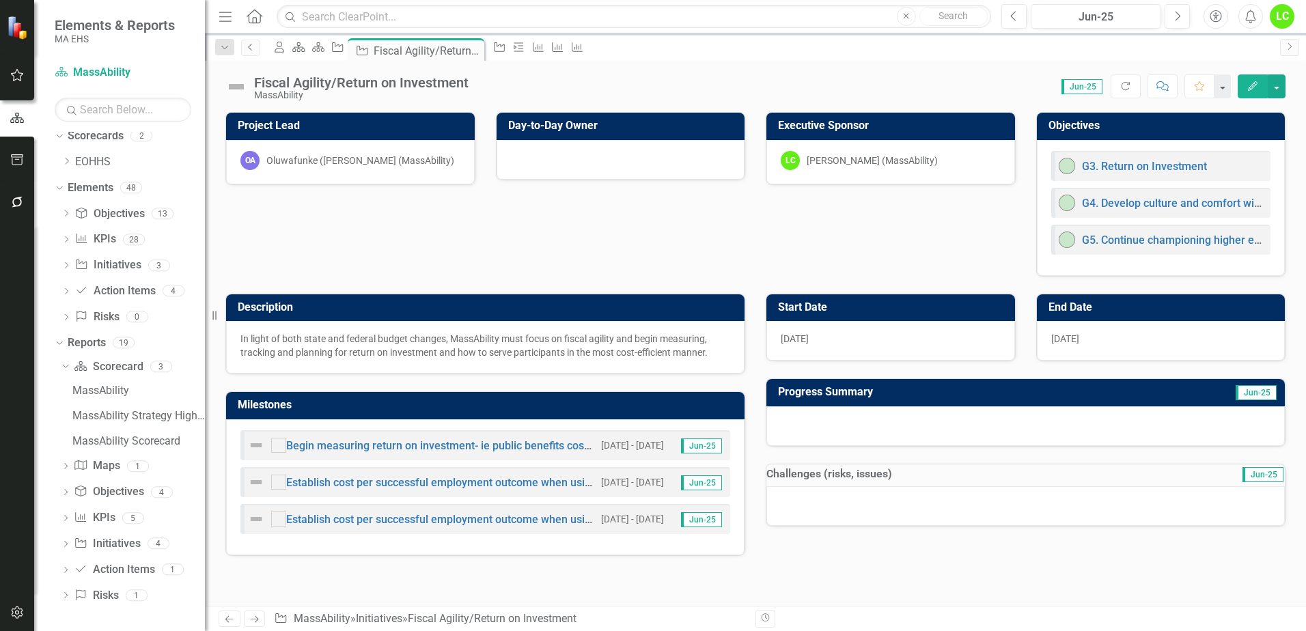
click at [251, 49] on icon at bounding box center [249, 47] width 3 height 7
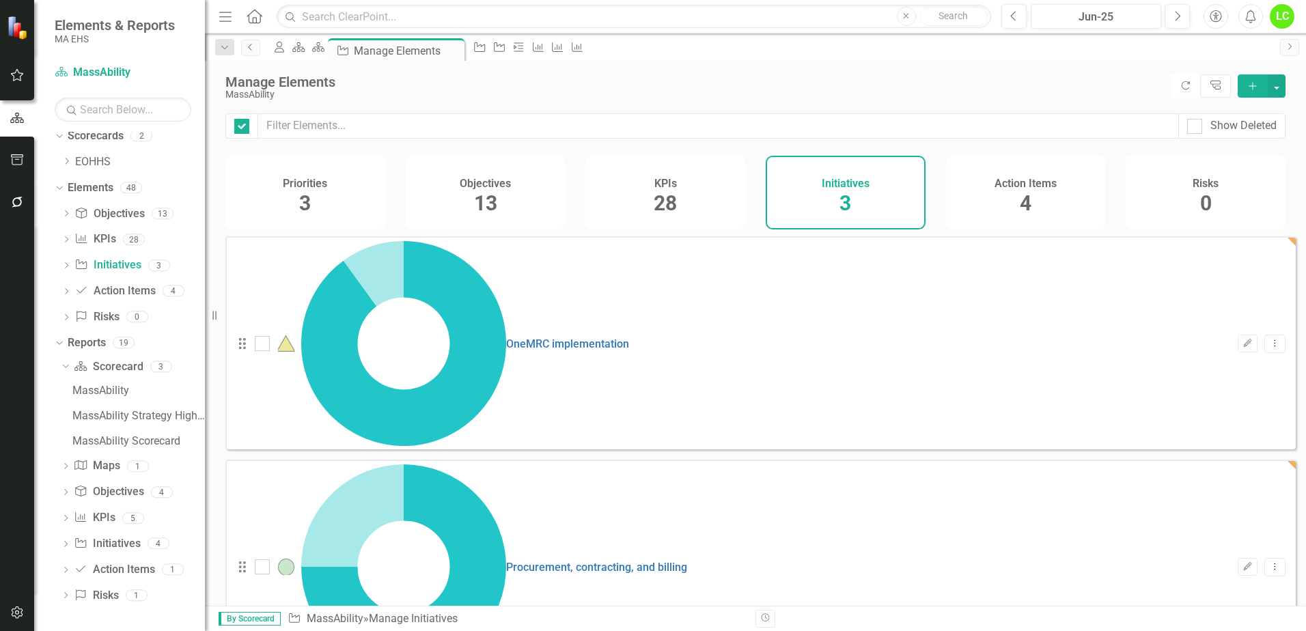
checkbox input "false"
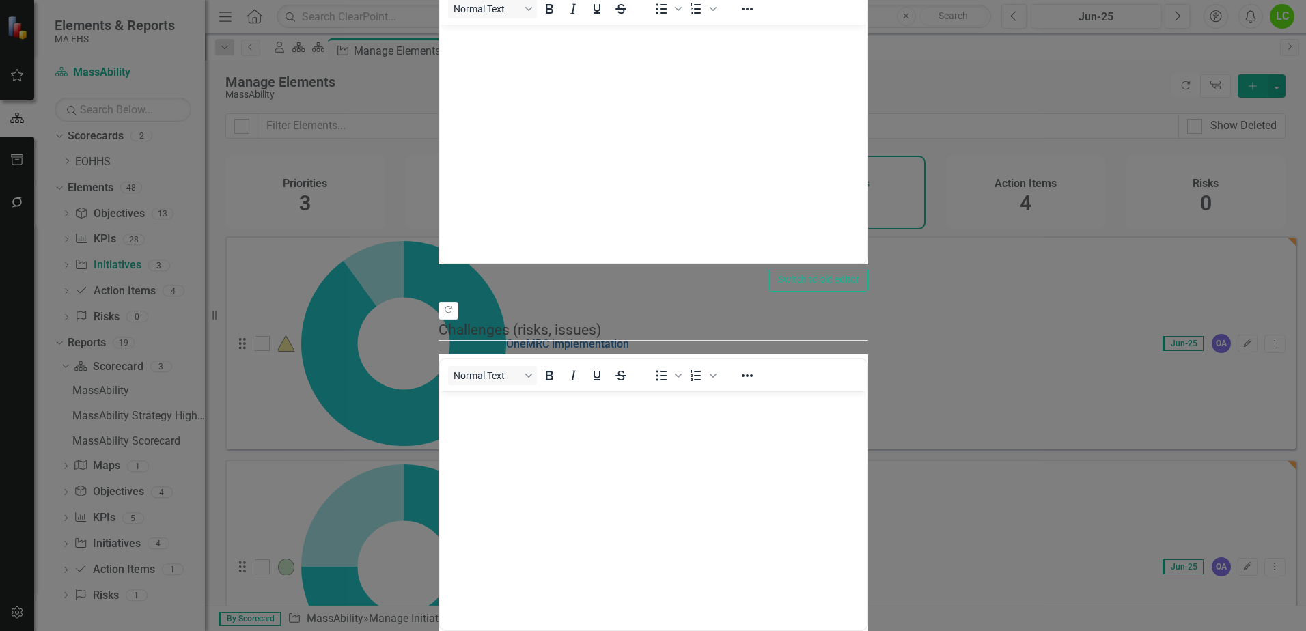
type input "75"
drag, startPoint x: 385, startPoint y: 170, endPoint x: 1054, endPoint y: 197, distance: 669.9
click at [868, 197] on div "Copy Forward Status Not Defined Expand Copy Forward Percent Complete 75 Copy Fo…" at bounding box center [653, 337] width 430 height 1109
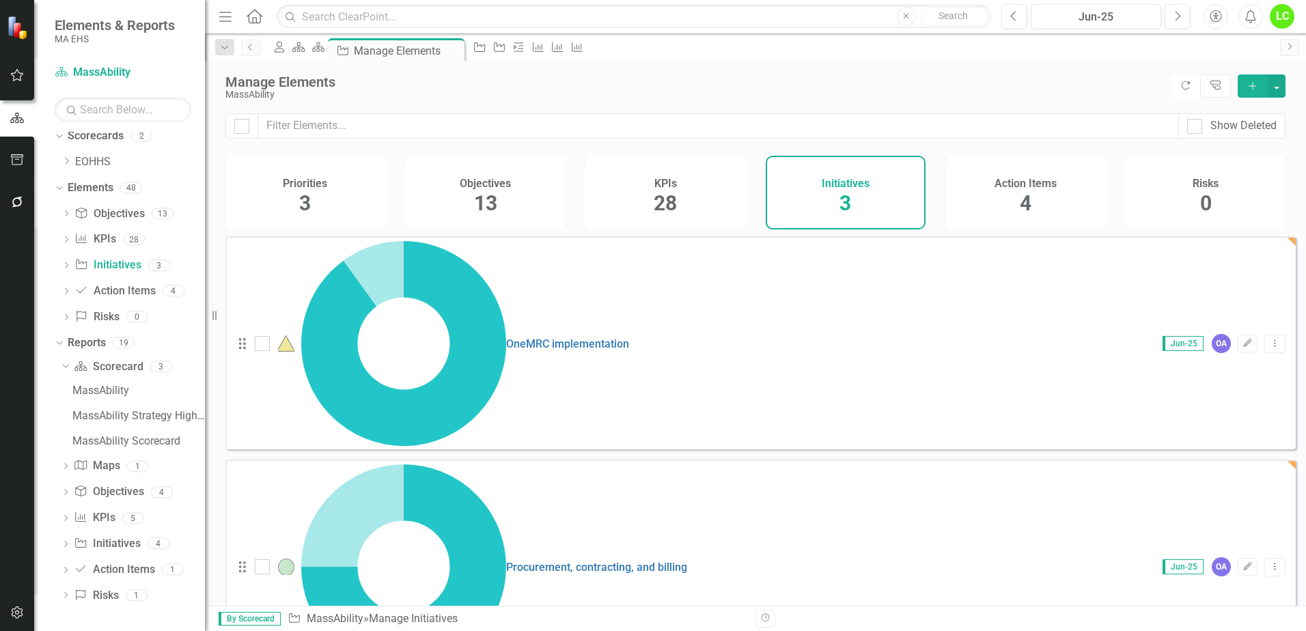
checkbox input "false"
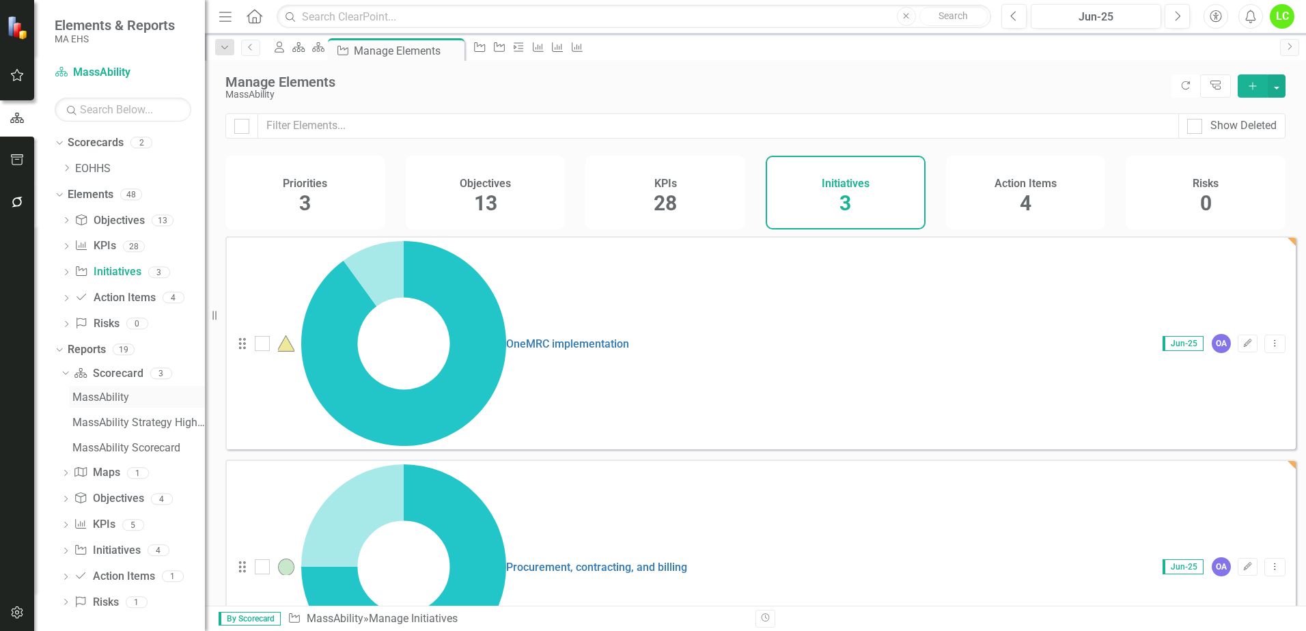
click at [104, 400] on div "MassAbility" at bounding box center [138, 397] width 133 height 12
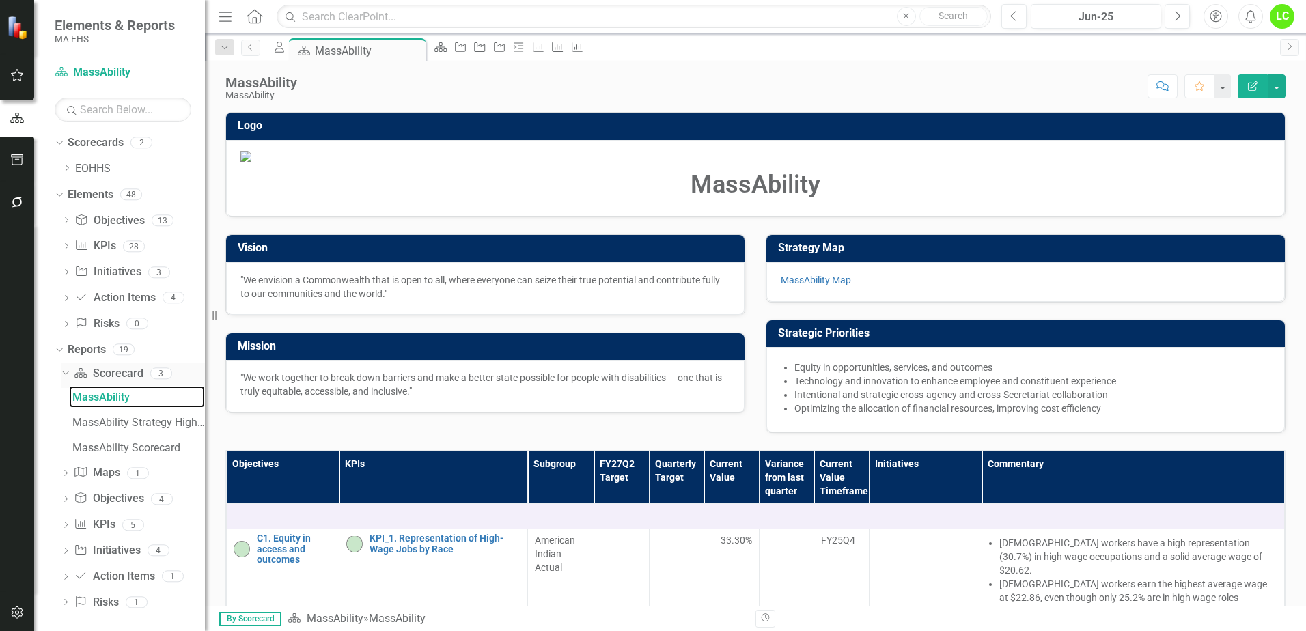
scroll to position [7, 0]
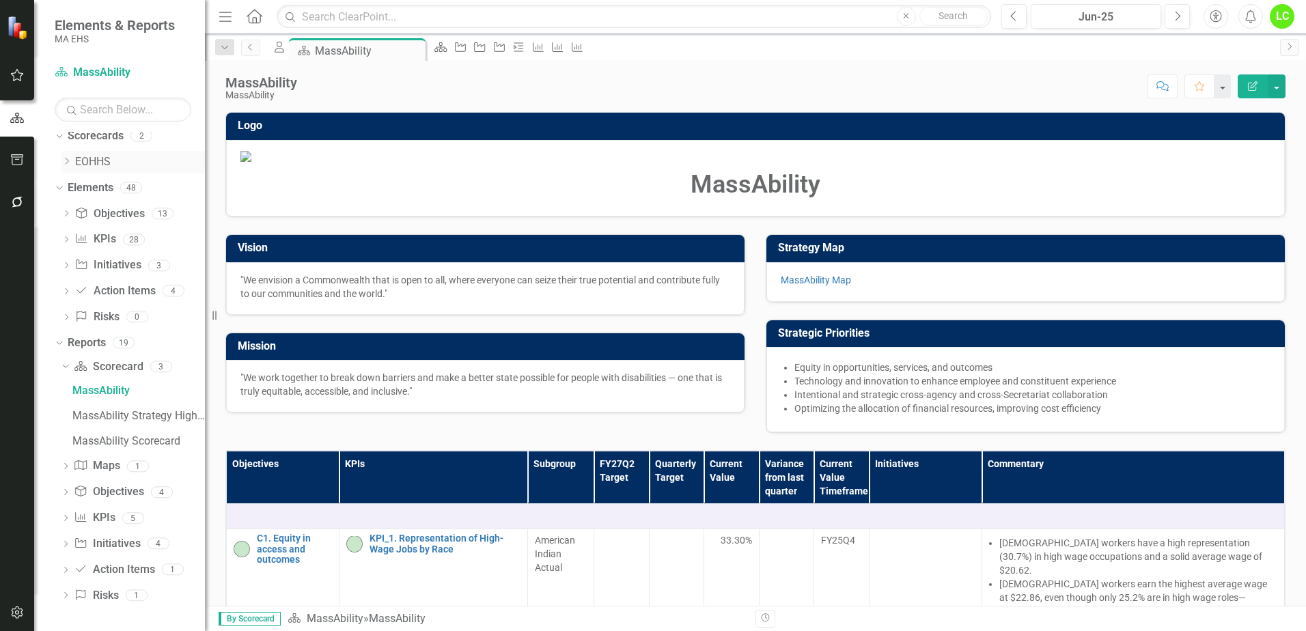
click at [68, 161] on icon at bounding box center [67, 161] width 3 height 7
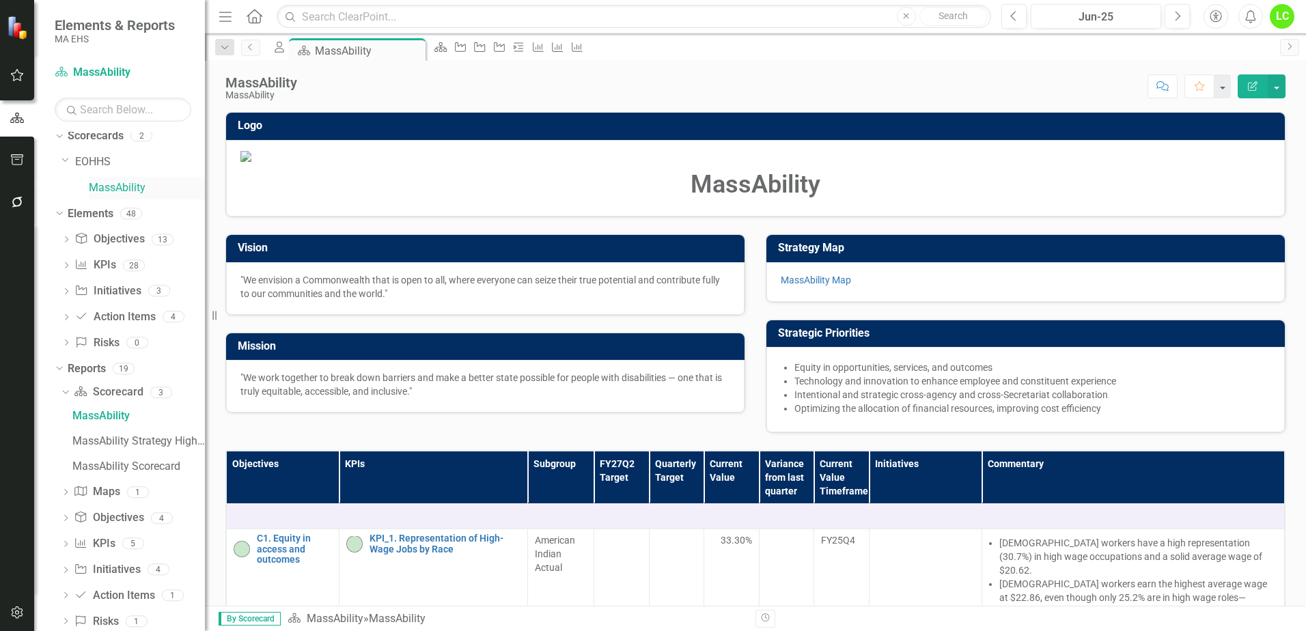
click at [126, 188] on link "MassAbility" at bounding box center [147, 188] width 116 height 16
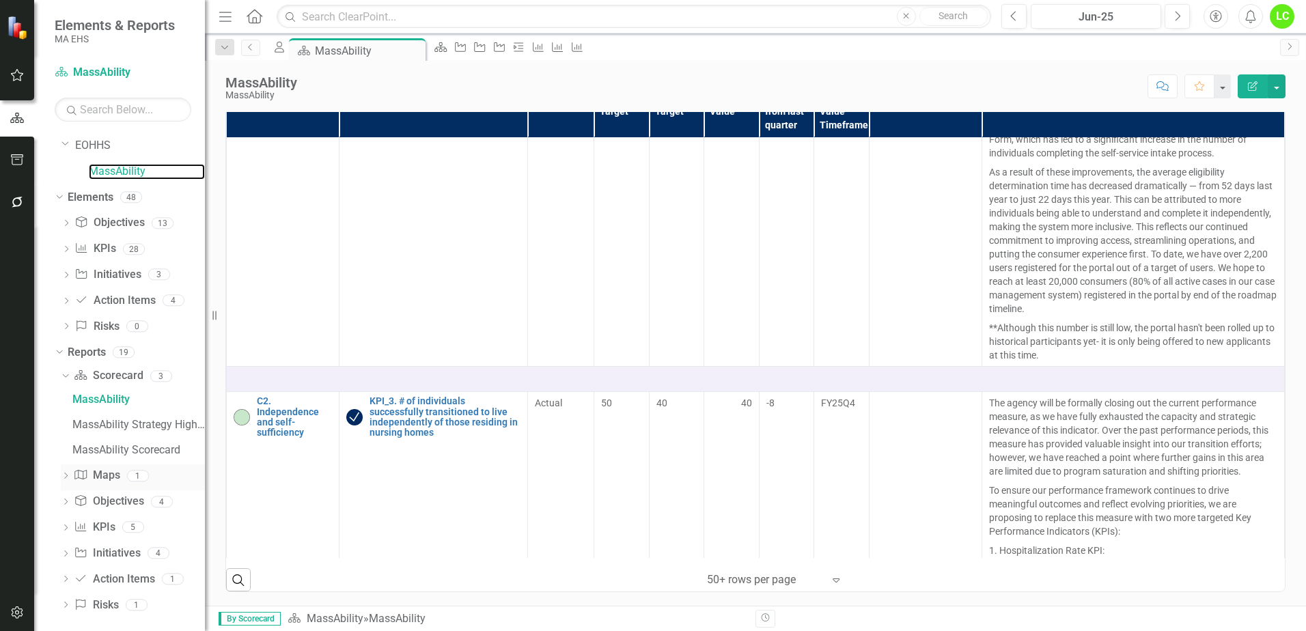
scroll to position [32, 0]
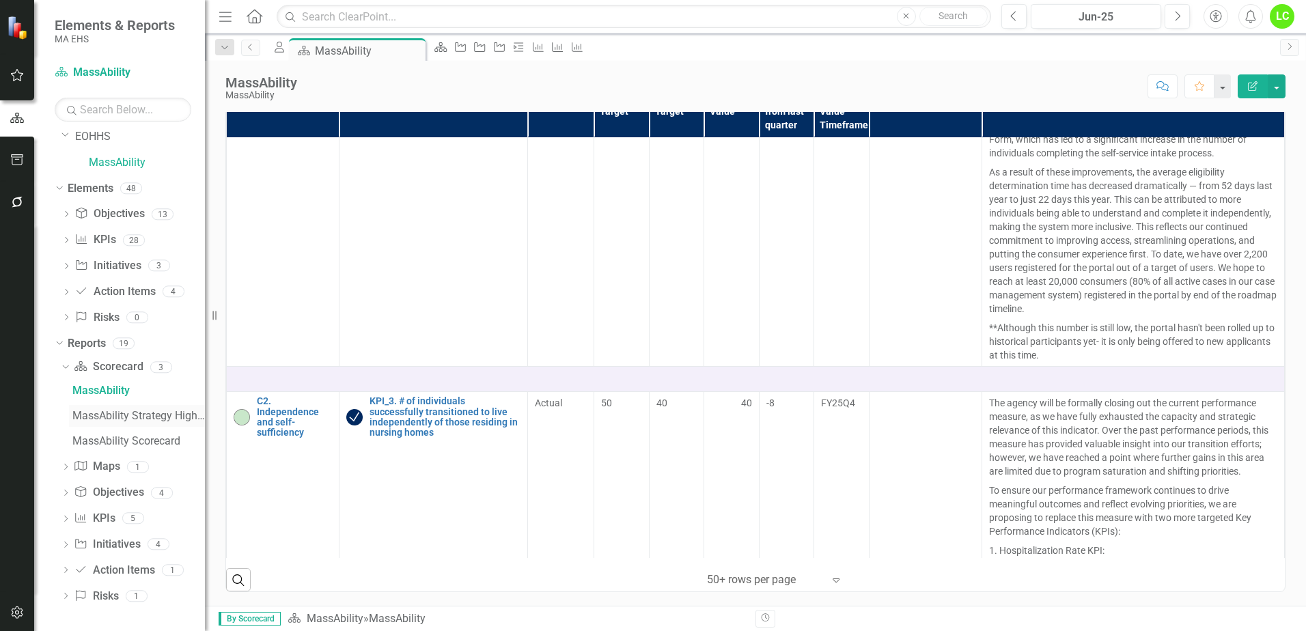
click at [125, 415] on div "MassAbility Strategy Highlights" at bounding box center [138, 416] width 133 height 12
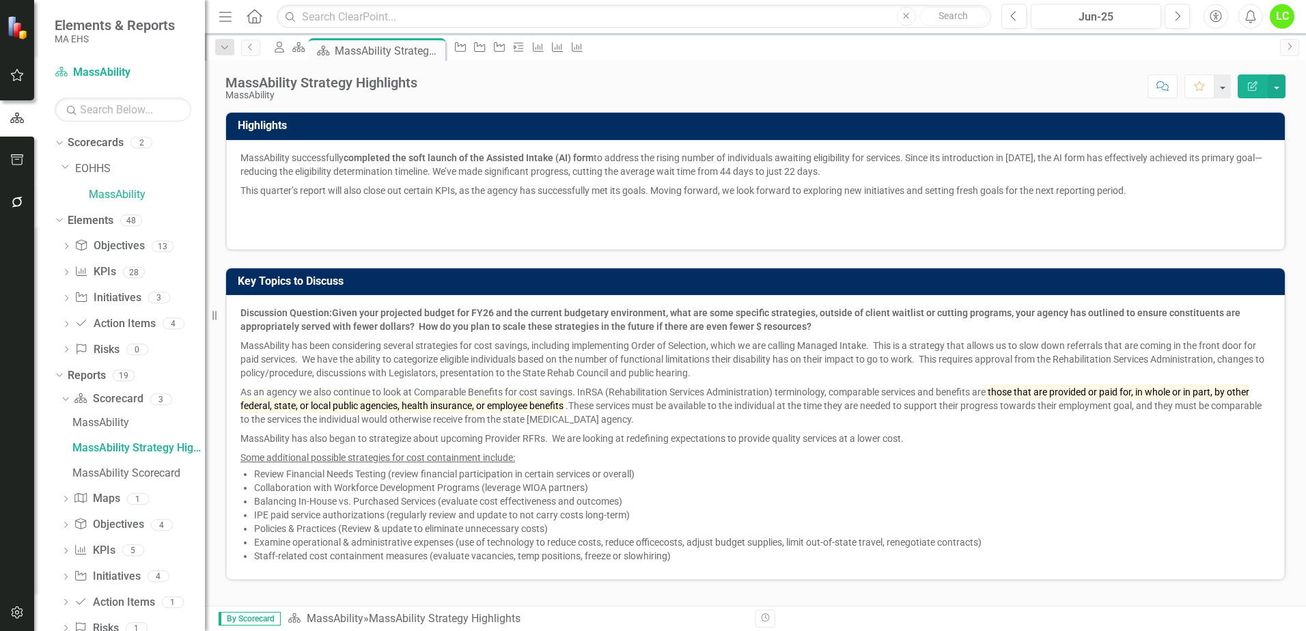
click at [1147, 195] on p "This quarter’s report will also close out certain KPIs, as the agency has succe…" at bounding box center [755, 190] width 1030 height 19
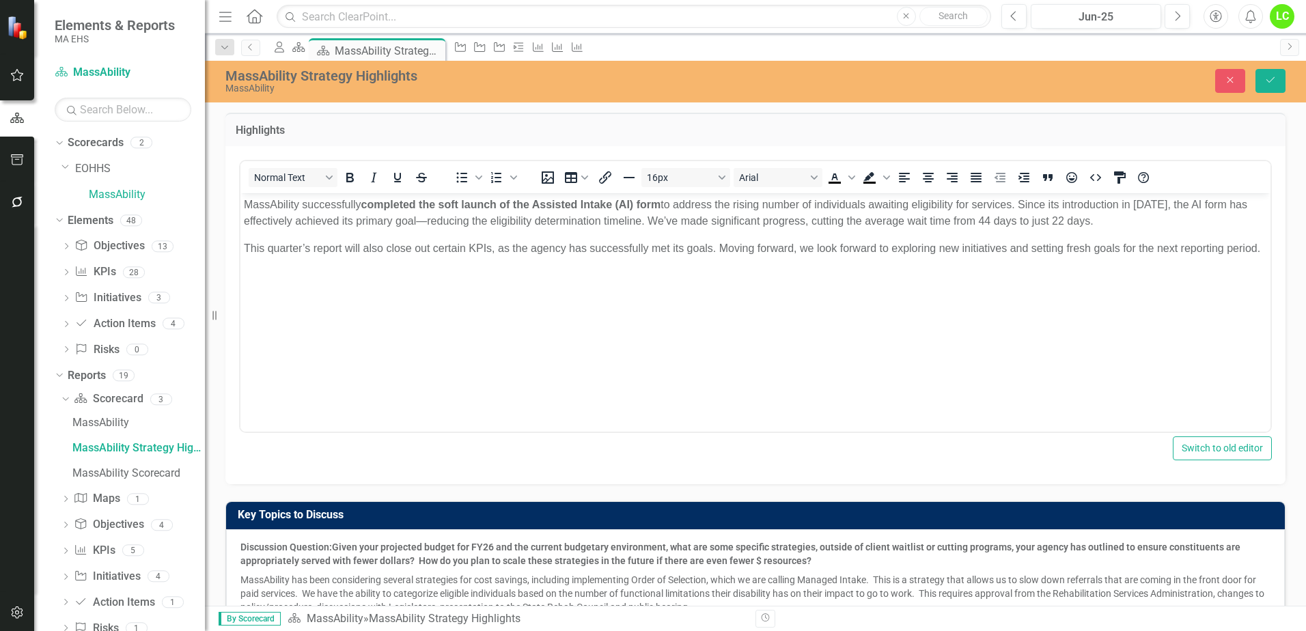
click at [1238, 250] on p "This quarter’s report will also close out certain KPIs, as the agency has succe…" at bounding box center [755, 248] width 1023 height 16
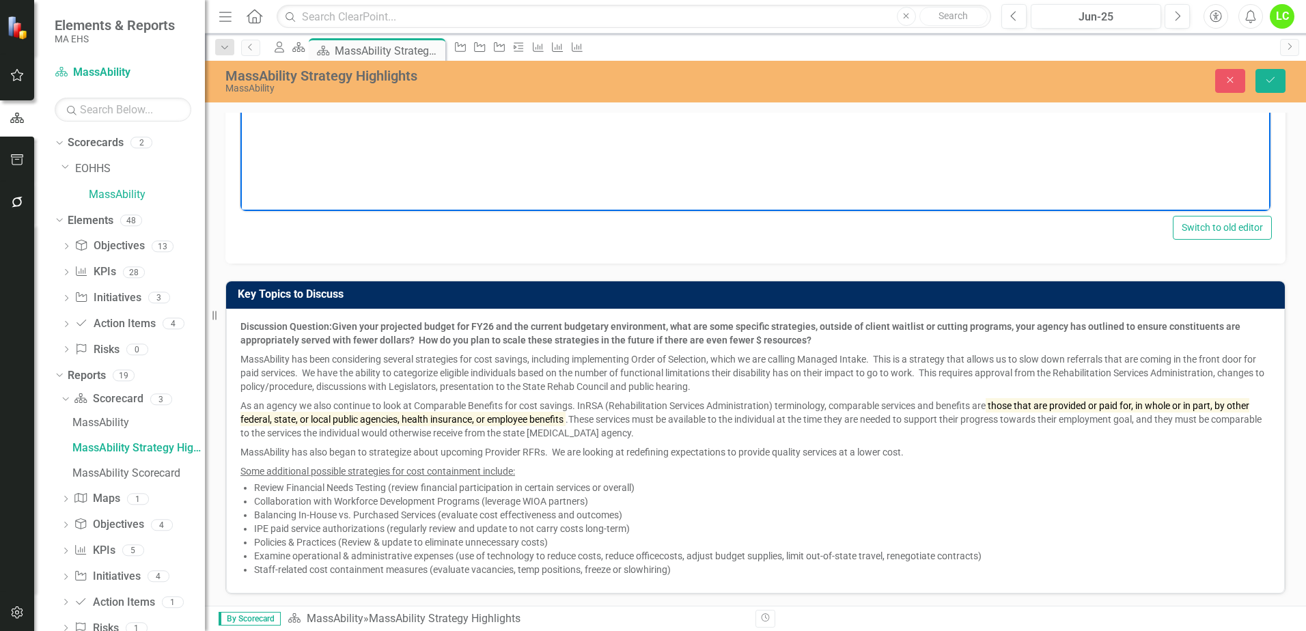
scroll to position [222, 0]
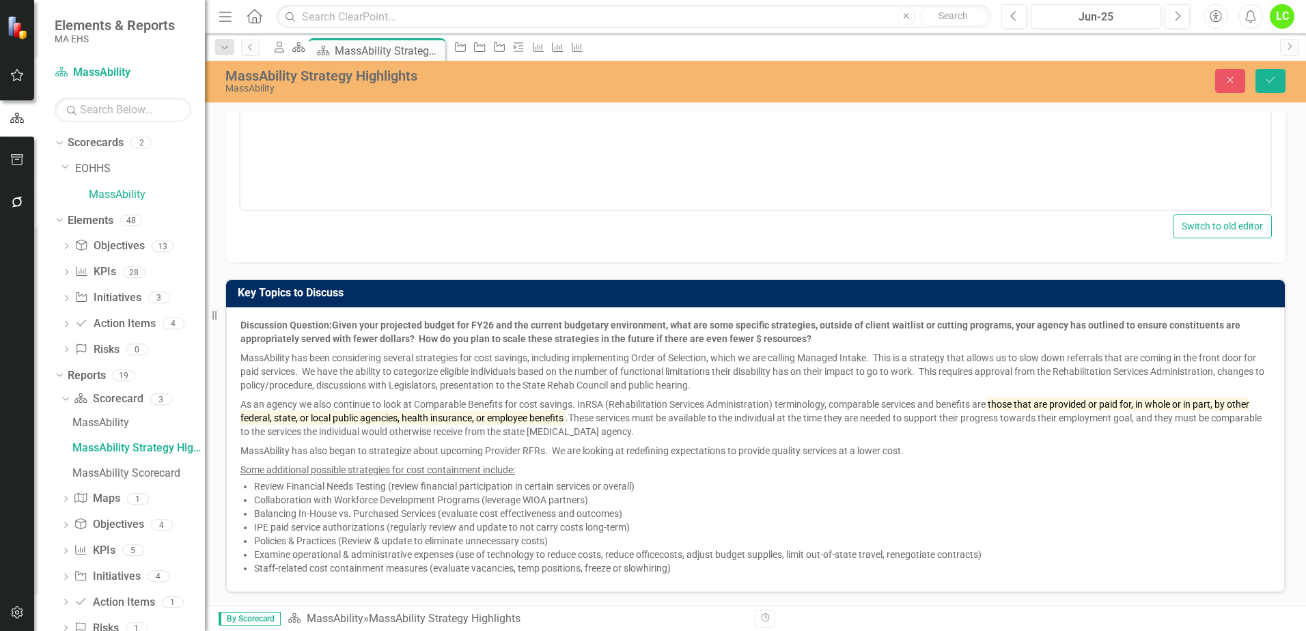
click at [695, 576] on span "Discussion Question: Given your projected budget for FY26 and the current budge…" at bounding box center [755, 448] width 1030 height 260
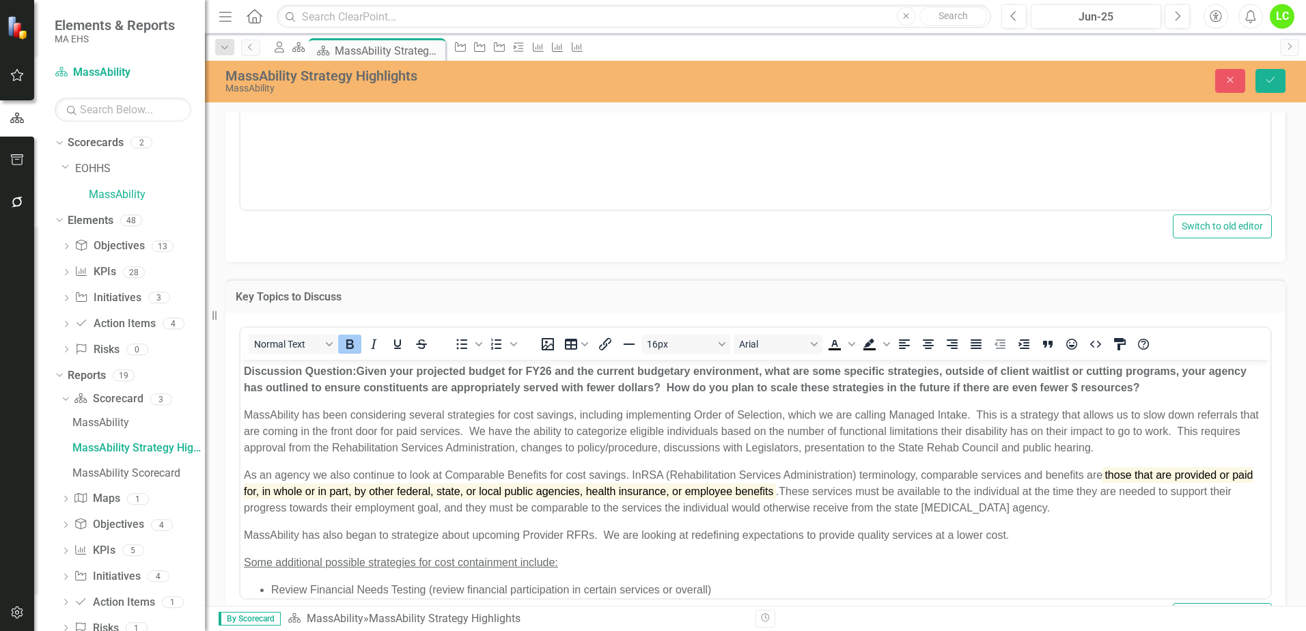
scroll to position [154, 0]
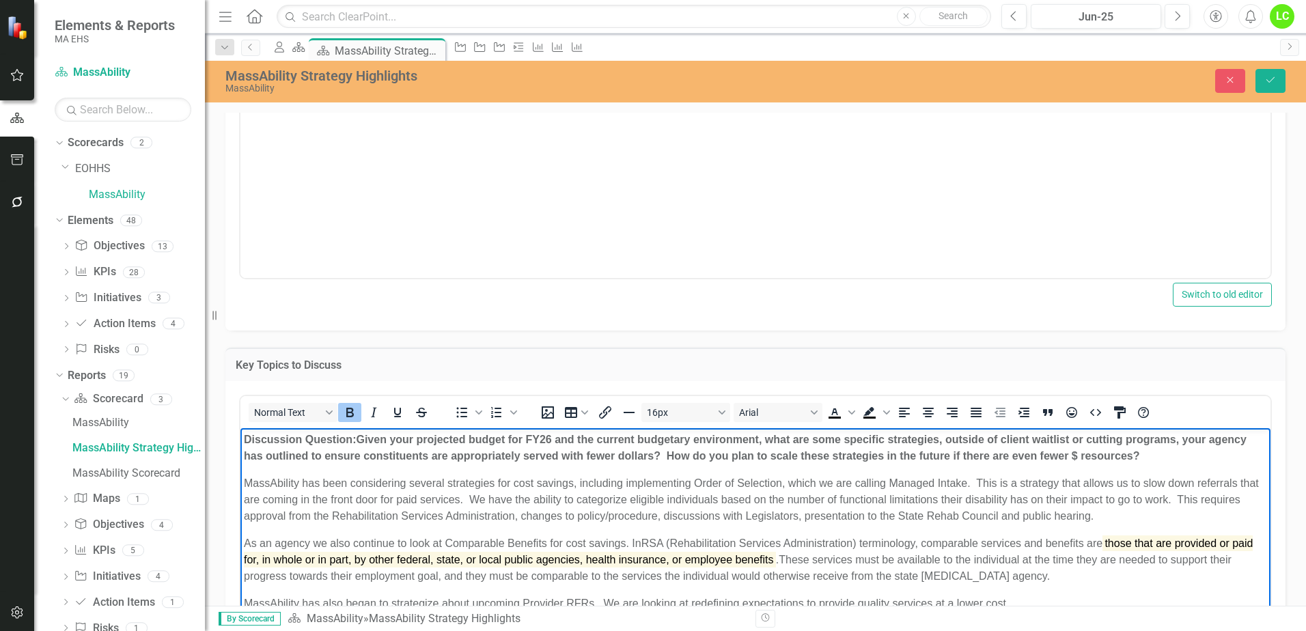
drag, startPoint x: 1190, startPoint y: 451, endPoint x: 471, endPoint y: 875, distance: 834.4
click at [240, 443] on html "Discussion Question: Given your projected budget for FY26 and the current budge…" at bounding box center [755, 636] width 1030 height 417
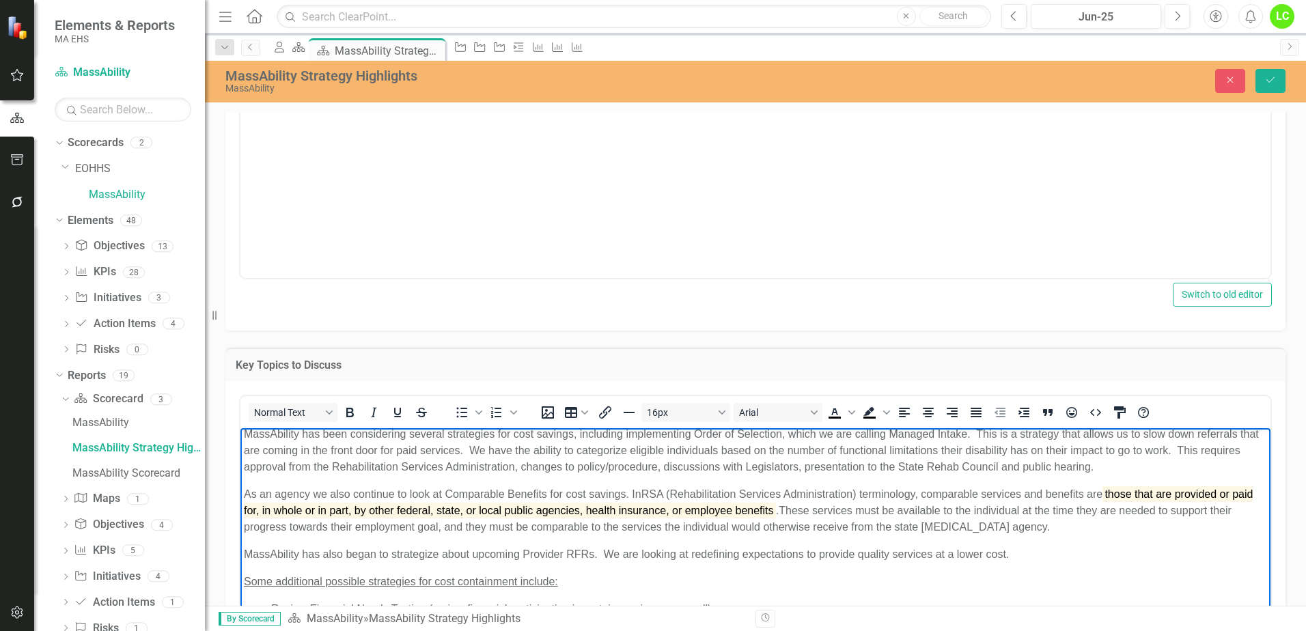
scroll to position [0, 0]
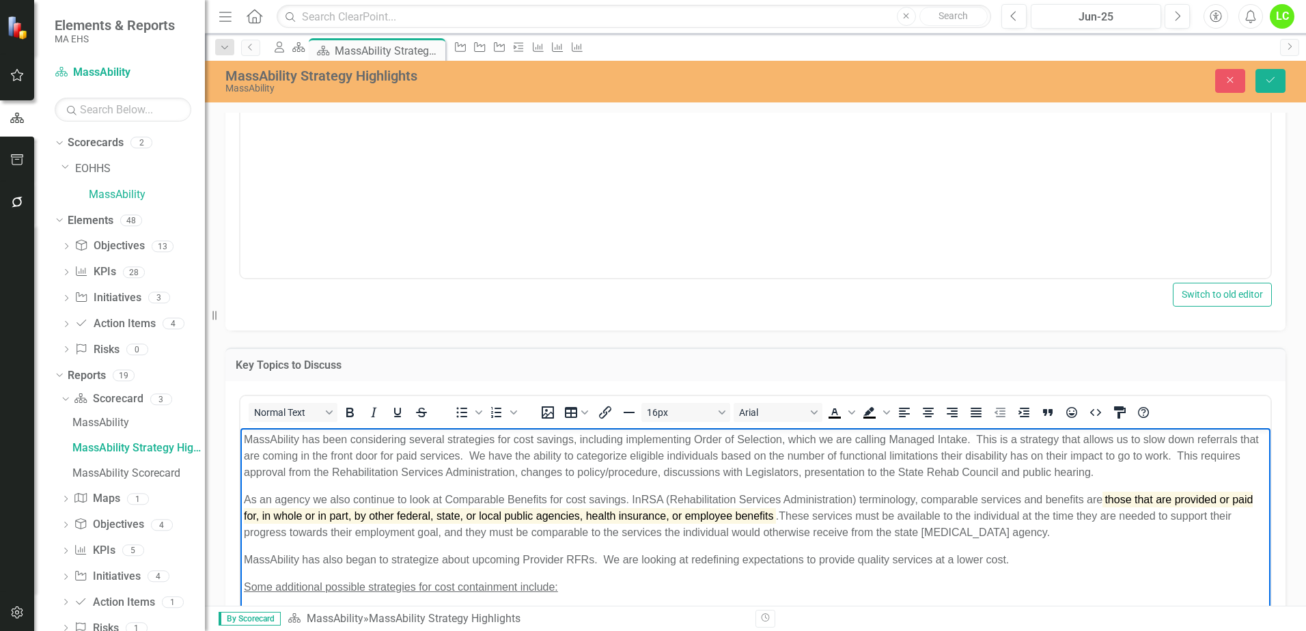
drag, startPoint x: 1113, startPoint y: 529, endPoint x: 219, endPoint y: 501, distance: 894.5
click at [240, 501] on html "MassAbility has been considering several strategies for cost savings, including…" at bounding box center [755, 614] width 1030 height 373
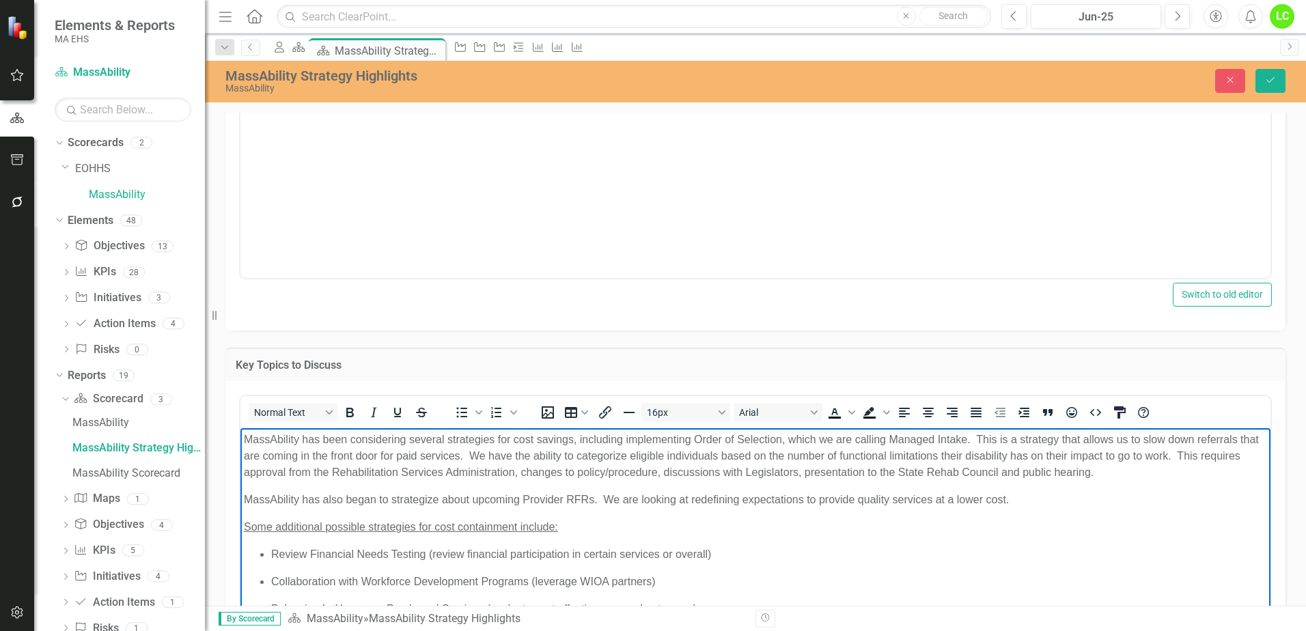
scroll to position [74, 0]
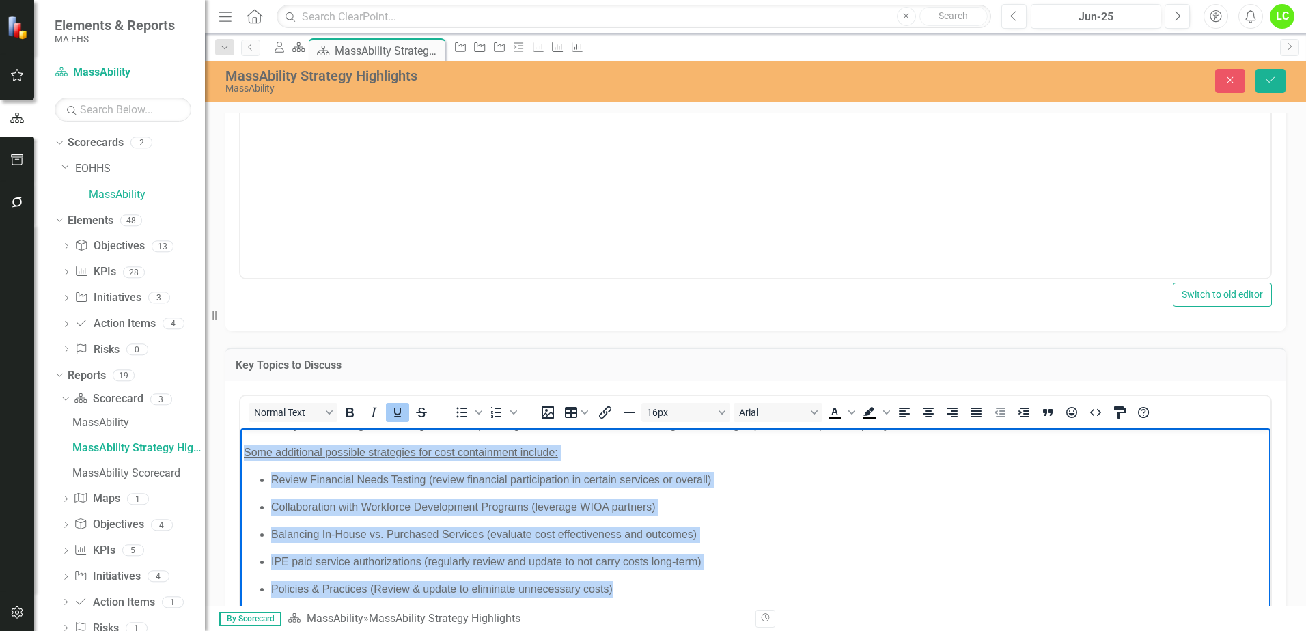
drag, startPoint x: 647, startPoint y: 595, endPoint x: 210, endPoint y: 442, distance: 462.5
click at [240, 442] on html "MassAbility has been considering several strategies for cost savings, including…" at bounding box center [755, 509] width 1030 height 313
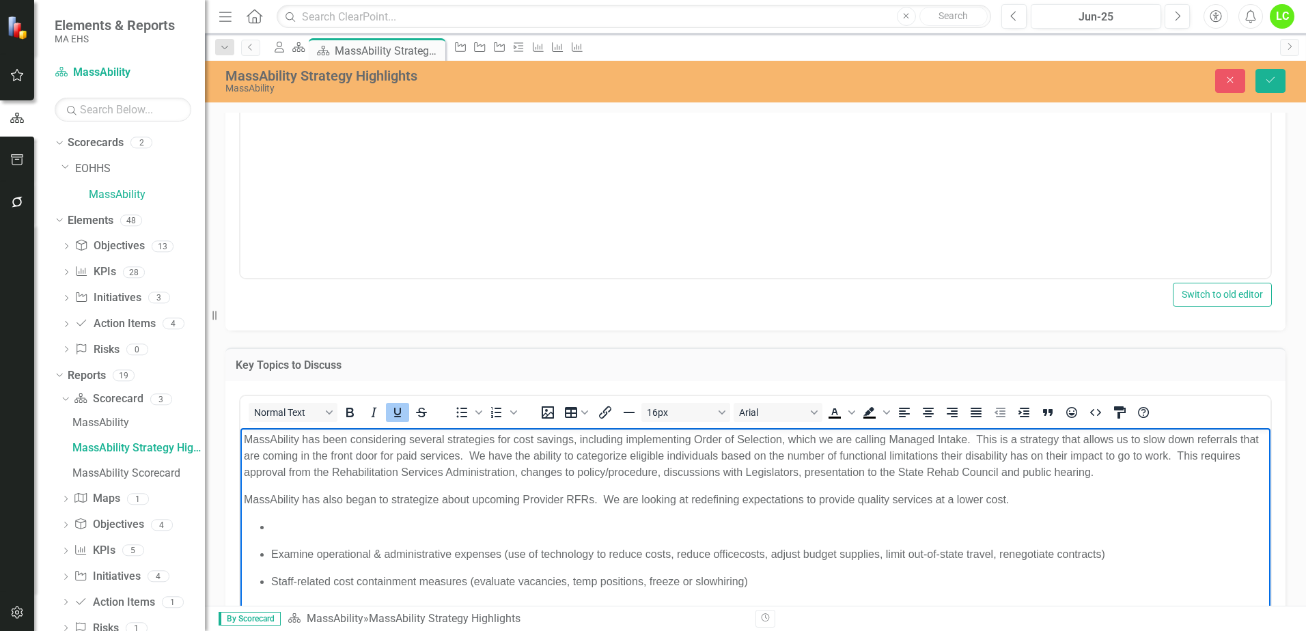
scroll to position [0, 0]
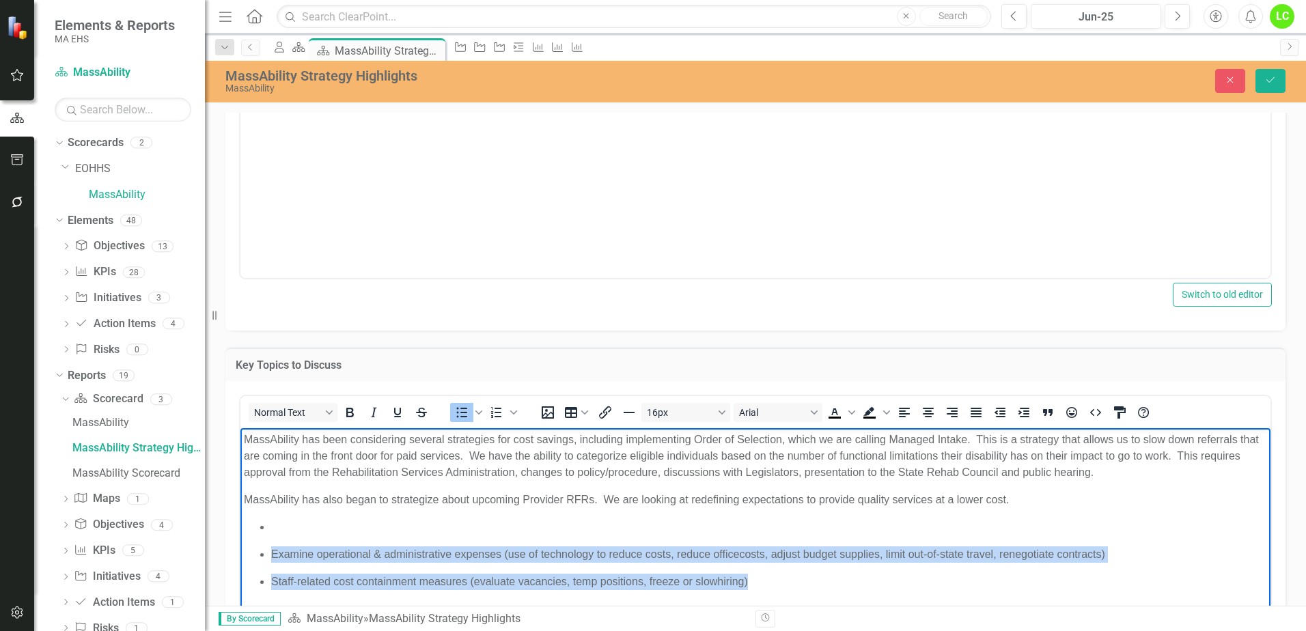
drag, startPoint x: 769, startPoint y: 587, endPoint x: 238, endPoint y: 540, distance: 533.4
click at [240, 540] on html "MassAbility has been considering several strategies for cost savings, including…" at bounding box center [755, 530] width 1030 height 205
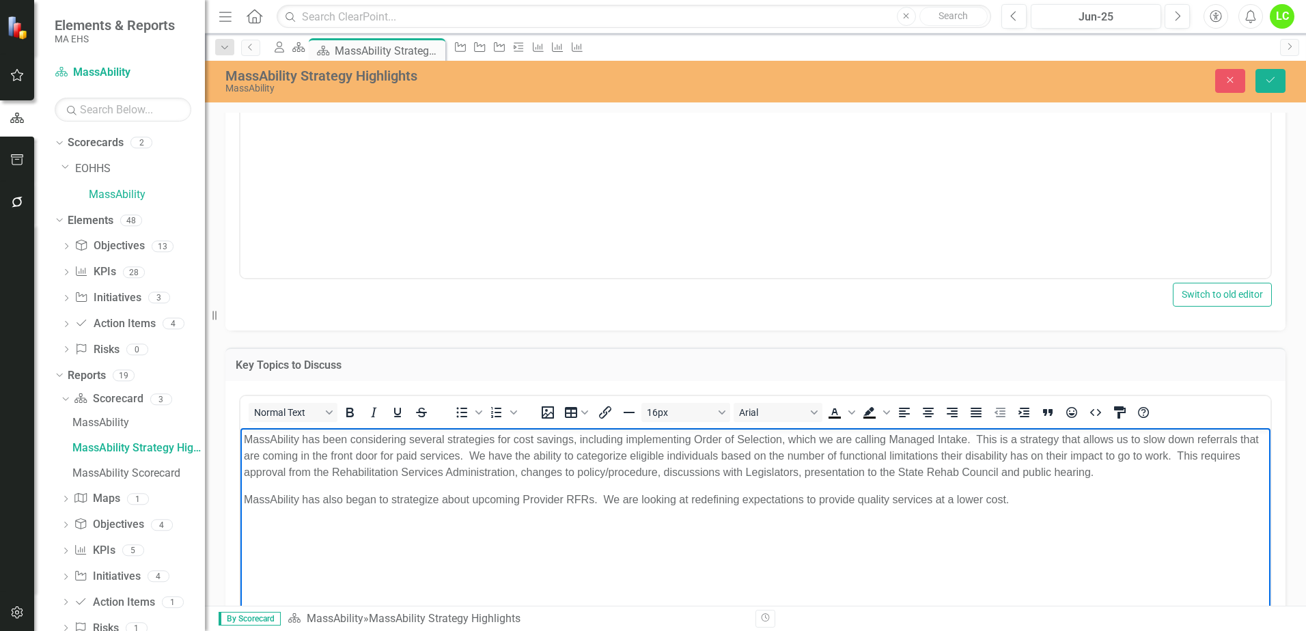
click at [1023, 499] on p "MassAbility has also began to strategize about upcoming Provider RFRs. We are l…" at bounding box center [755, 499] width 1023 height 16
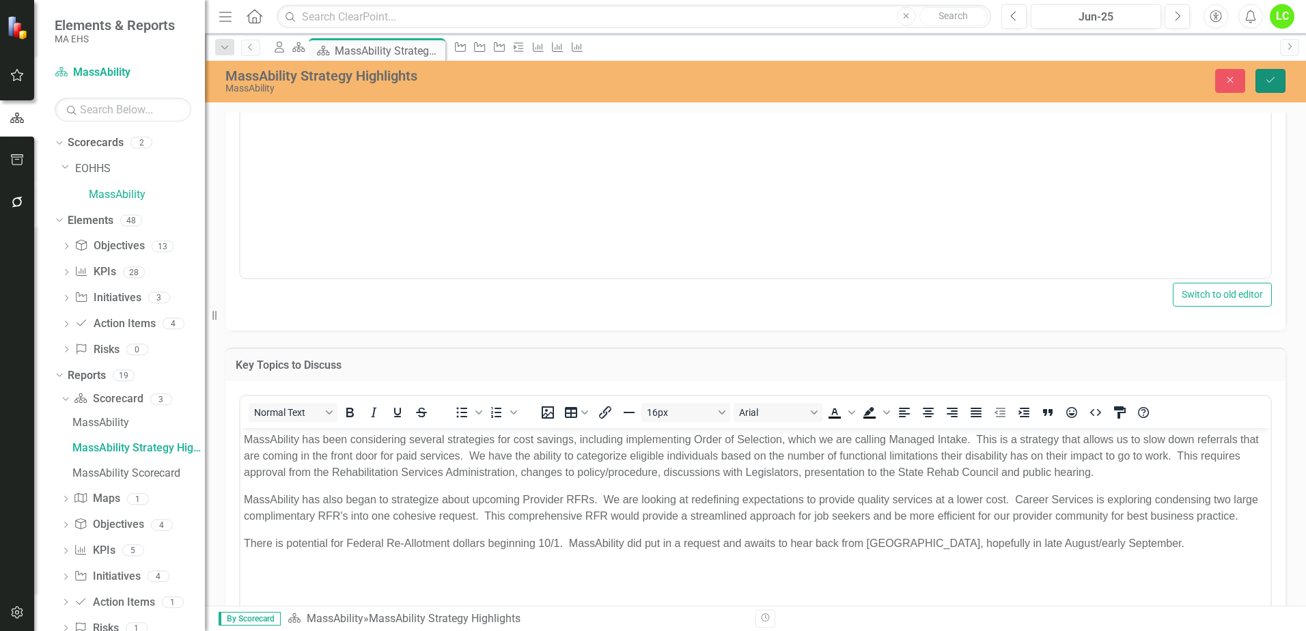
click at [1278, 80] on button "Save" at bounding box center [1270, 81] width 30 height 24
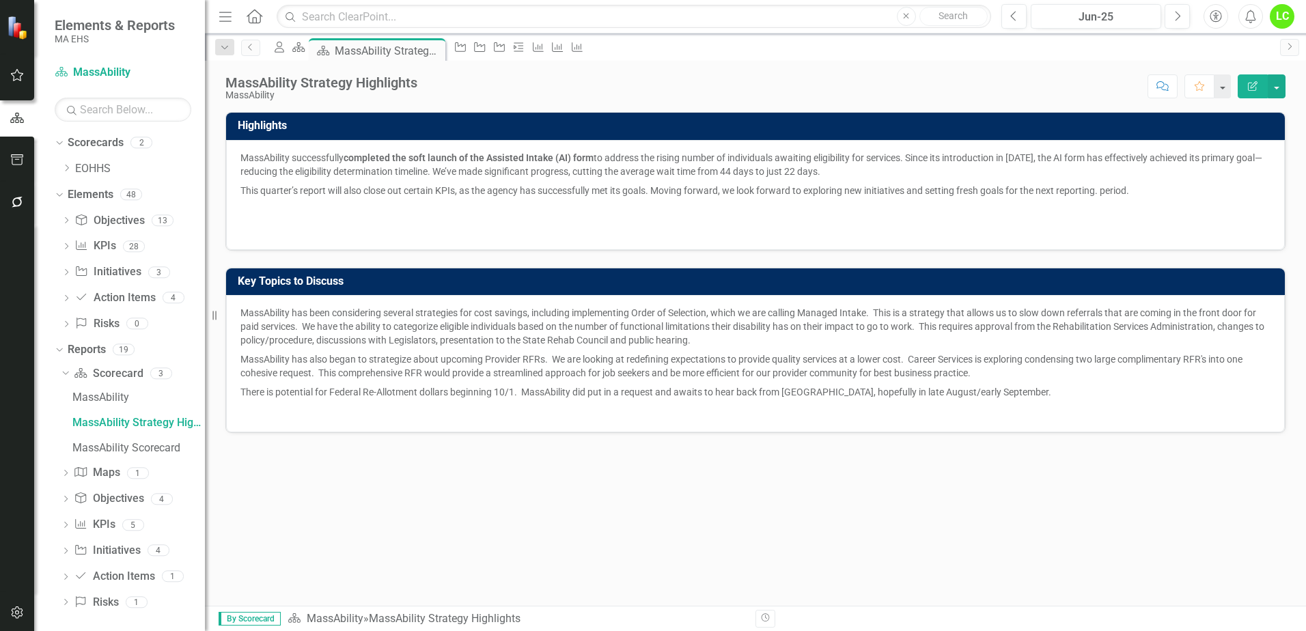
click at [1278, 18] on div "LC" at bounding box center [1282, 16] width 25 height 25
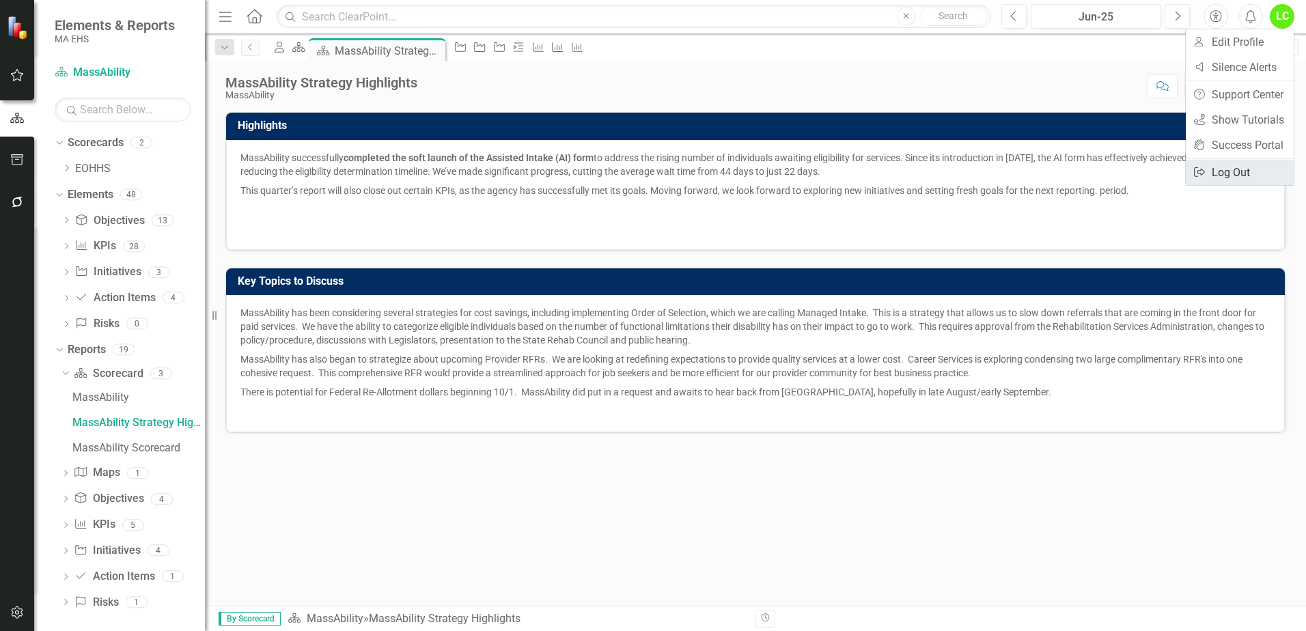
click at [1215, 174] on link "Logout Log Out" at bounding box center [1240, 172] width 108 height 25
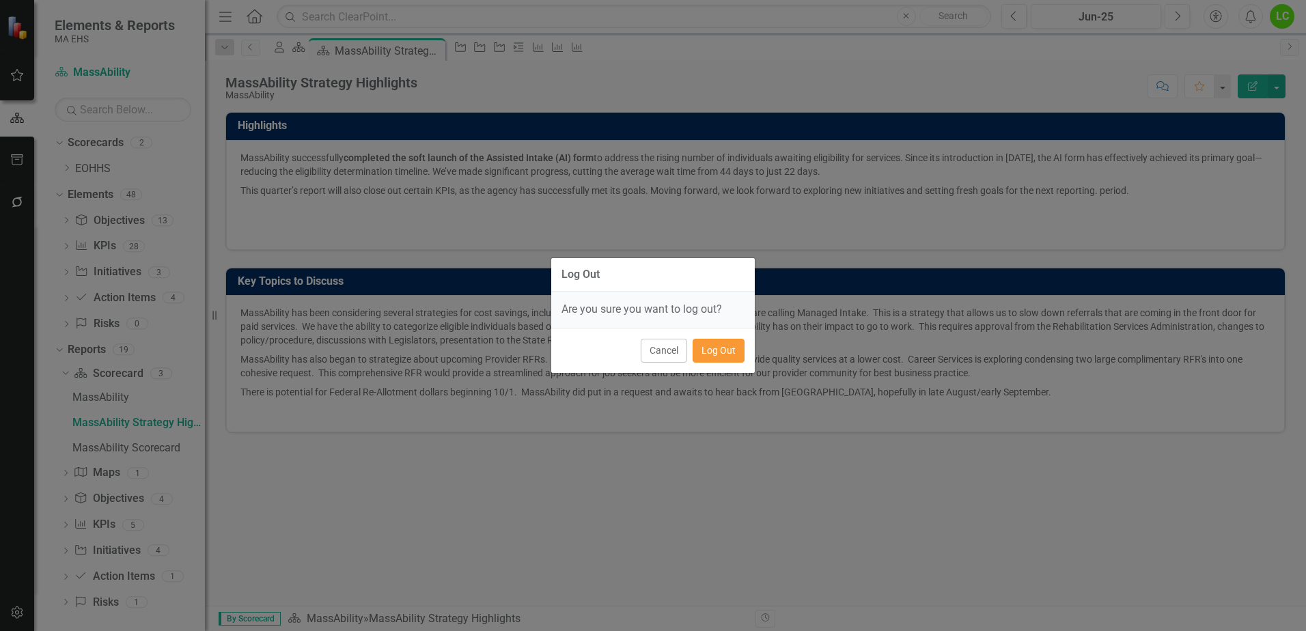
click at [727, 361] on button "Log Out" at bounding box center [719, 351] width 52 height 24
